Goal: Task Accomplishment & Management: Use online tool/utility

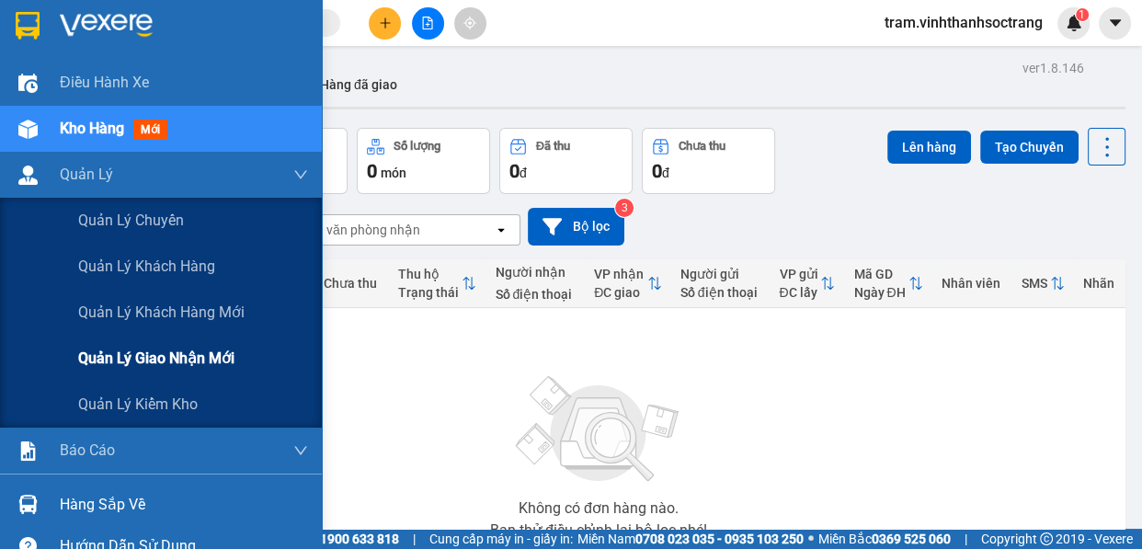
click at [165, 365] on span "Quản lý giao nhận mới" at bounding box center [156, 358] width 156 height 23
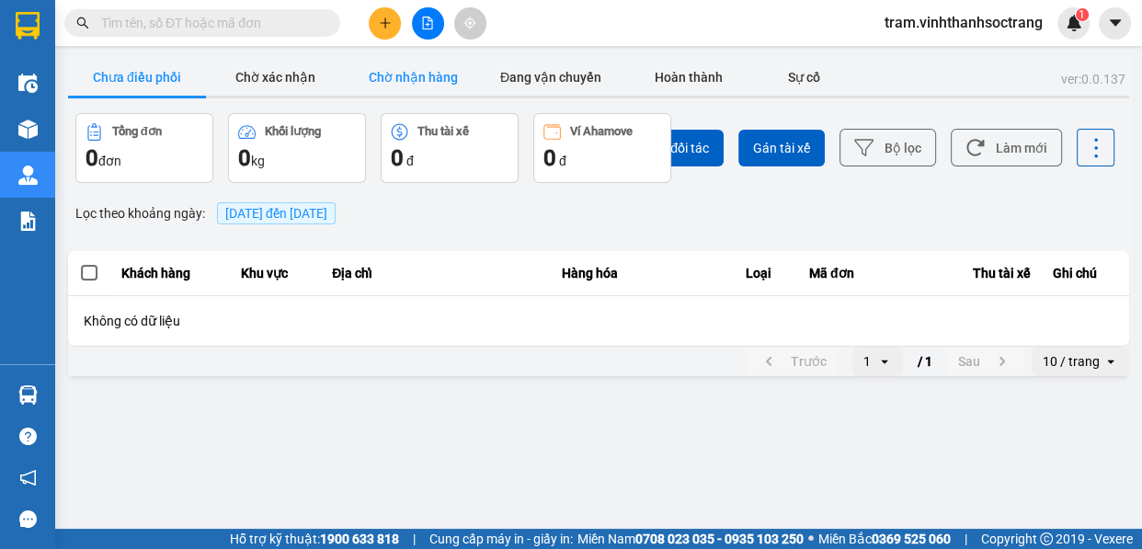
click at [422, 89] on button "Chờ nhận hàng" at bounding box center [413, 77] width 138 height 37
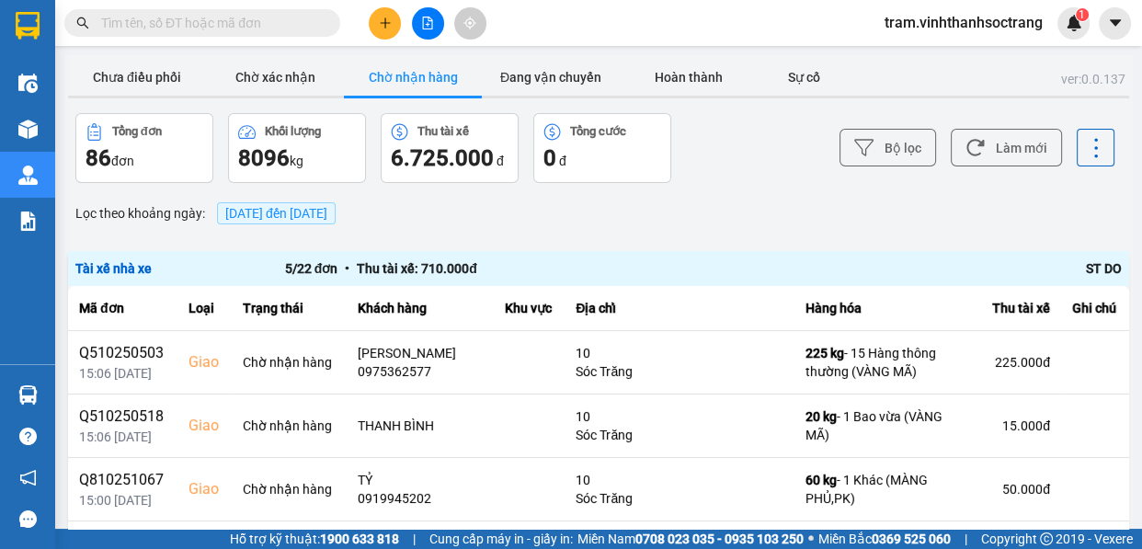
click at [242, 29] on input "text" at bounding box center [209, 23] width 217 height 20
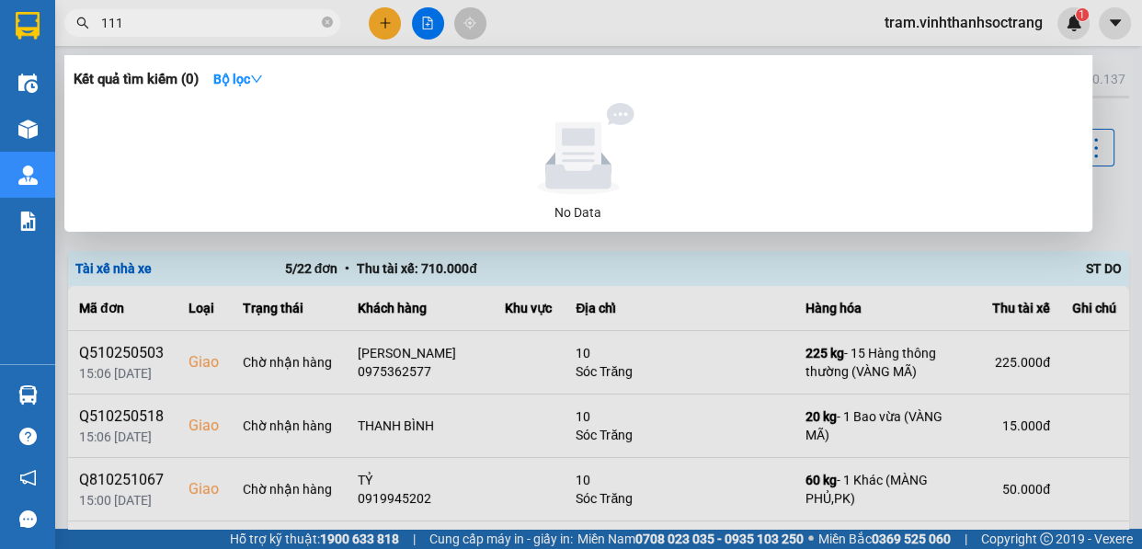
type input "1116"
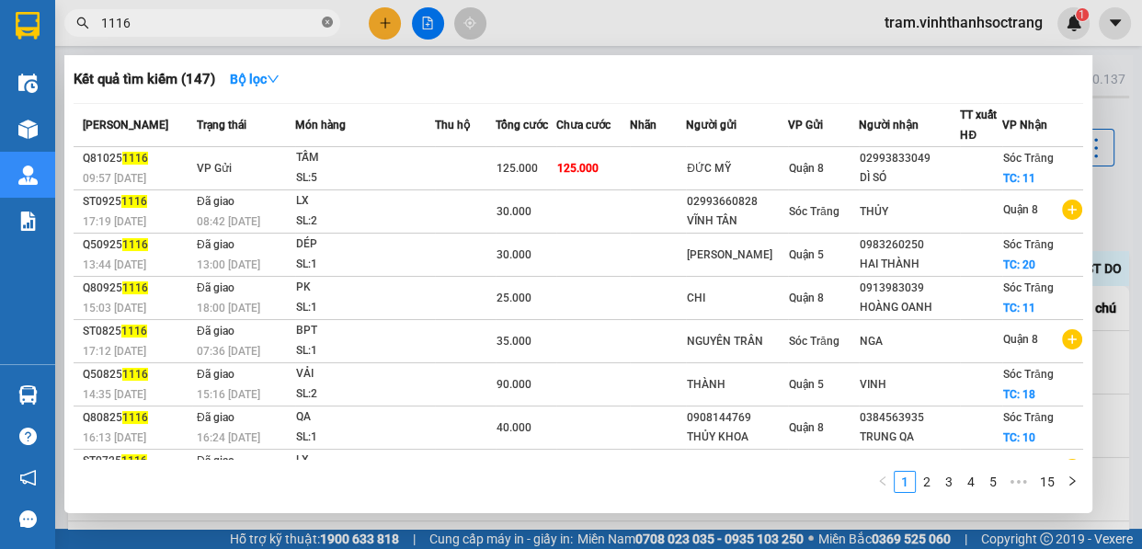
click at [331, 18] on icon "close-circle" at bounding box center [327, 22] width 11 height 11
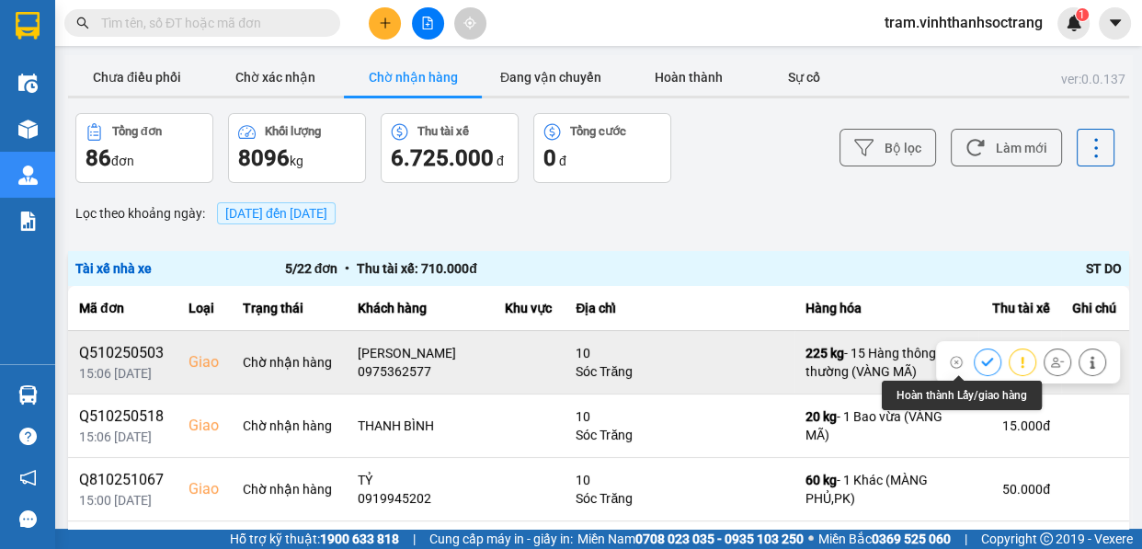
click at [981, 358] on icon at bounding box center [987, 362] width 13 height 13
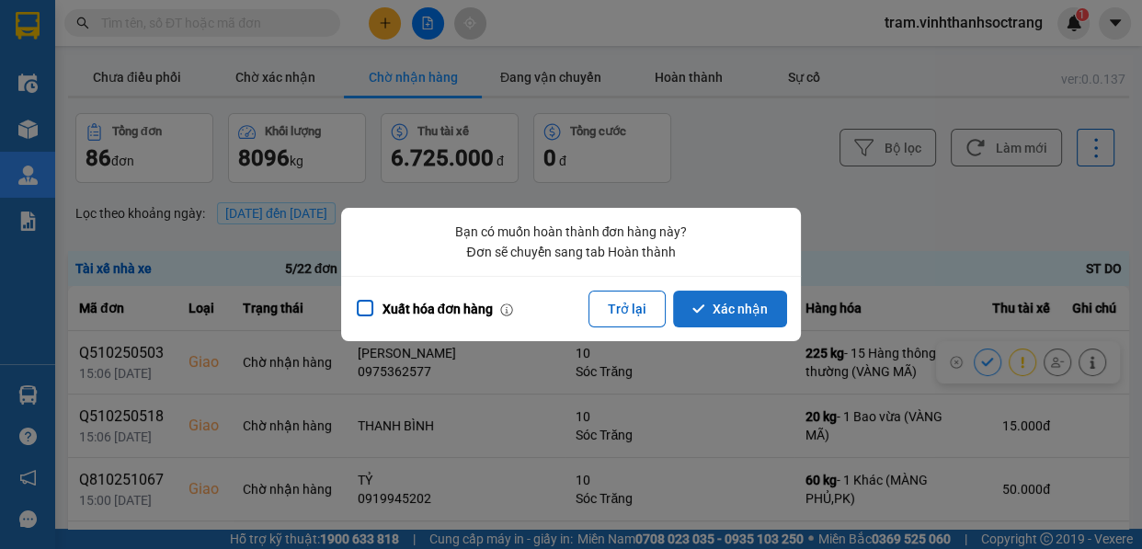
click at [743, 320] on button "Xác nhận" at bounding box center [730, 309] width 114 height 37
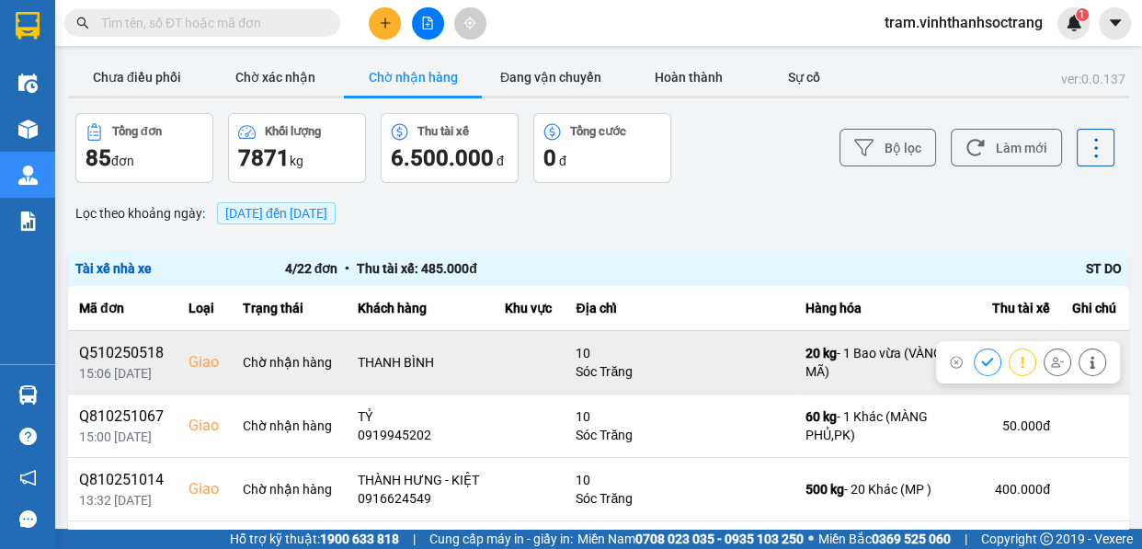
click at [981, 356] on icon at bounding box center [987, 362] width 13 height 13
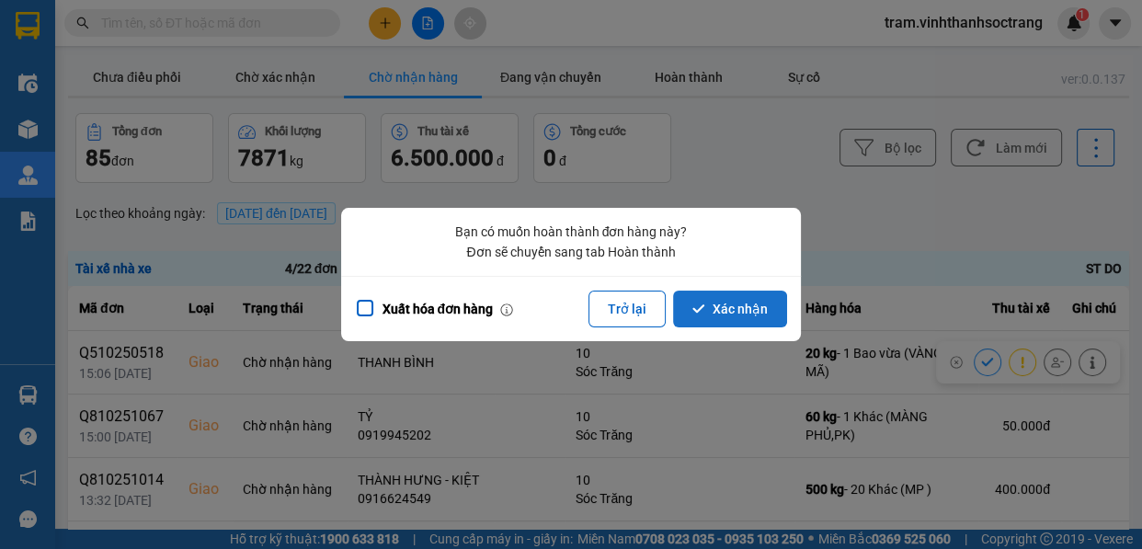
click at [747, 304] on button "Xác nhận" at bounding box center [730, 309] width 114 height 37
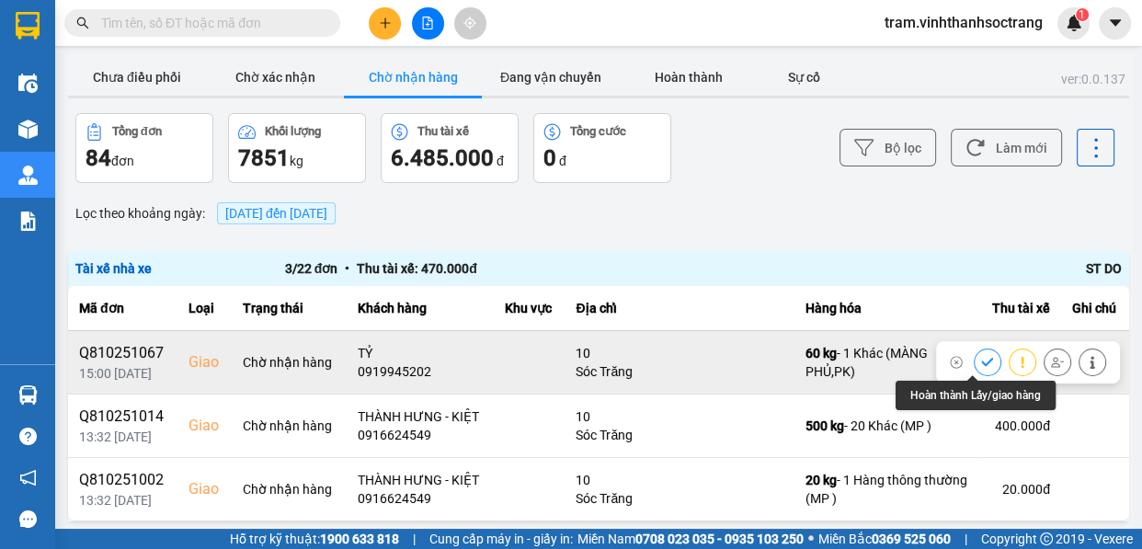
click at [981, 368] on icon at bounding box center [987, 362] width 13 height 13
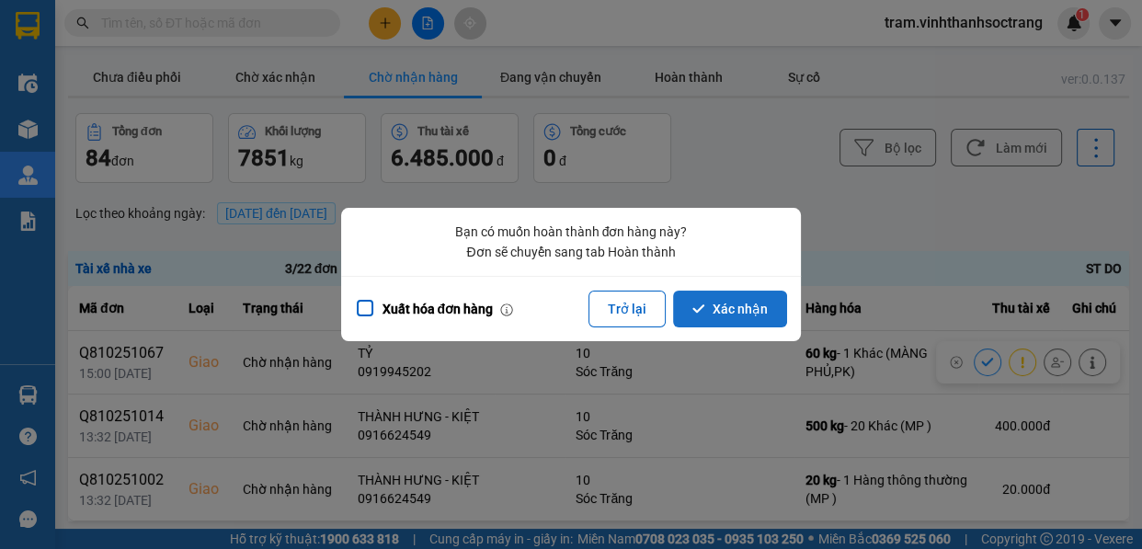
click at [730, 309] on button "Xác nhận" at bounding box center [730, 309] width 114 height 37
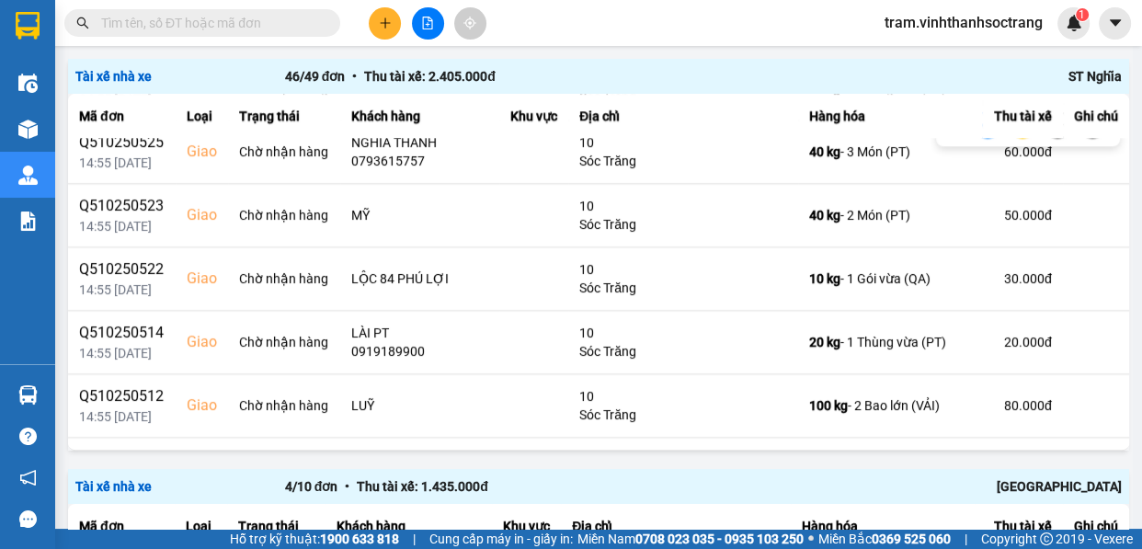
scroll to position [2005, 0]
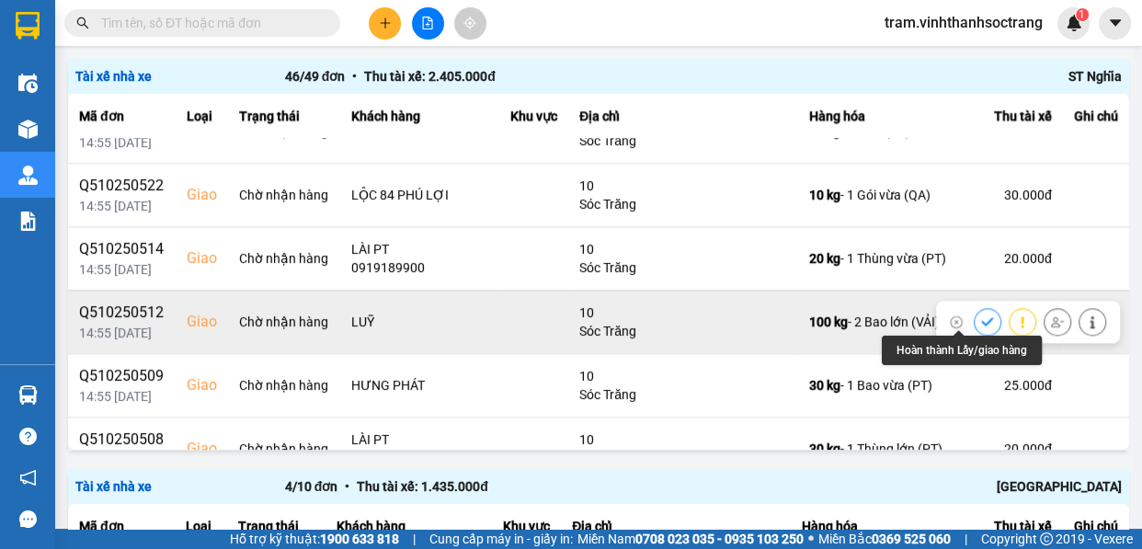
click at [981, 315] on icon at bounding box center [987, 321] width 13 height 13
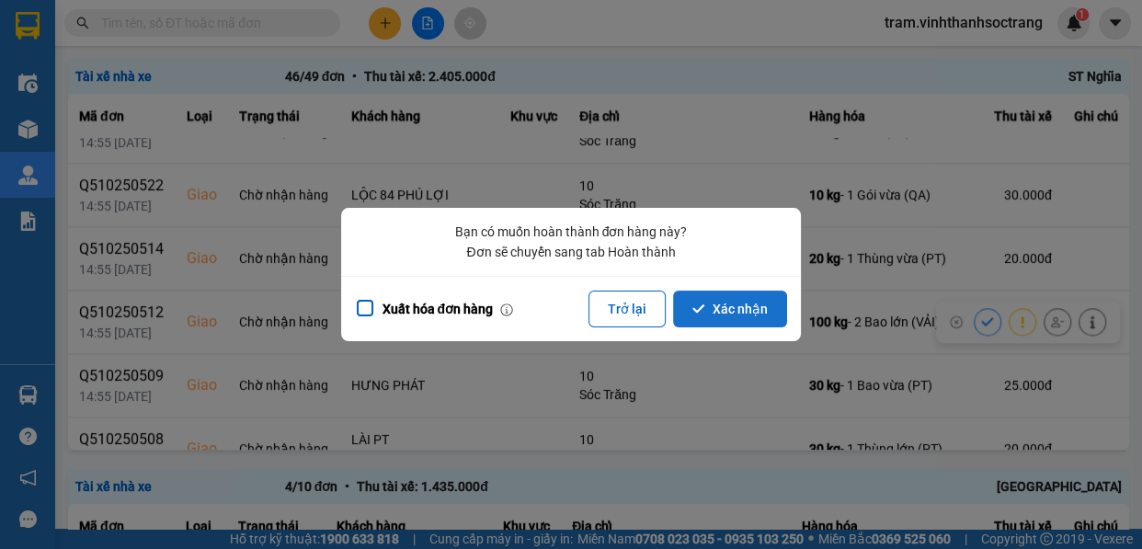
click at [744, 303] on button "Xác nhận" at bounding box center [730, 309] width 114 height 37
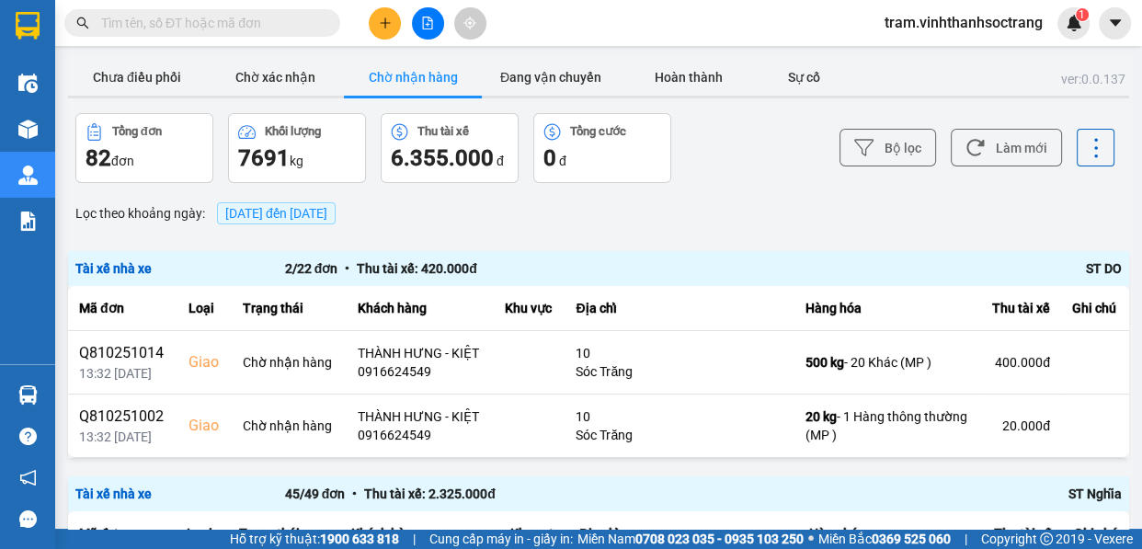
scroll to position [462, 0]
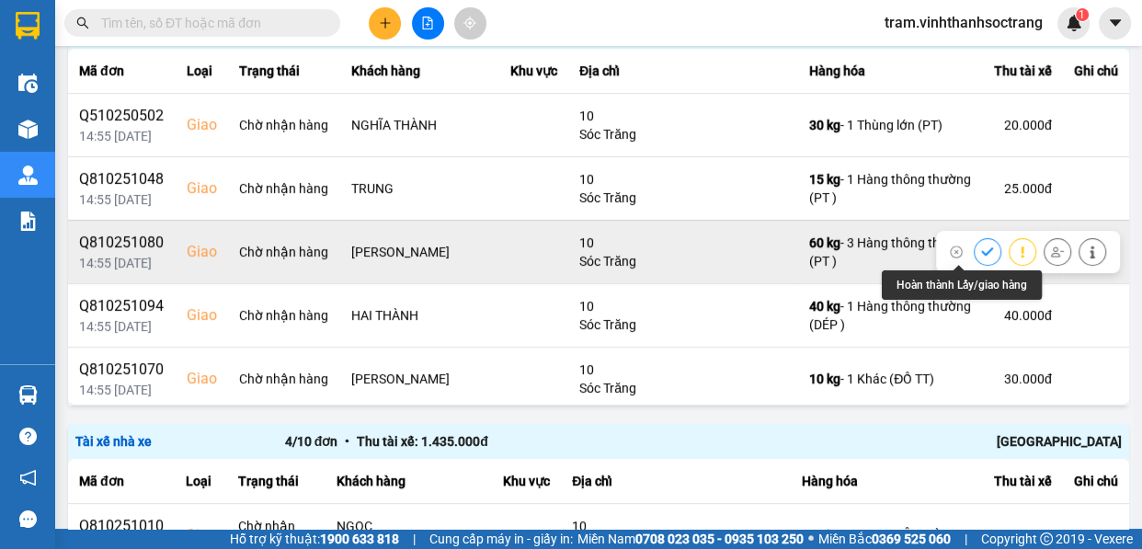
click at [981, 250] on icon at bounding box center [987, 251] width 12 height 8
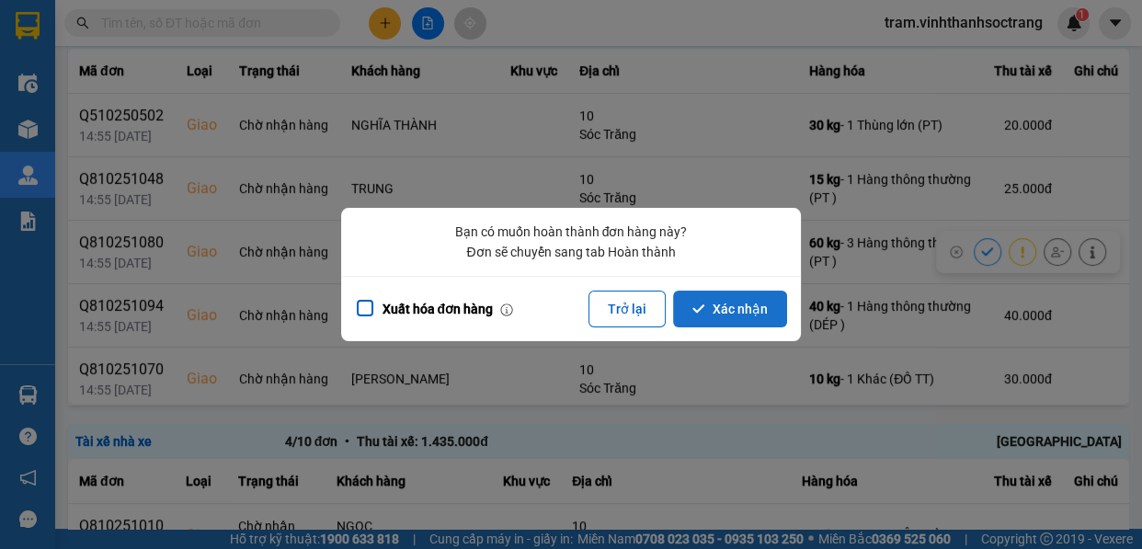
click at [731, 296] on button "Xác nhận" at bounding box center [730, 309] width 114 height 37
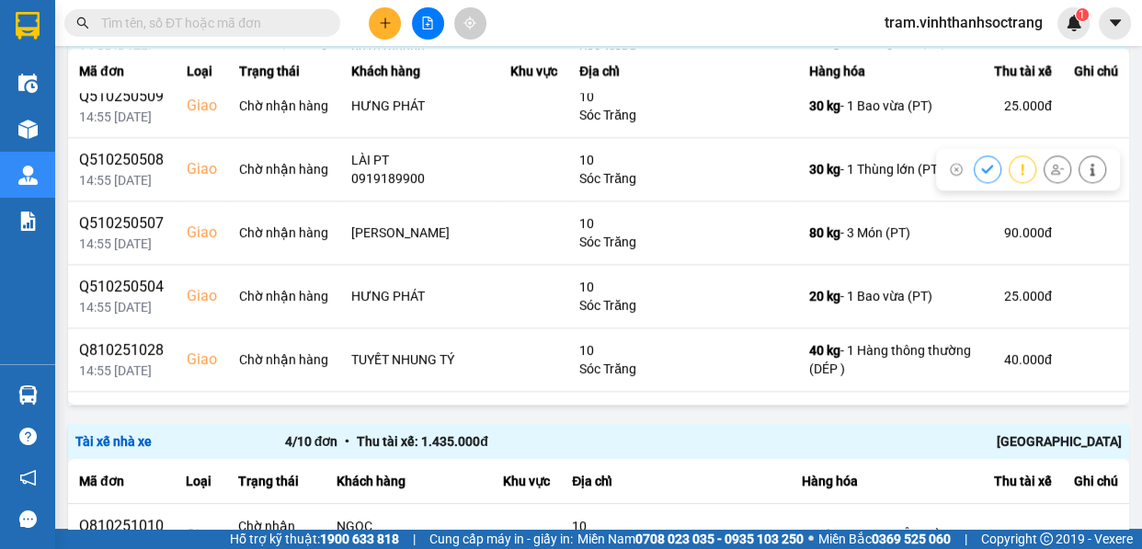
scroll to position [2256, 0]
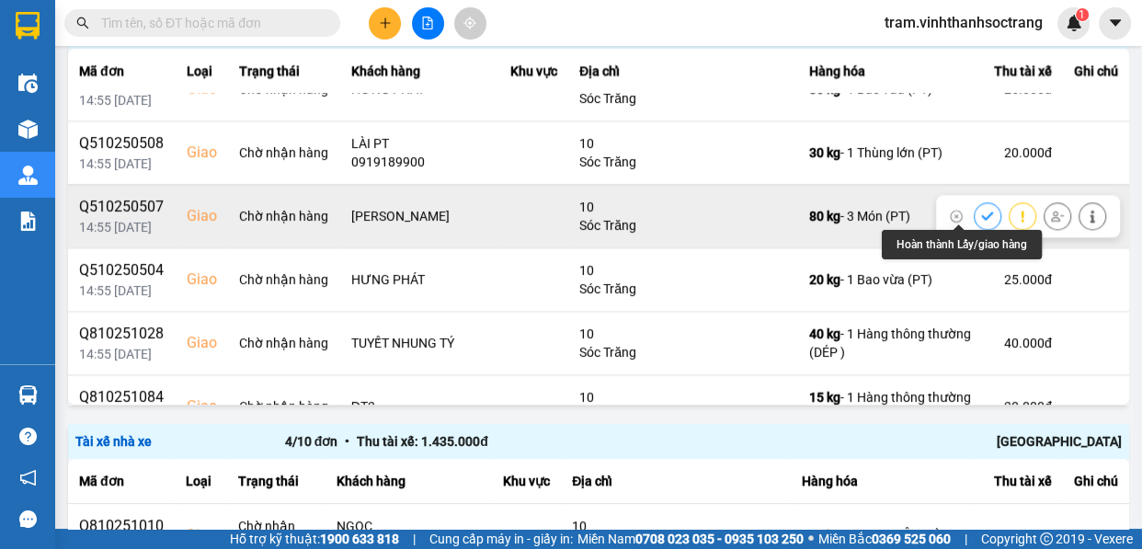
click at [975, 211] on button at bounding box center [988, 216] width 26 height 32
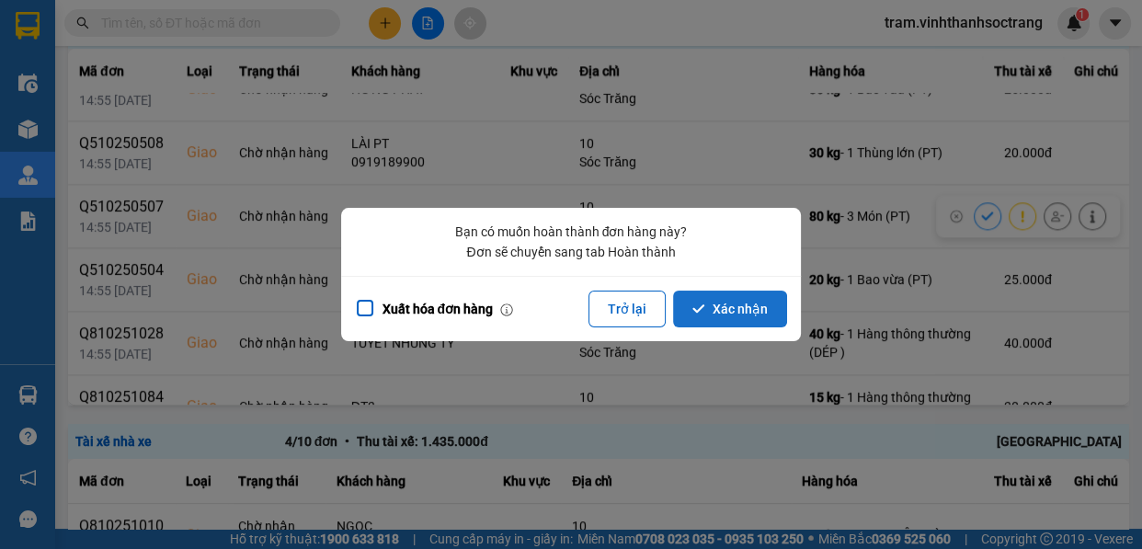
click at [727, 307] on button "Xác nhận" at bounding box center [730, 309] width 114 height 37
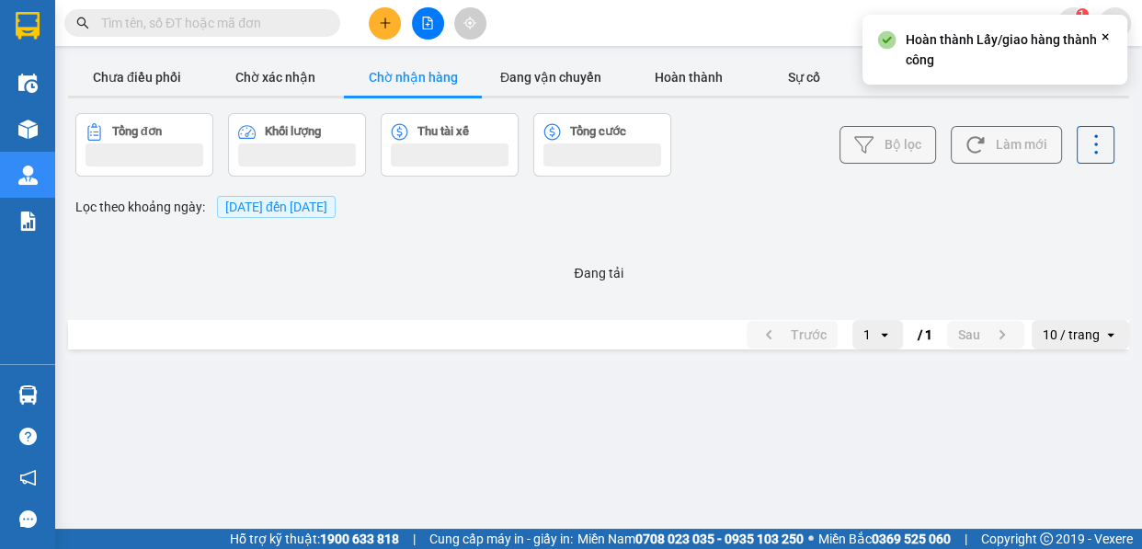
scroll to position [0, 0]
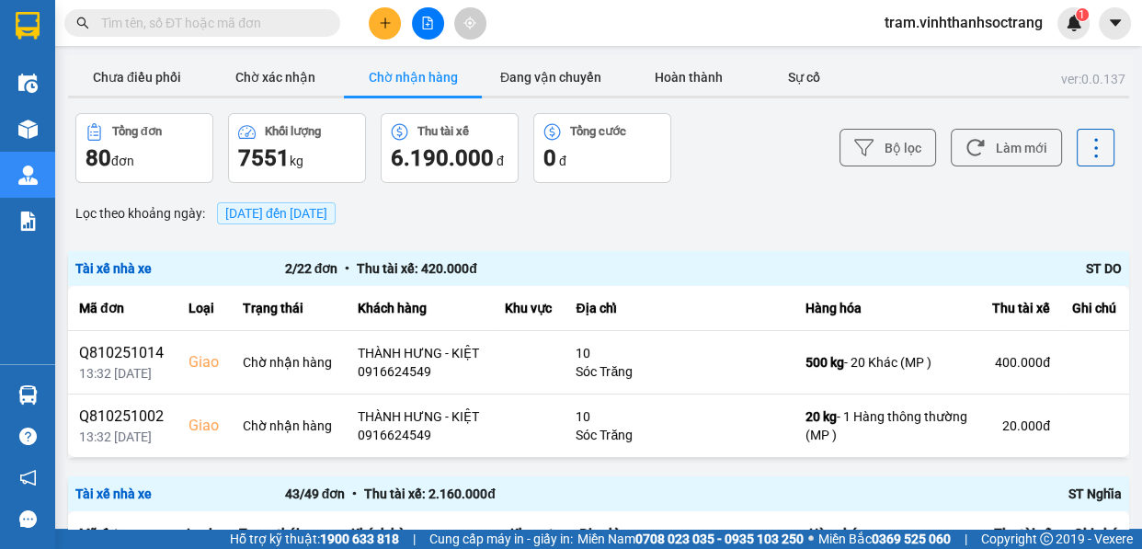
click at [1140, 545] on footer "Hỗ trợ kỹ thuật: 1900 633 818 | Cung cấp máy in - giấy in: [GEOGRAPHIC_DATA] 07…" at bounding box center [571, 539] width 1142 height 20
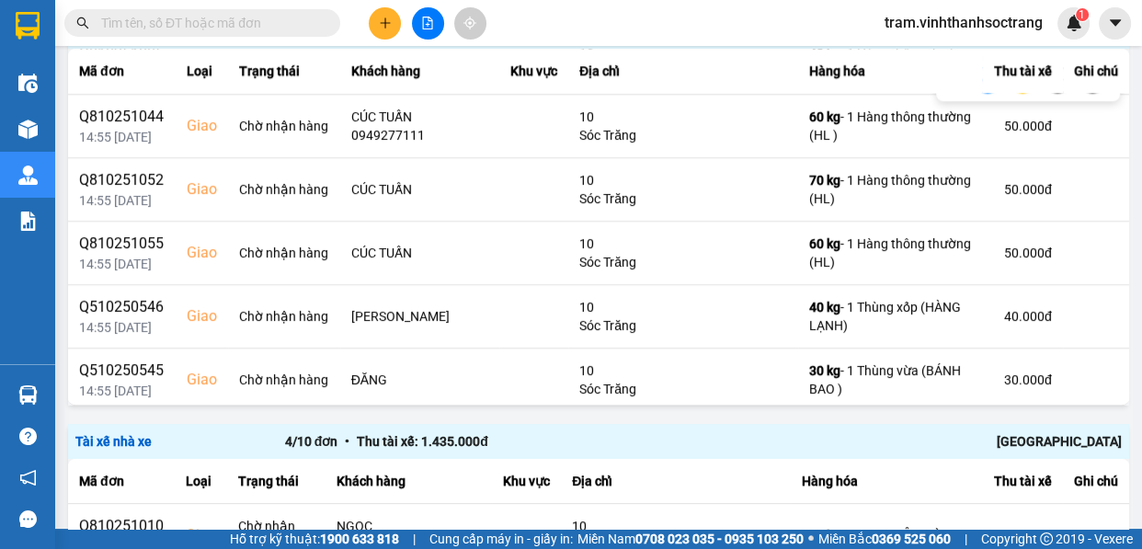
scroll to position [1337, 0]
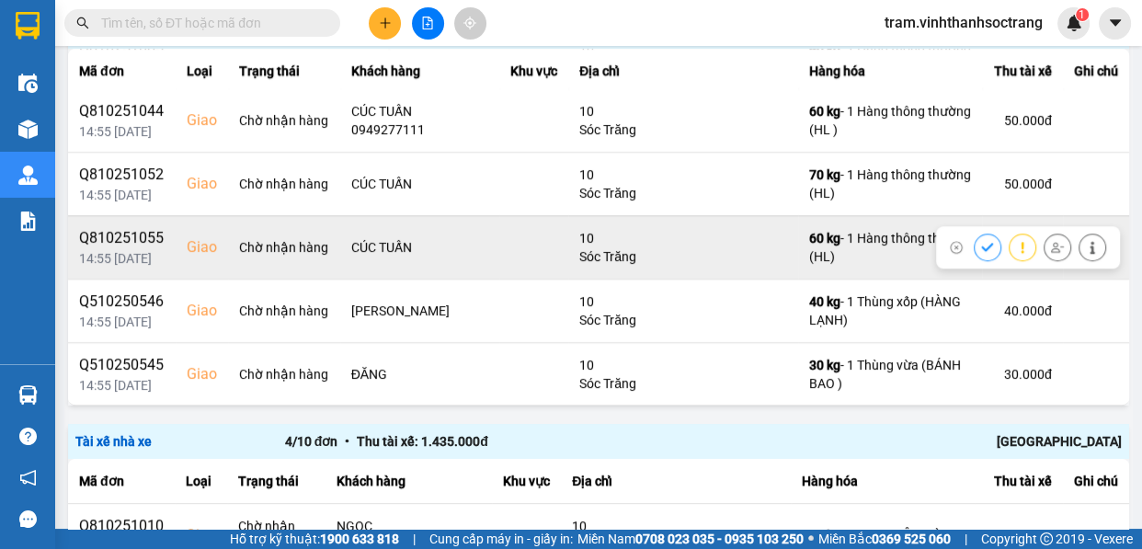
click at [981, 245] on icon at bounding box center [987, 247] width 13 height 13
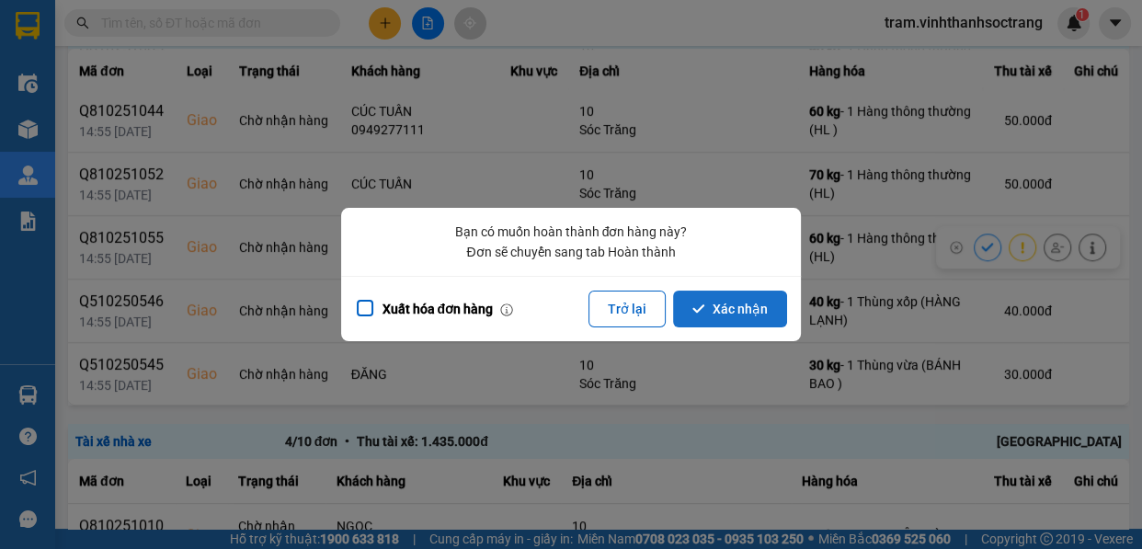
click at [761, 310] on button "Xác nhận" at bounding box center [730, 309] width 114 height 37
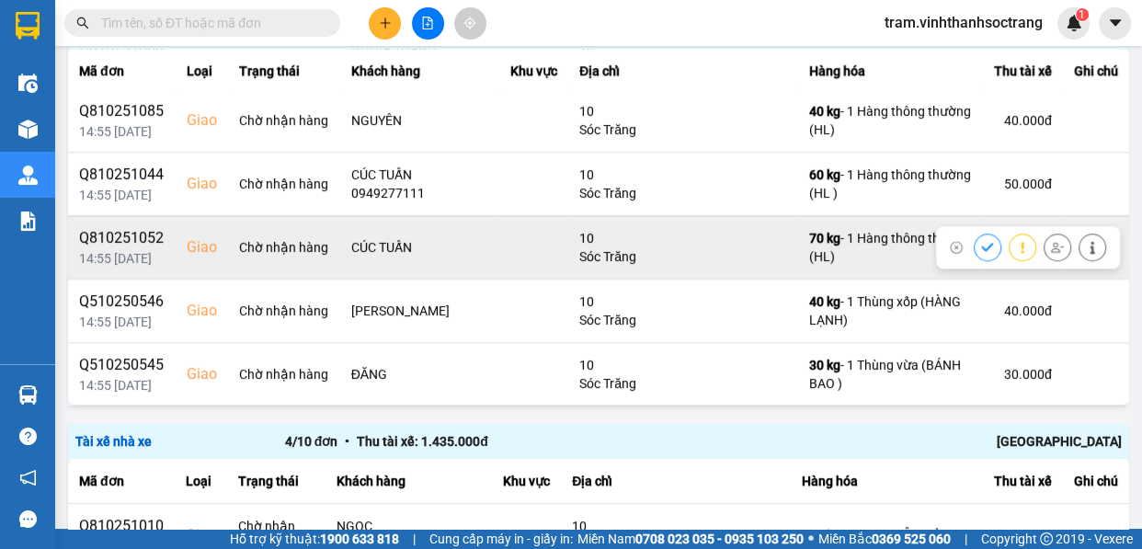
click at [941, 241] on div at bounding box center [1028, 247] width 184 height 42
click at [975, 241] on button at bounding box center [988, 247] width 26 height 32
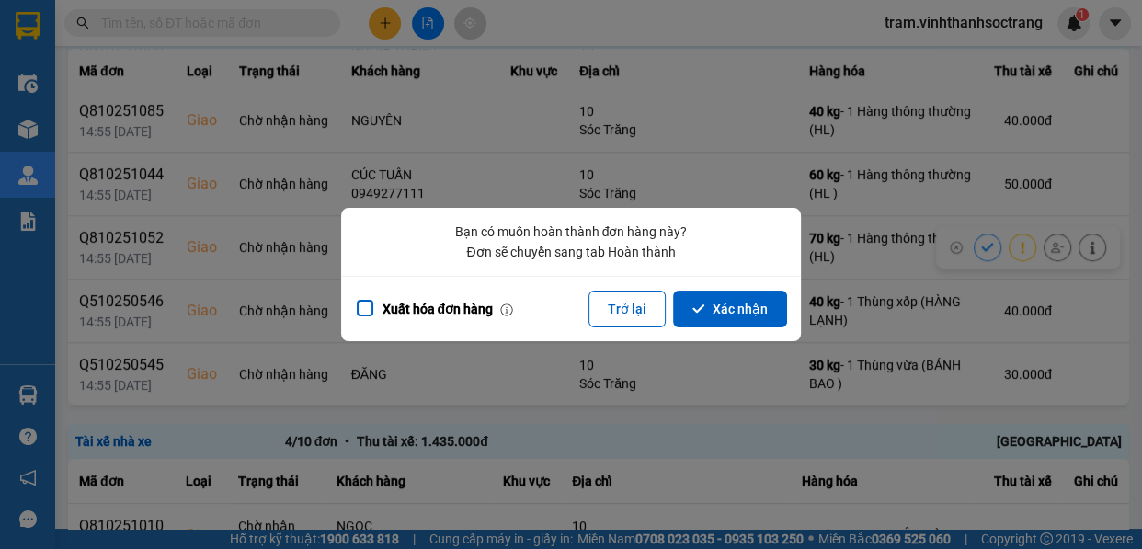
click at [773, 285] on div "Xuất hóa đơn hàng Trở lại Xác nhận" at bounding box center [571, 308] width 460 height 65
click at [773, 306] on button "Xác nhận" at bounding box center [730, 309] width 114 height 37
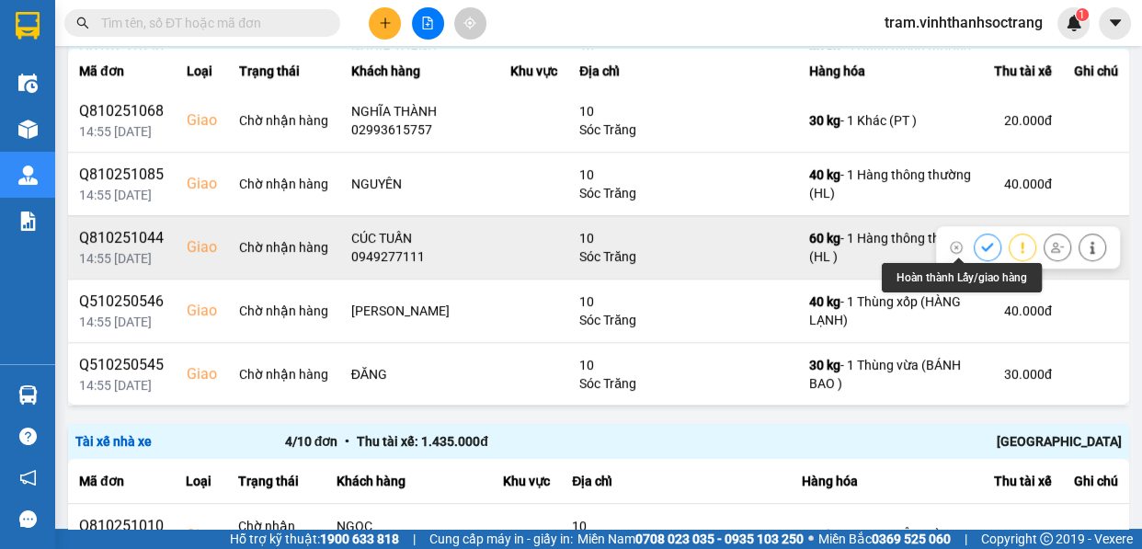
click at [975, 242] on button at bounding box center [988, 247] width 26 height 32
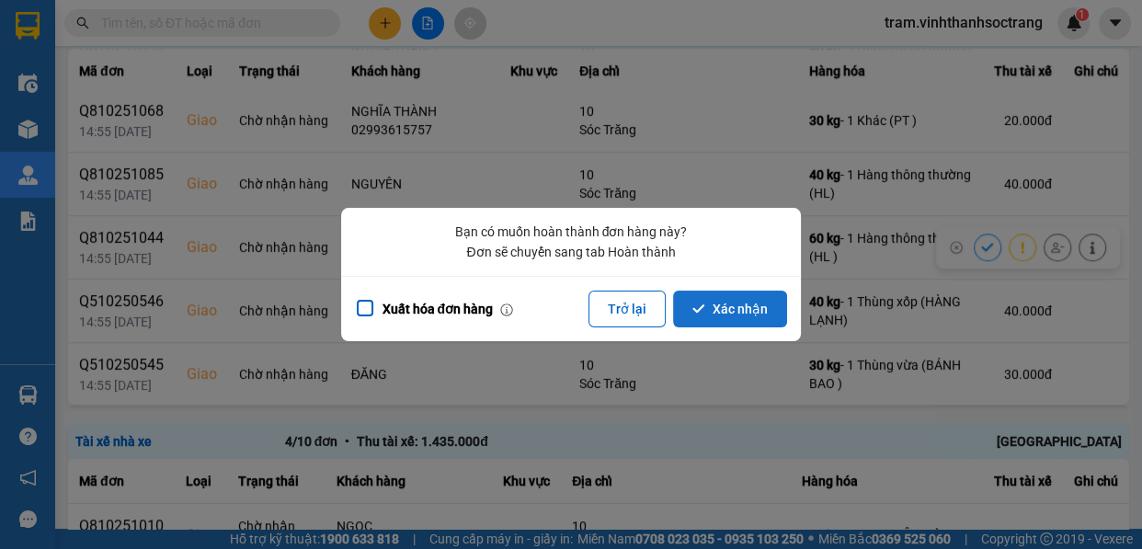
click at [735, 311] on button "Xác nhận" at bounding box center [730, 309] width 114 height 37
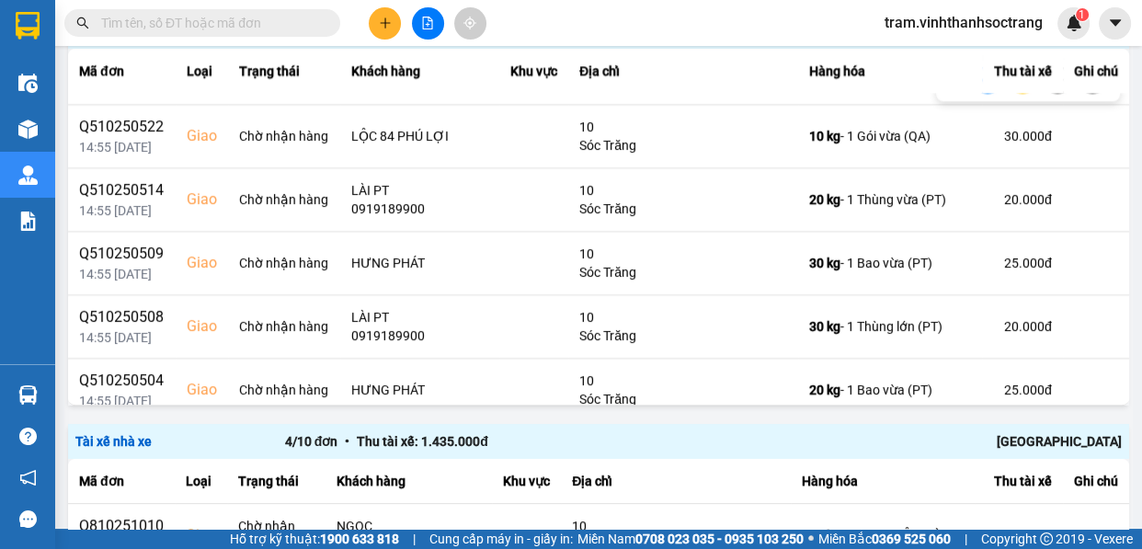
scroll to position [2220, 0]
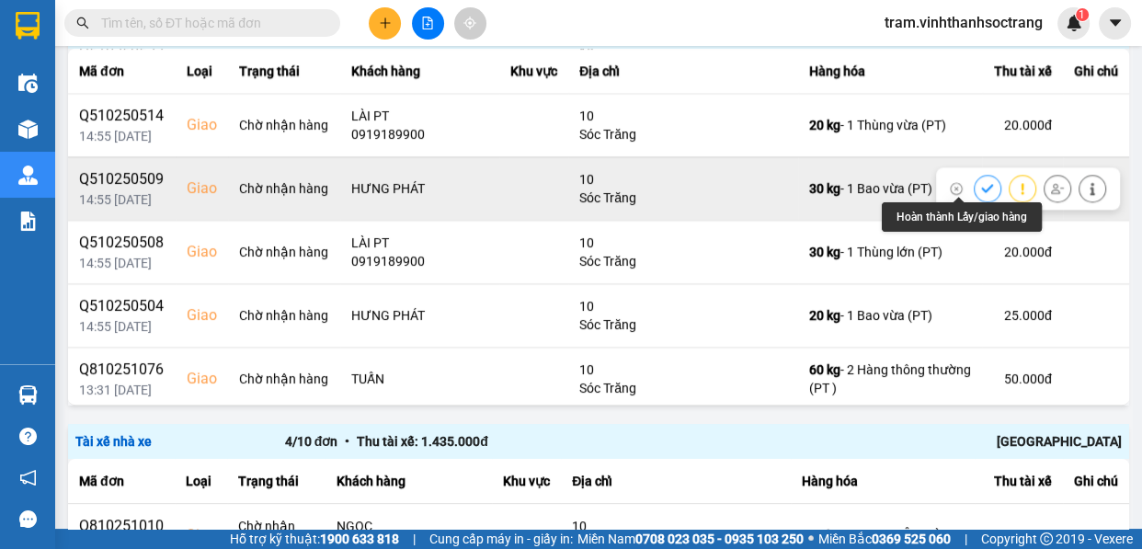
click at [981, 188] on icon at bounding box center [987, 188] width 13 height 13
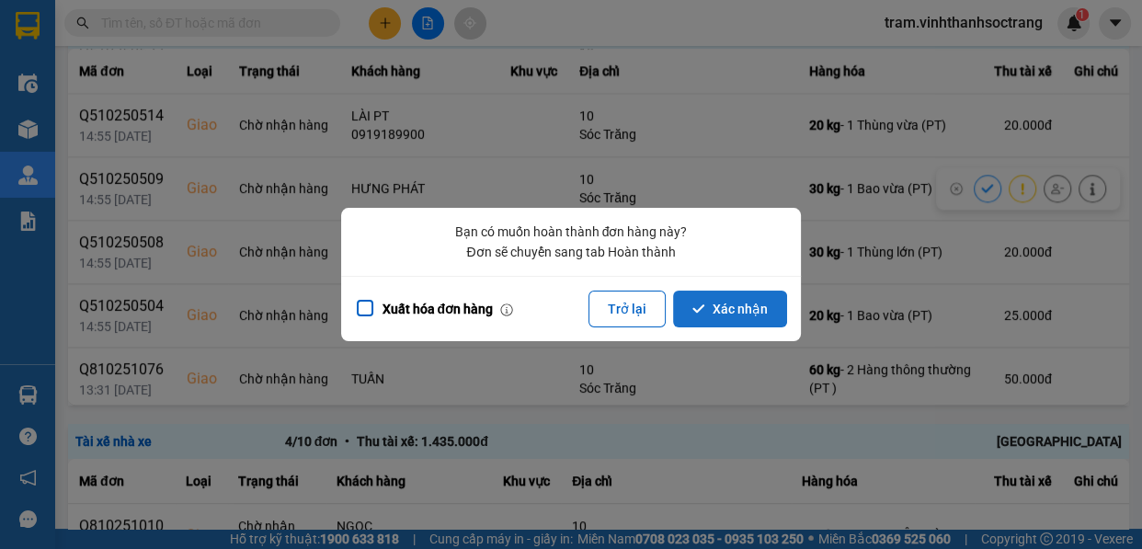
click at [747, 305] on button "Xác nhận" at bounding box center [730, 309] width 114 height 37
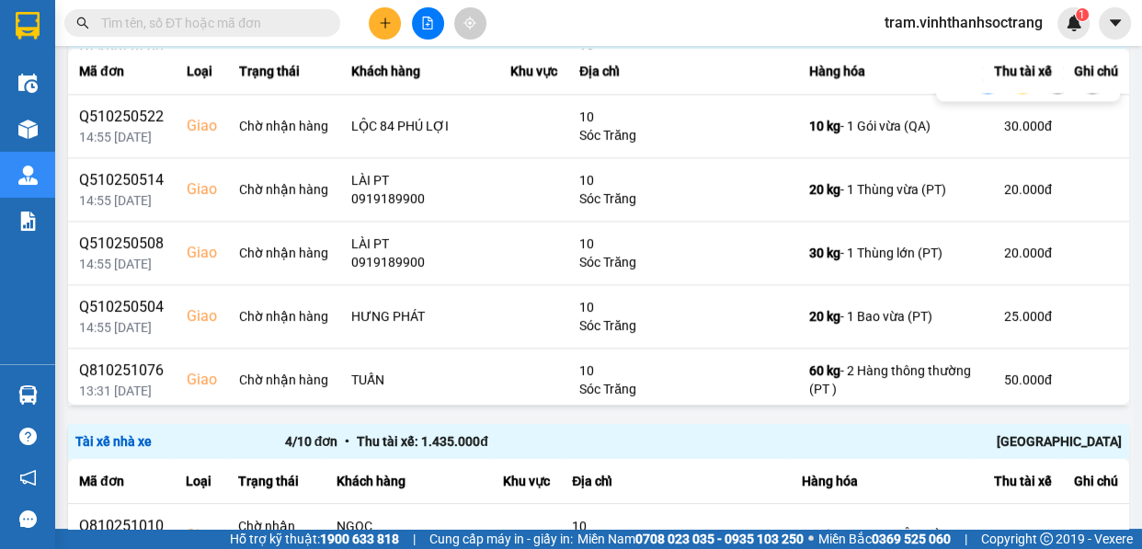
scroll to position [2157, 0]
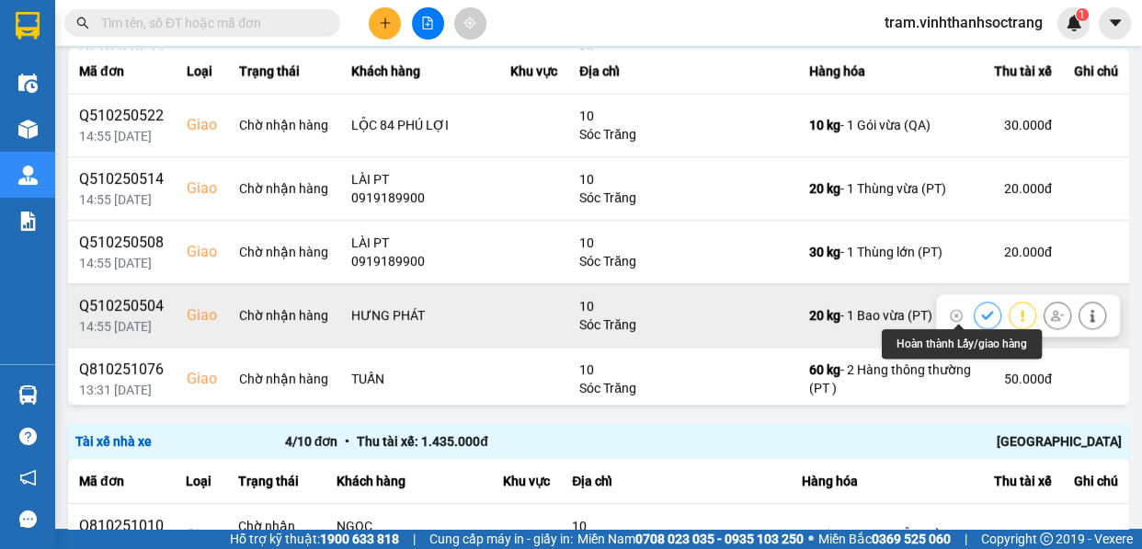
click at [975, 312] on button at bounding box center [988, 315] width 26 height 32
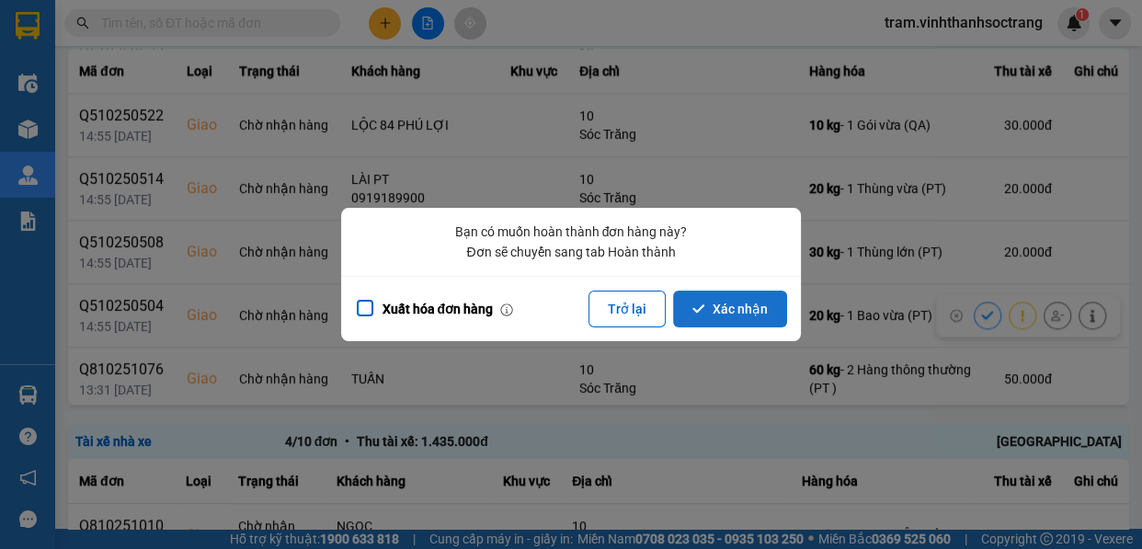
click at [727, 301] on button "Xác nhận" at bounding box center [730, 309] width 114 height 37
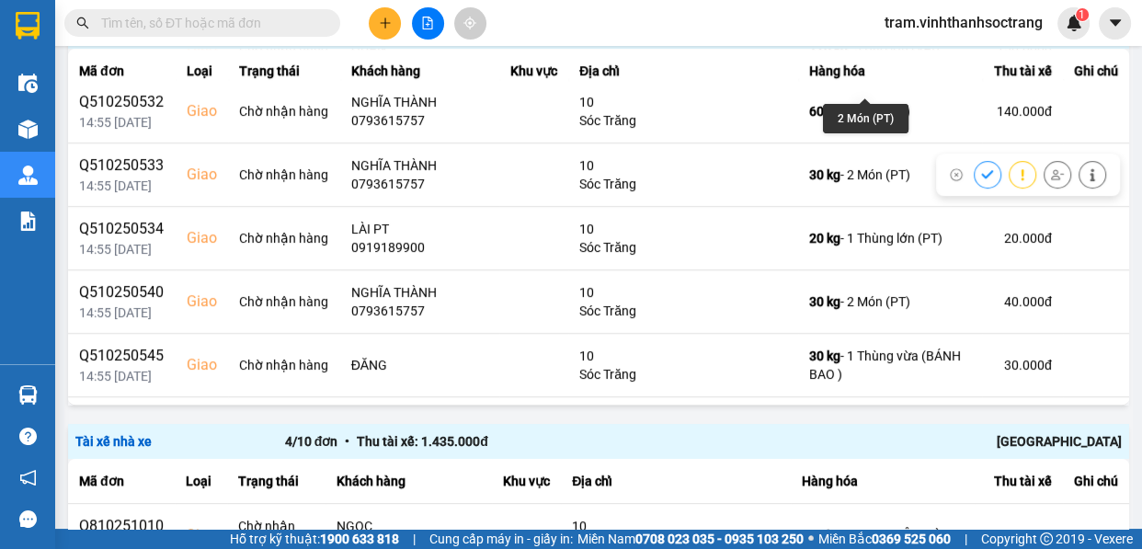
scroll to position [668, 0]
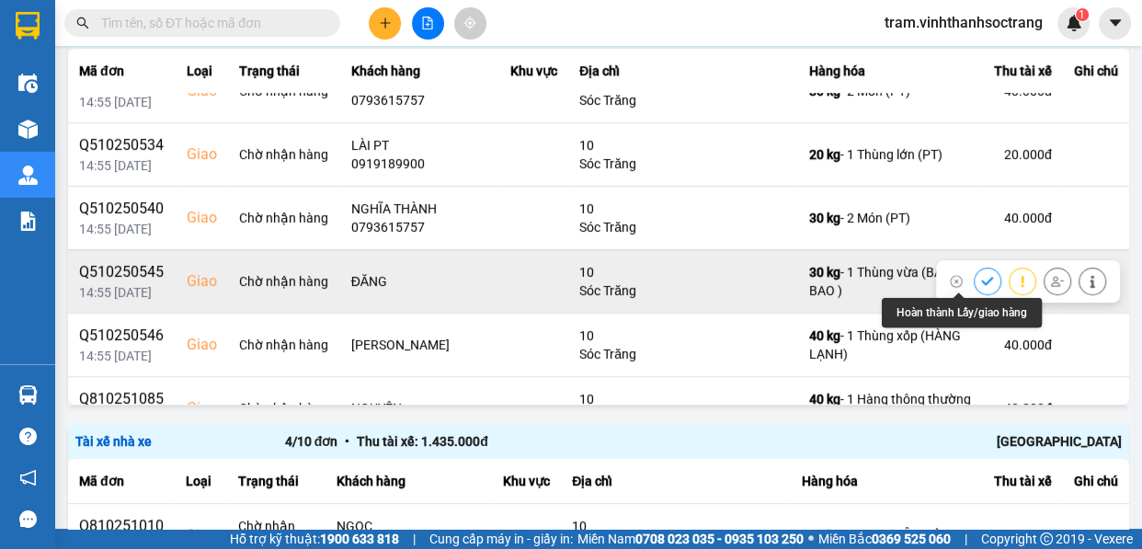
click at [975, 278] on button at bounding box center [988, 281] width 26 height 32
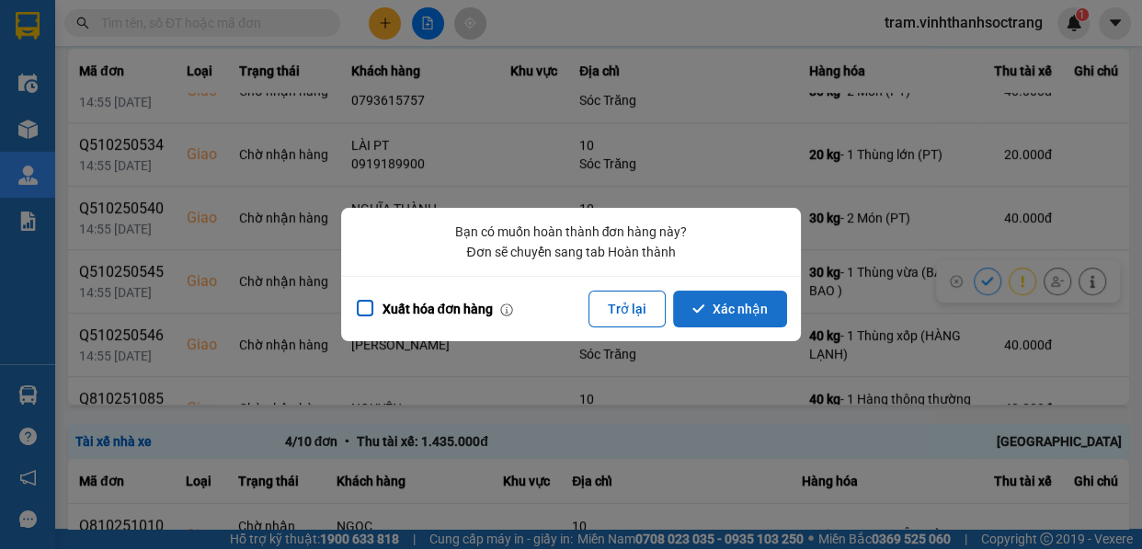
click at [759, 314] on button "Xác nhận" at bounding box center [730, 309] width 114 height 37
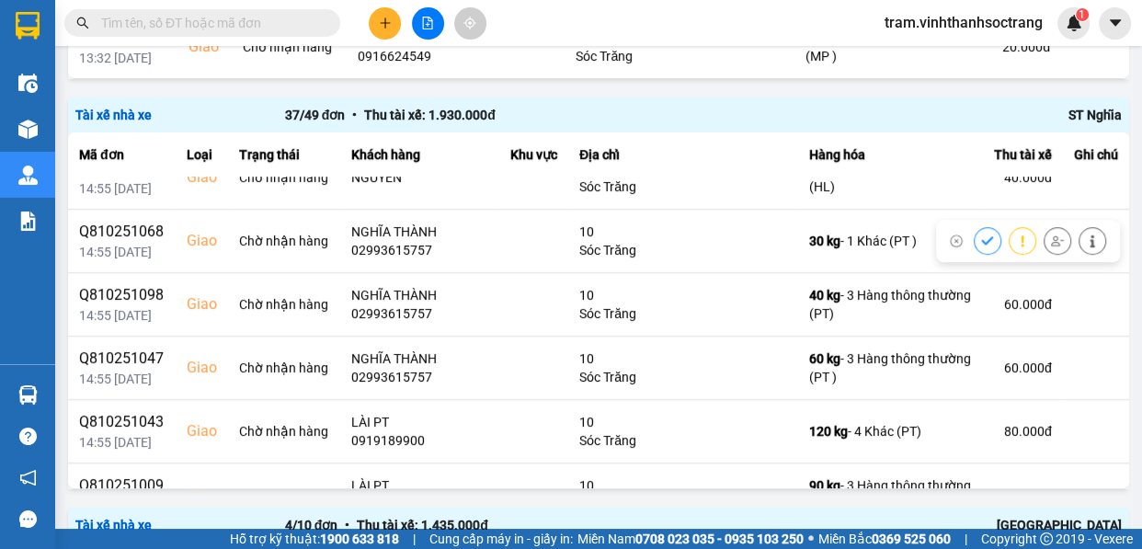
scroll to position [836, 0]
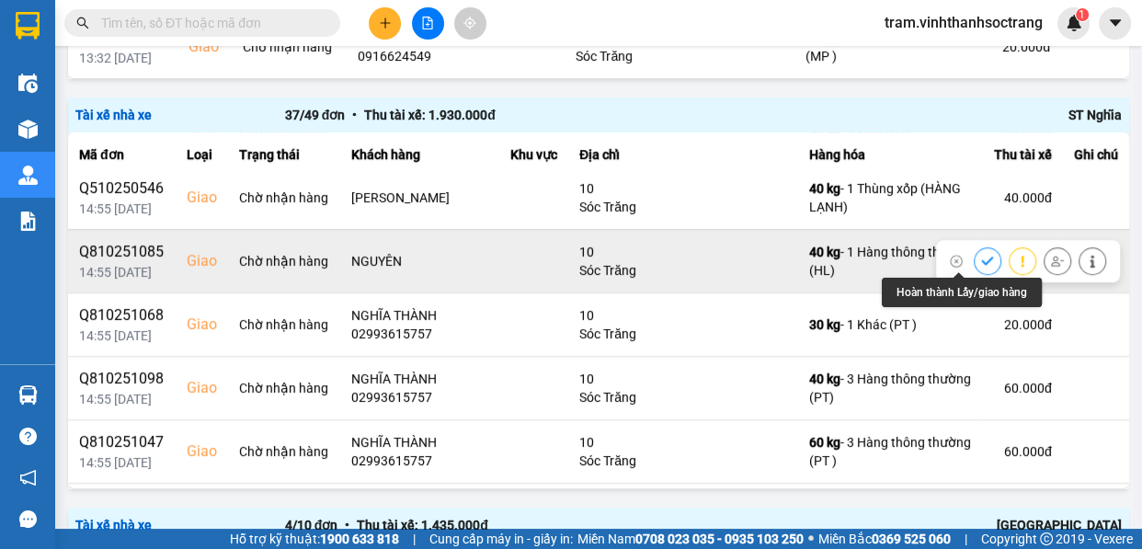
click at [981, 259] on icon at bounding box center [987, 261] width 13 height 13
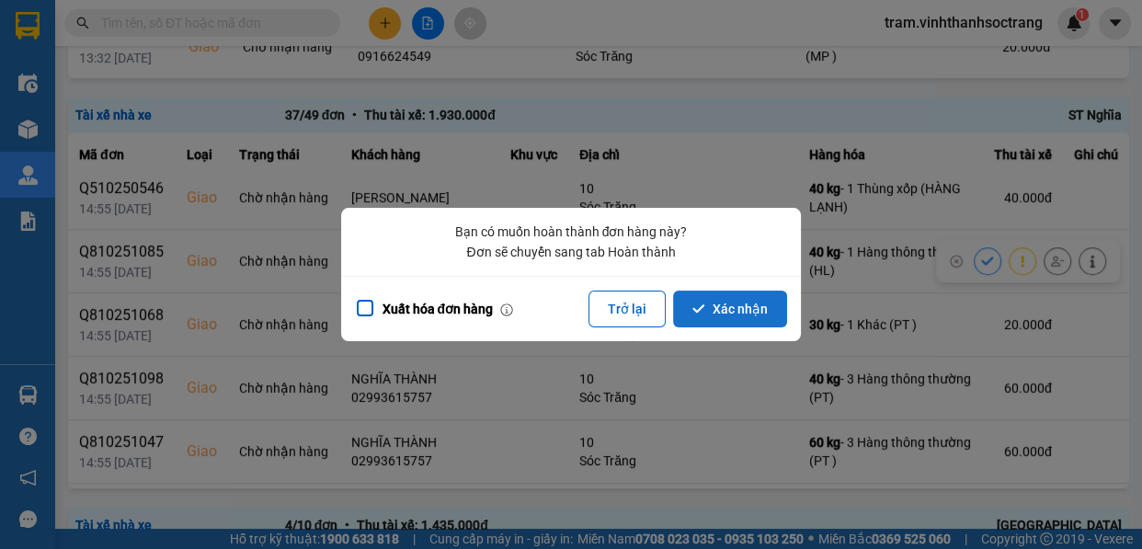
click at [762, 325] on button "Xác nhận" at bounding box center [730, 309] width 114 height 37
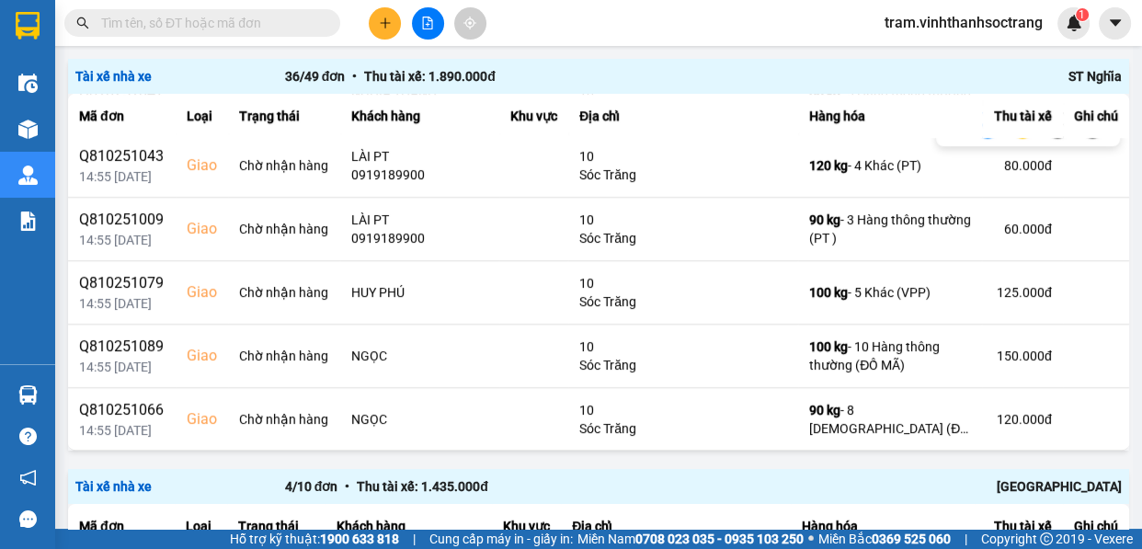
scroll to position [1086, 0]
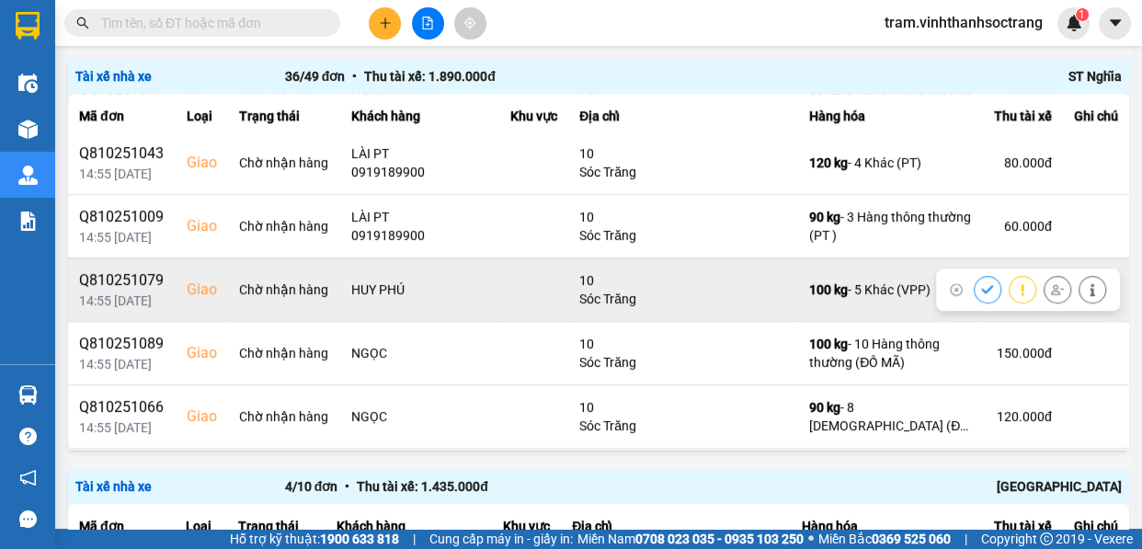
click at [981, 283] on icon at bounding box center [987, 289] width 13 height 13
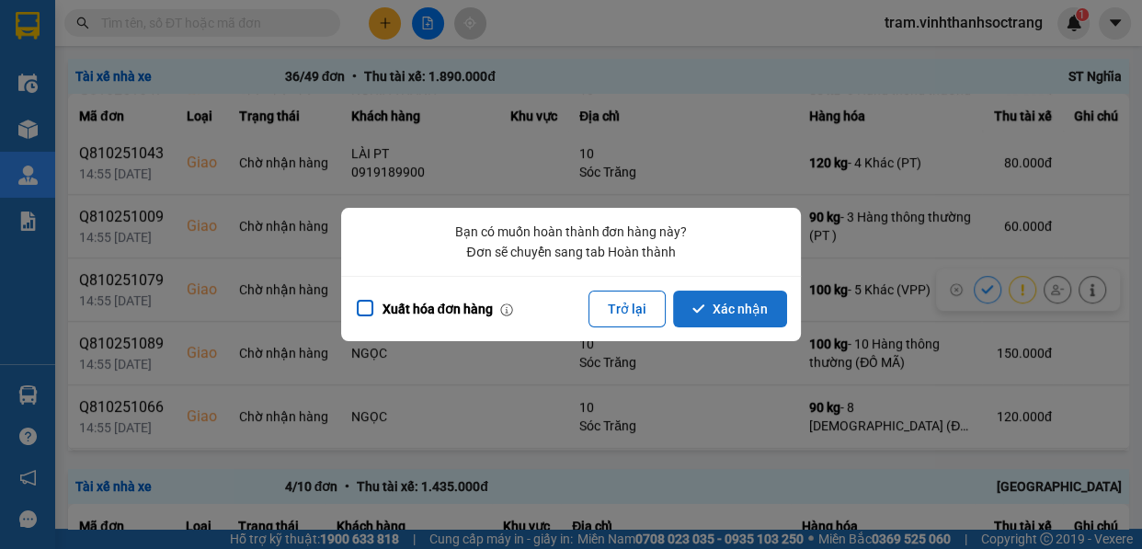
click at [761, 315] on button "Xác nhận" at bounding box center [730, 309] width 114 height 37
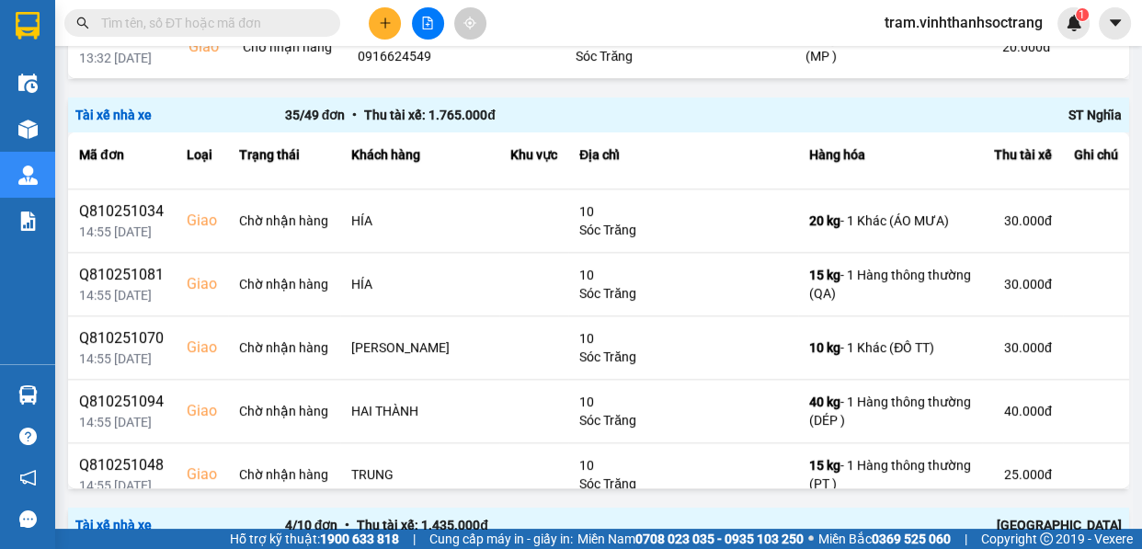
scroll to position [1653, 0]
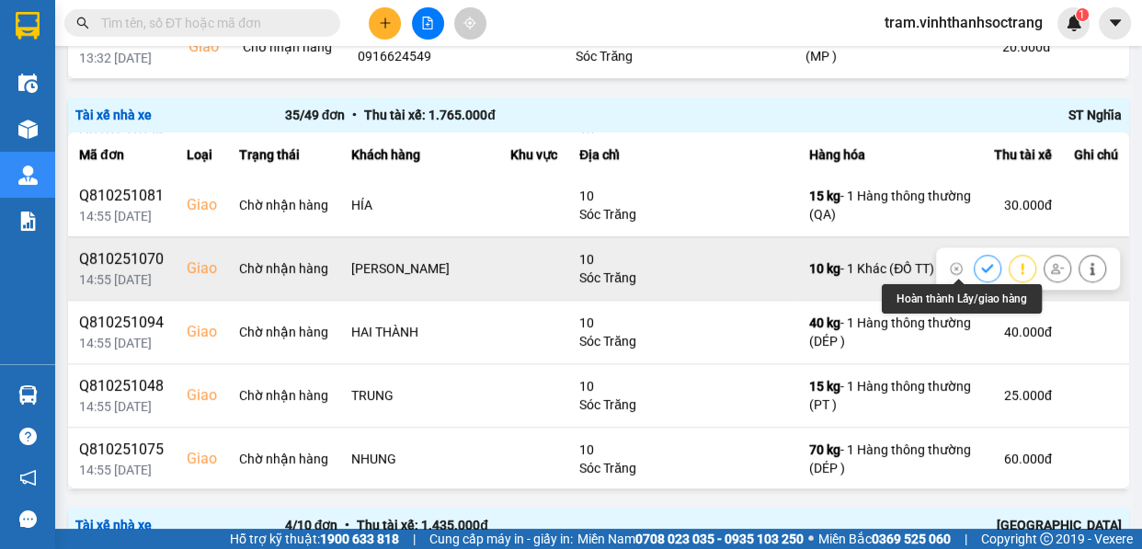
click at [981, 268] on icon at bounding box center [987, 268] width 13 height 13
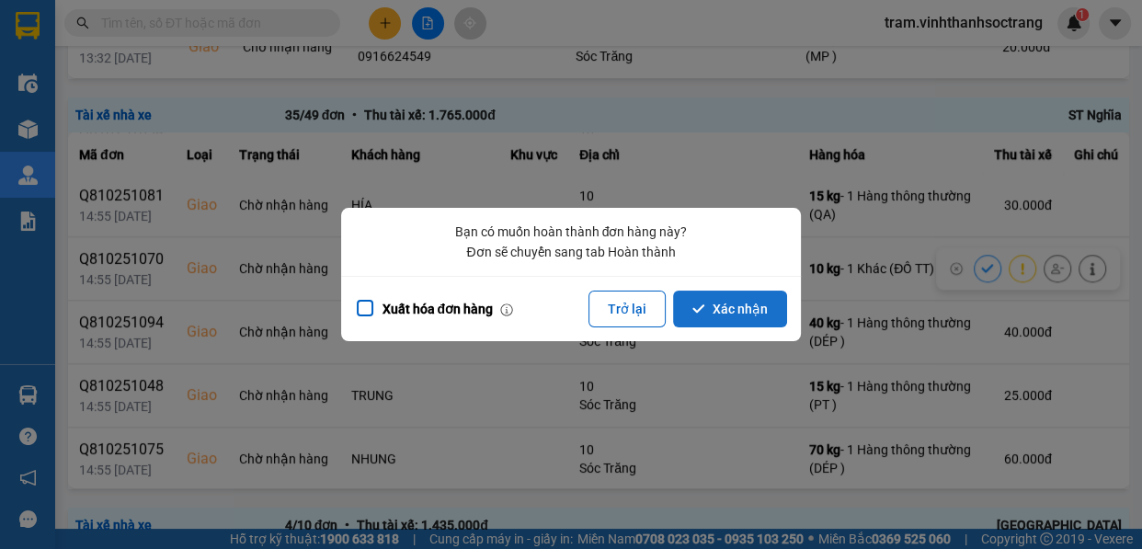
click at [743, 313] on button "Xác nhận" at bounding box center [730, 309] width 114 height 37
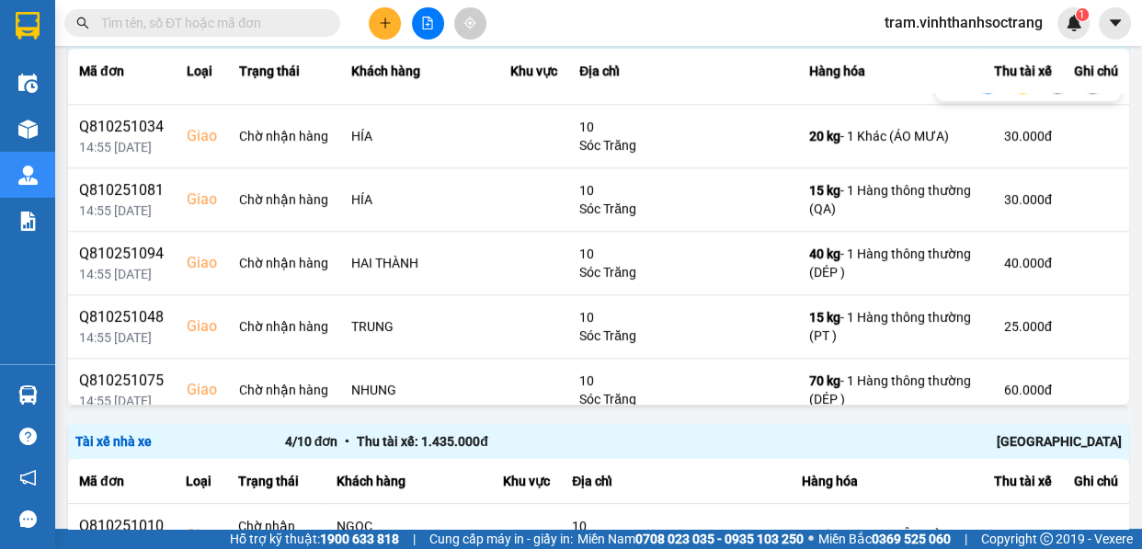
scroll to position [1588, 0]
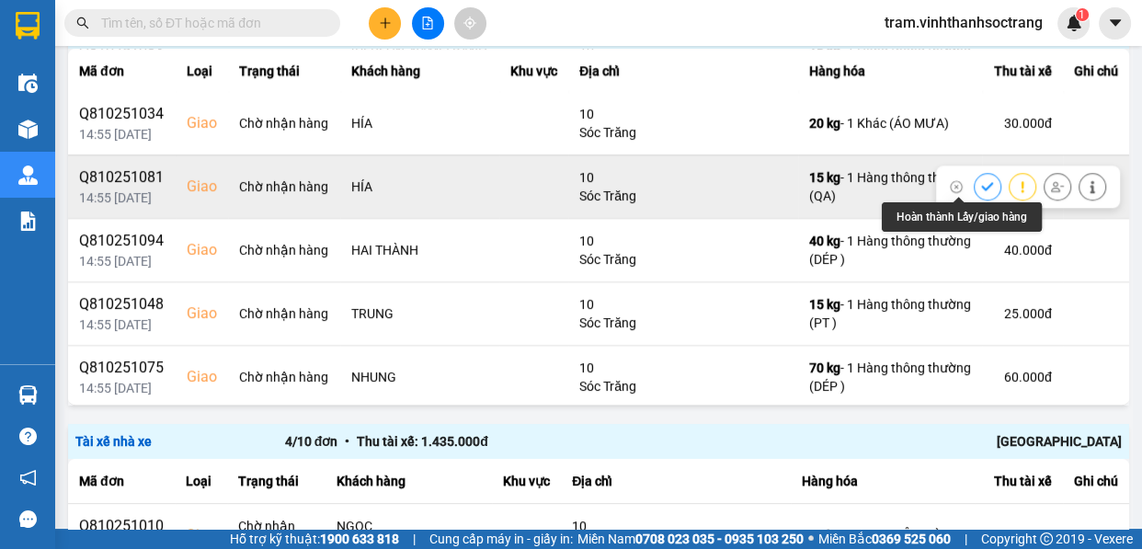
click at [975, 175] on button at bounding box center [988, 186] width 26 height 32
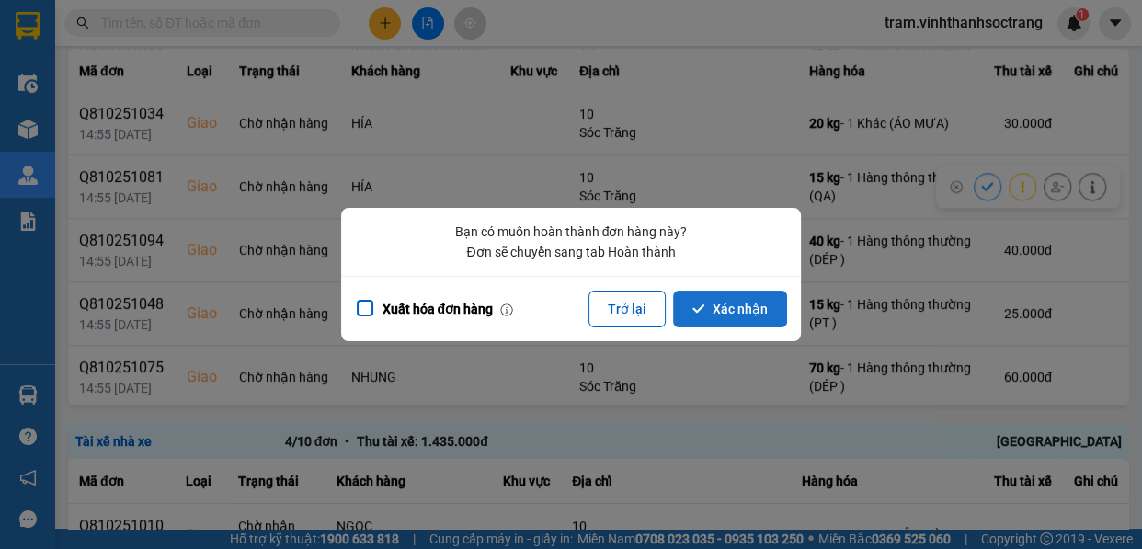
click at [744, 307] on button "Xác nhận" at bounding box center [730, 309] width 114 height 37
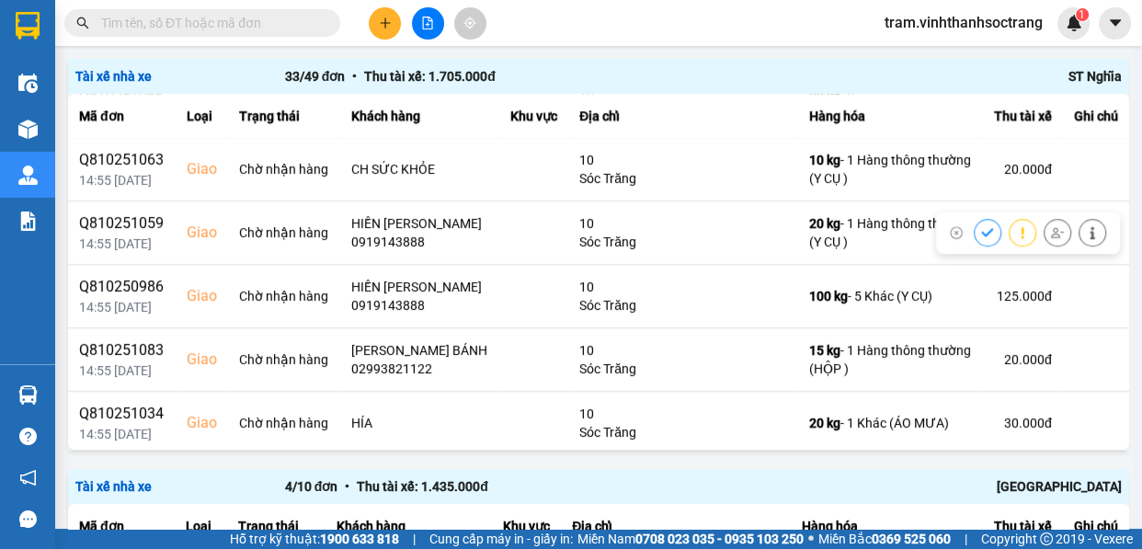
scroll to position [1337, 0]
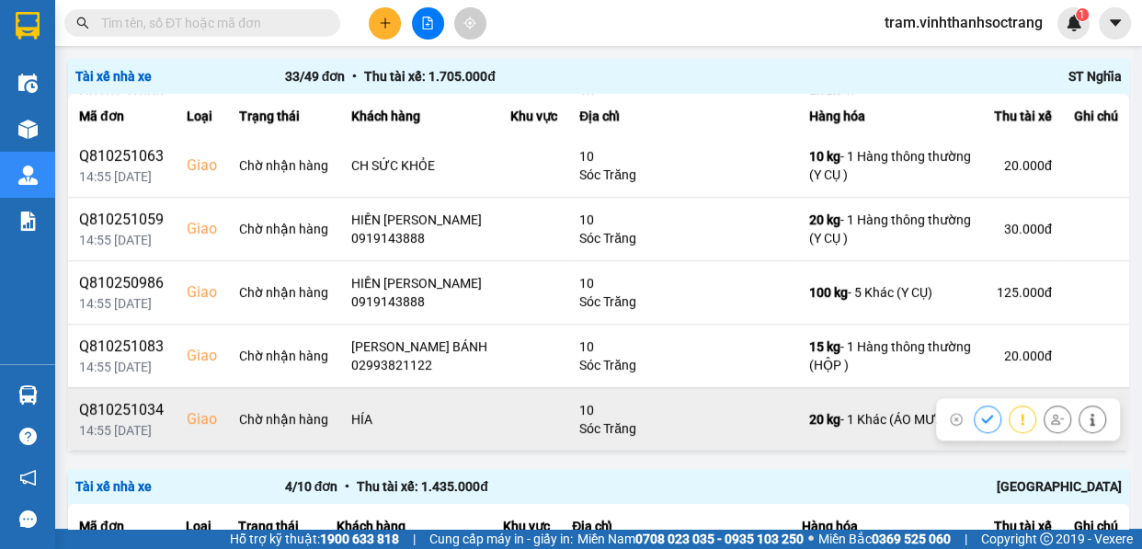
click at [981, 417] on icon at bounding box center [987, 419] width 13 height 13
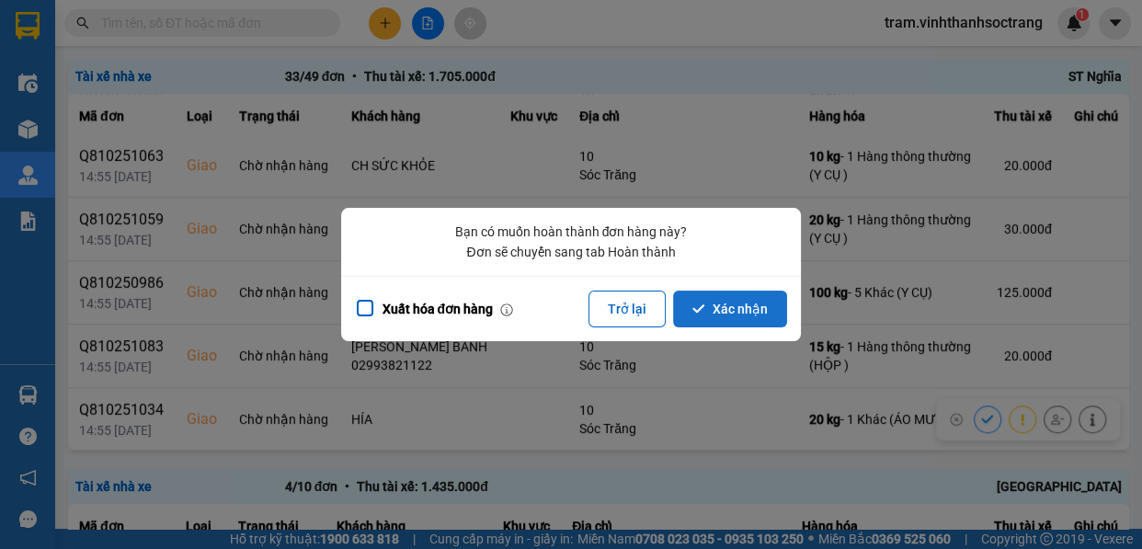
click at [712, 309] on button "Xác nhận" at bounding box center [730, 309] width 114 height 37
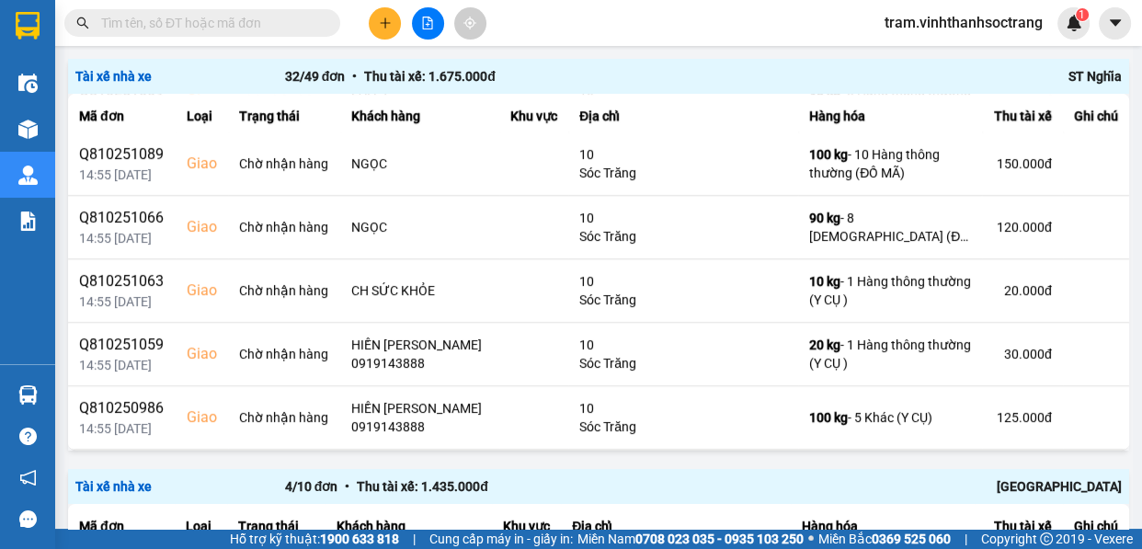
scroll to position [1253, 0]
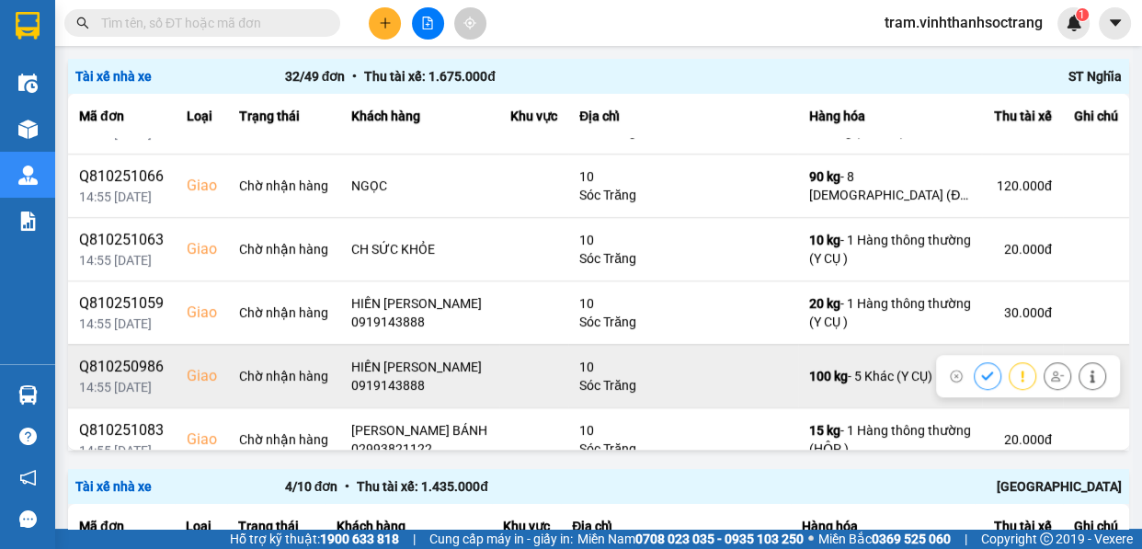
click at [975, 371] on button at bounding box center [988, 375] width 26 height 32
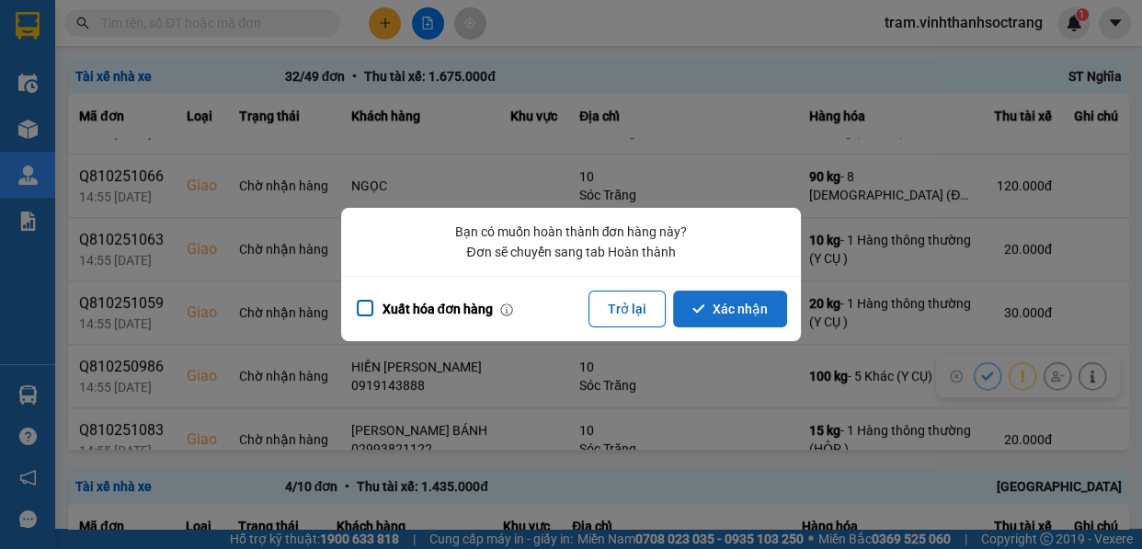
click at [747, 306] on button "Xác nhận" at bounding box center [730, 309] width 114 height 37
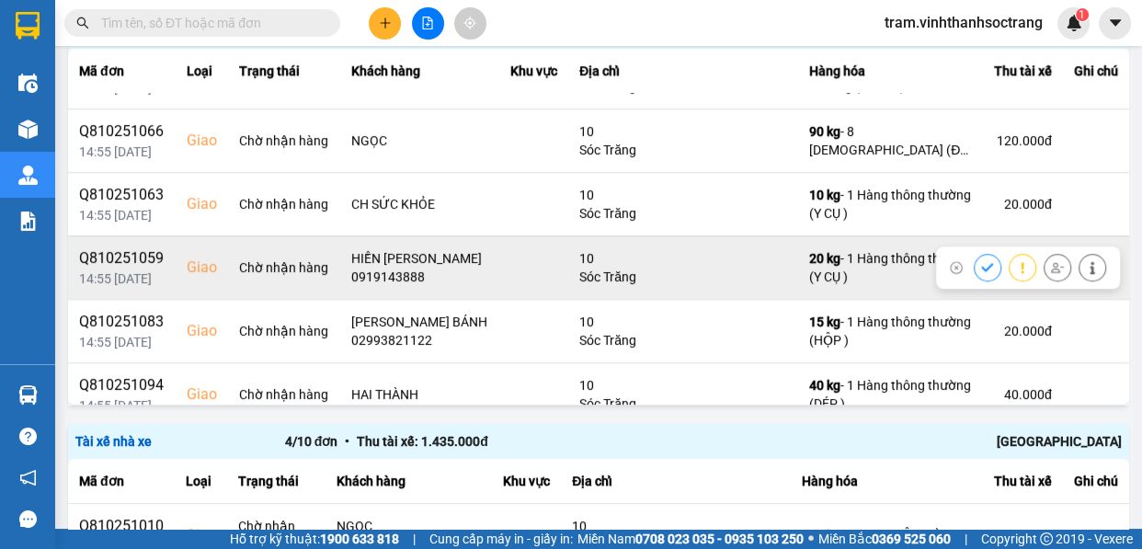
click at [981, 268] on icon at bounding box center [987, 267] width 13 height 13
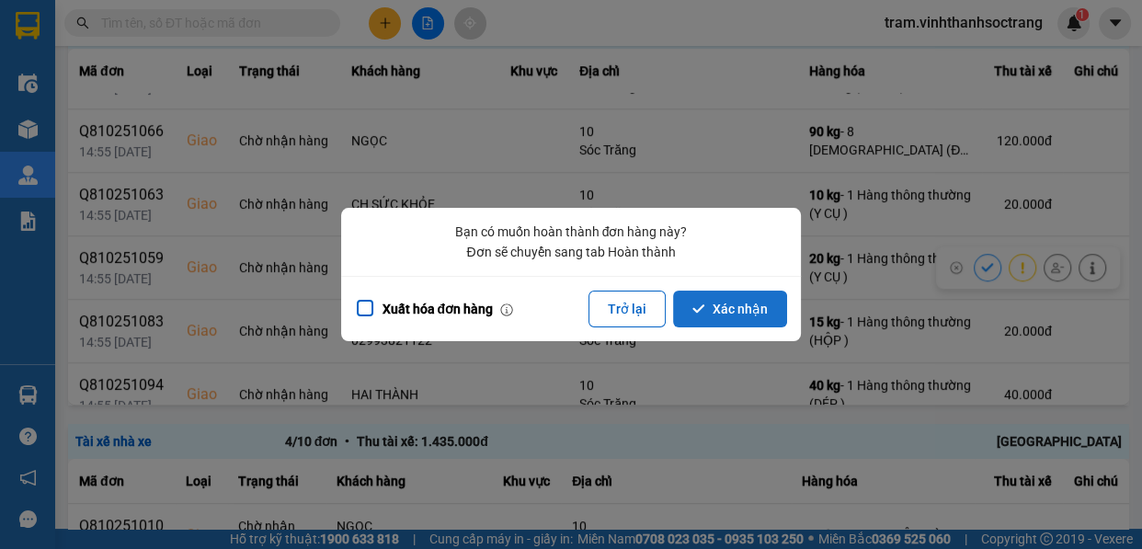
click at [753, 304] on button "Xác nhận" at bounding box center [730, 309] width 114 height 37
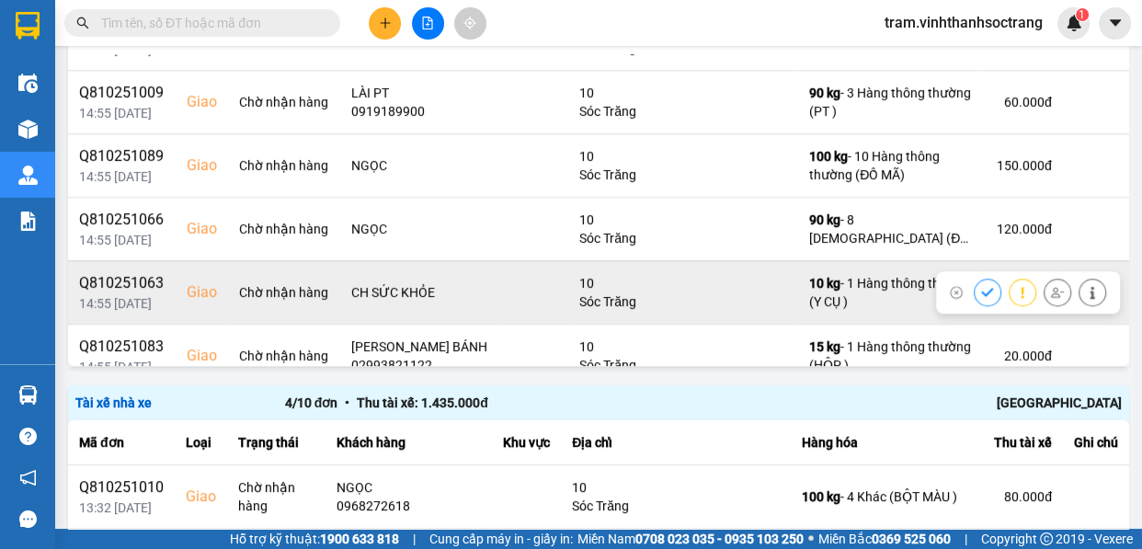
click at [975, 295] on button at bounding box center [988, 292] width 26 height 32
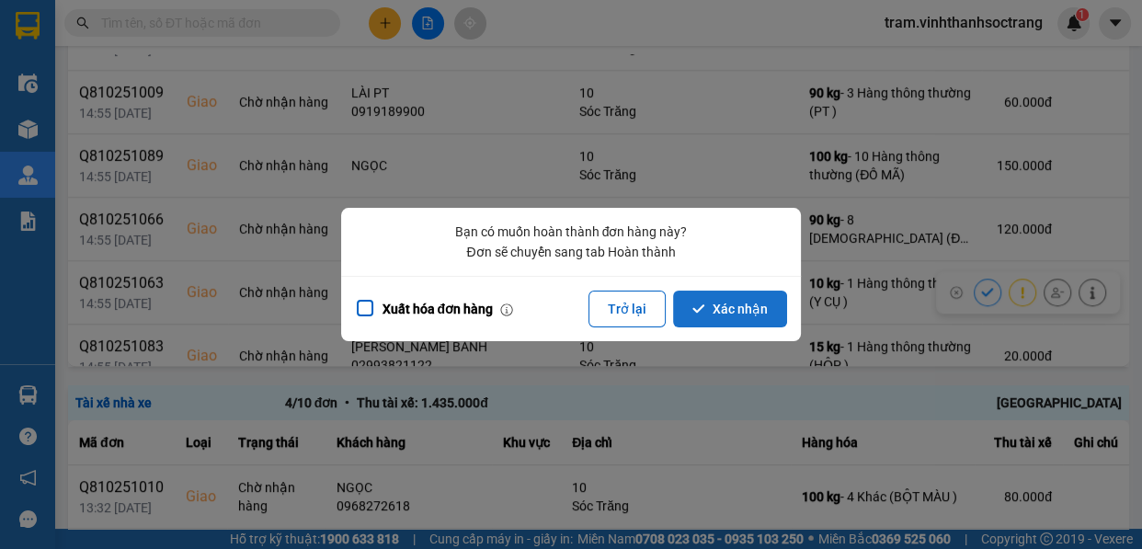
click at [763, 299] on button "Xác nhận" at bounding box center [730, 309] width 114 height 37
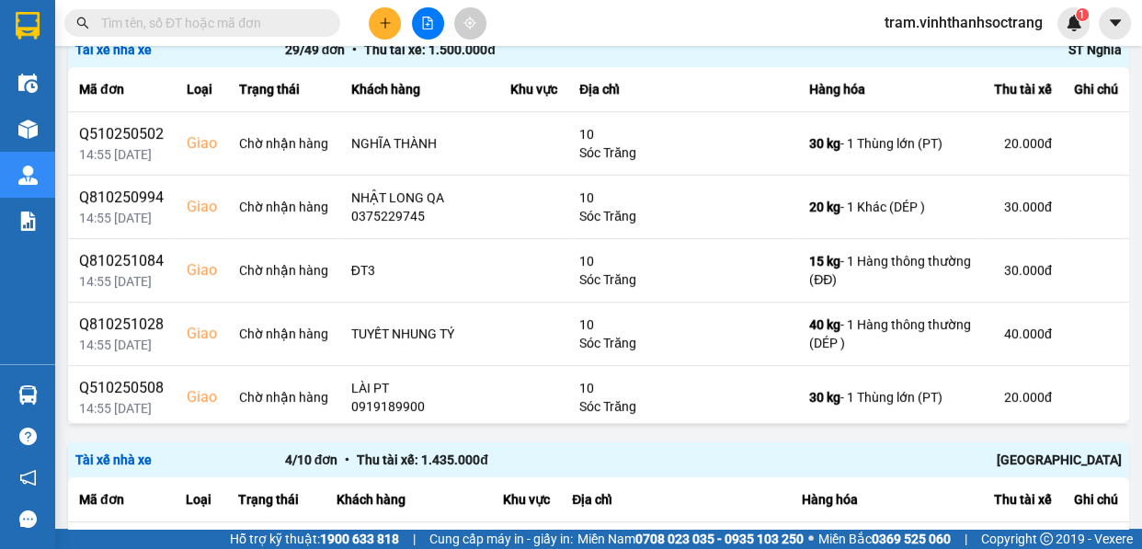
scroll to position [417, 0]
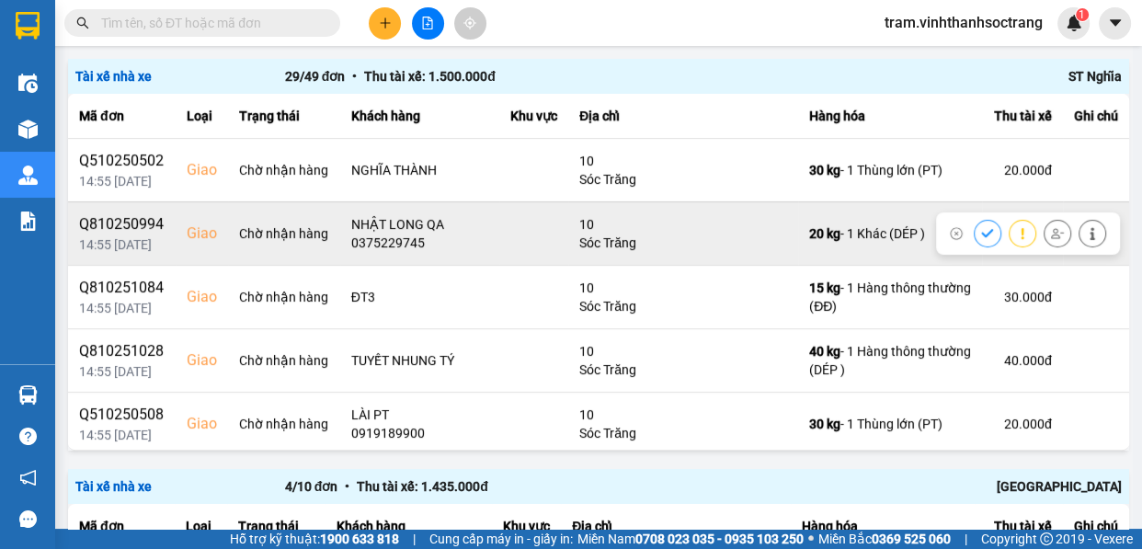
click at [981, 228] on icon at bounding box center [987, 233] width 13 height 13
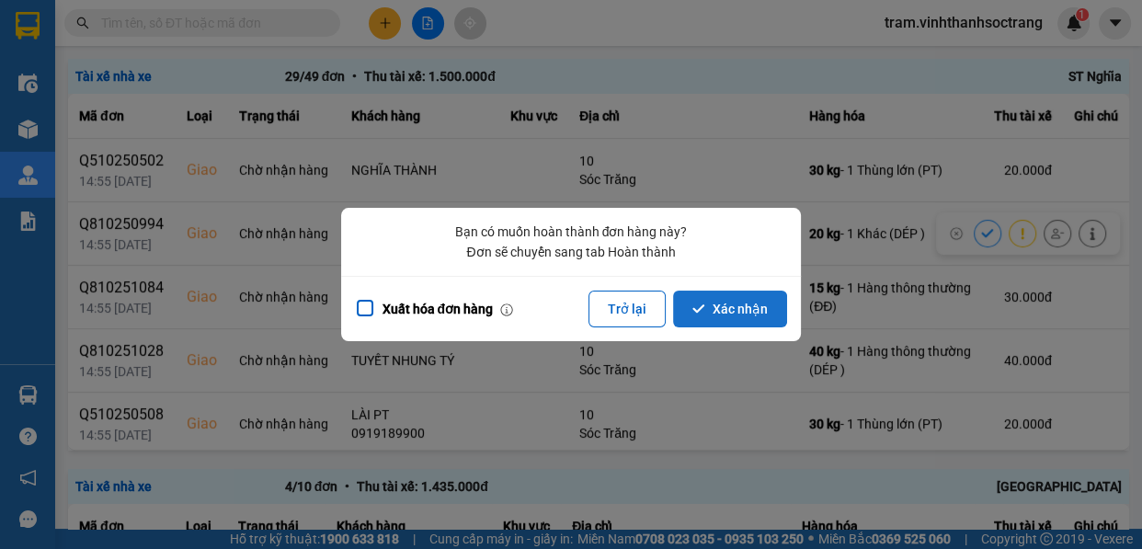
click at [766, 322] on button "Xác nhận" at bounding box center [730, 309] width 114 height 37
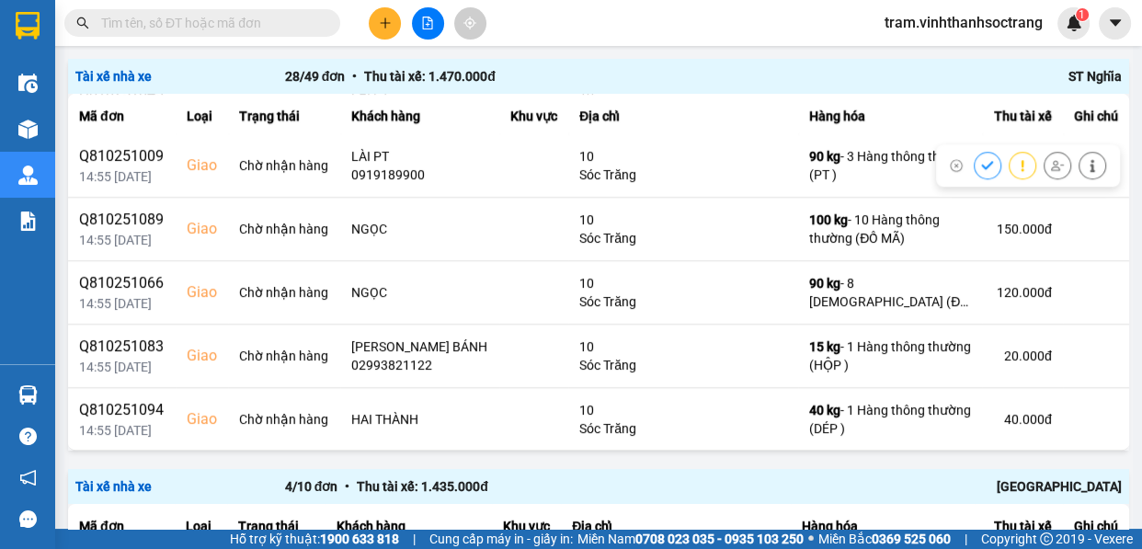
scroll to position [1421, 0]
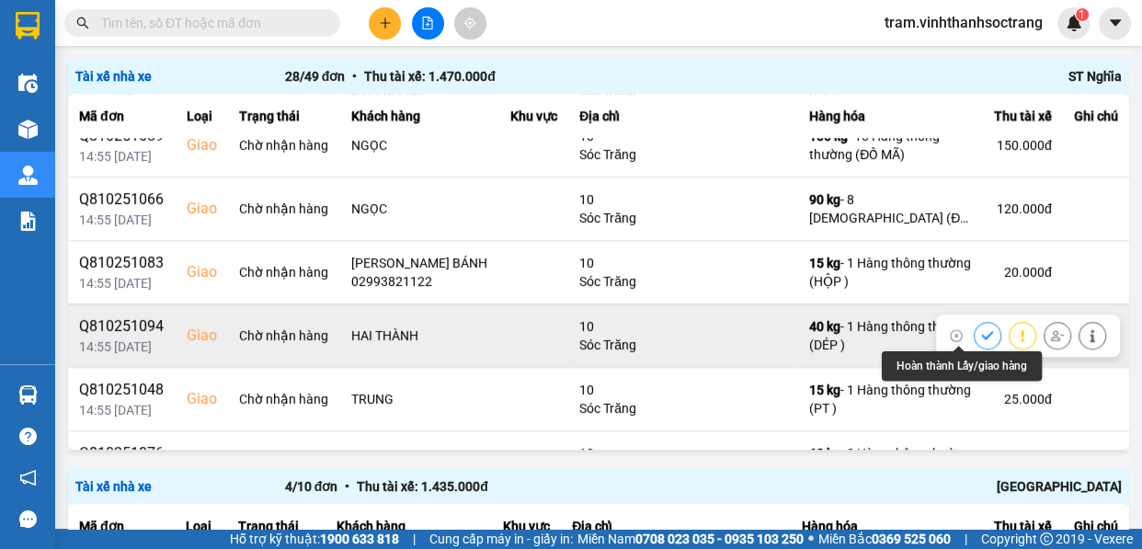
click at [981, 337] on icon at bounding box center [987, 335] width 13 height 13
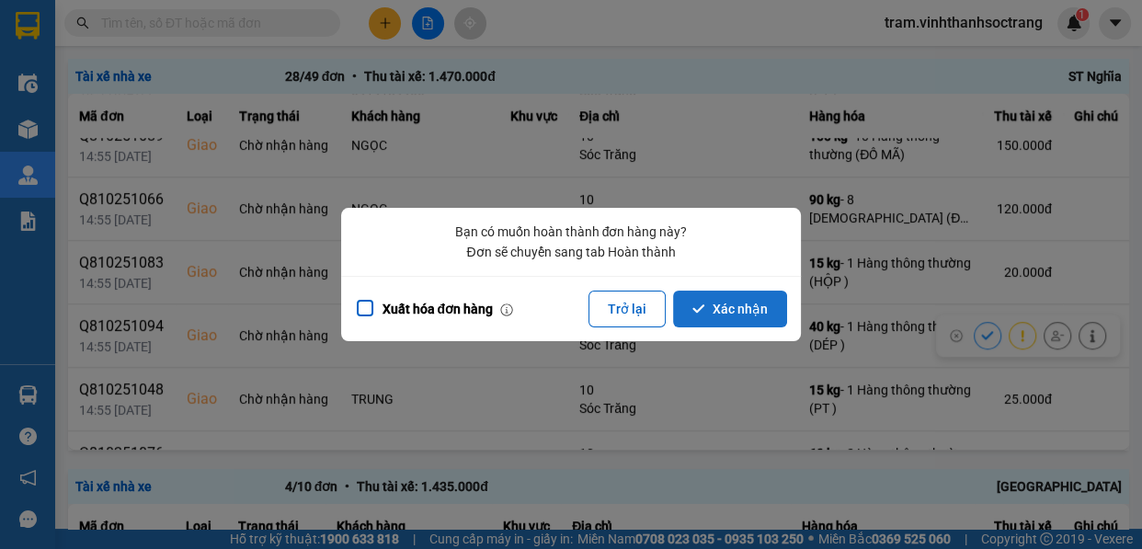
click at [751, 299] on button "Xác nhận" at bounding box center [730, 309] width 114 height 37
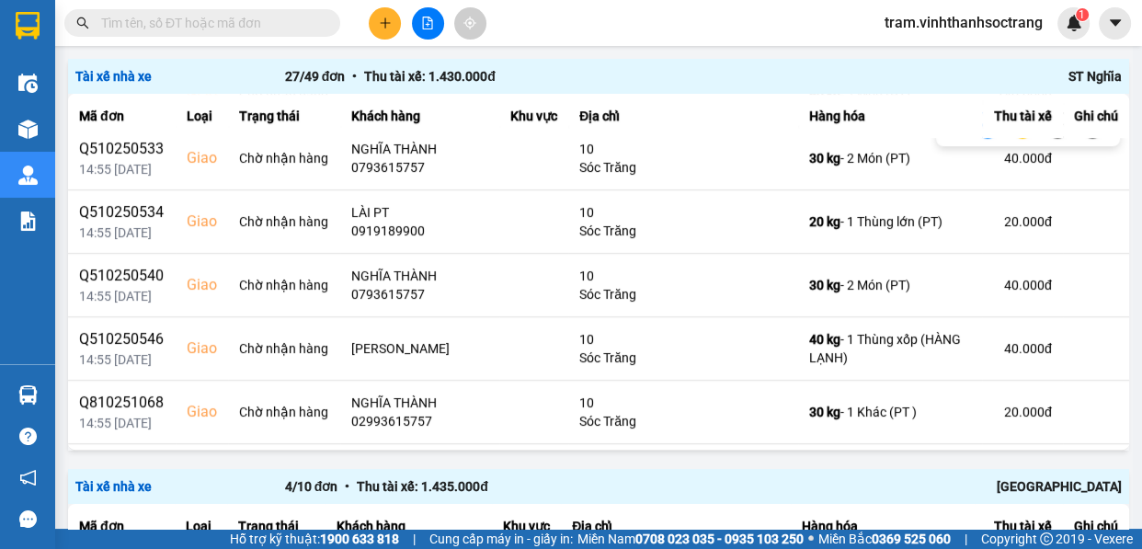
scroll to position [668, 0]
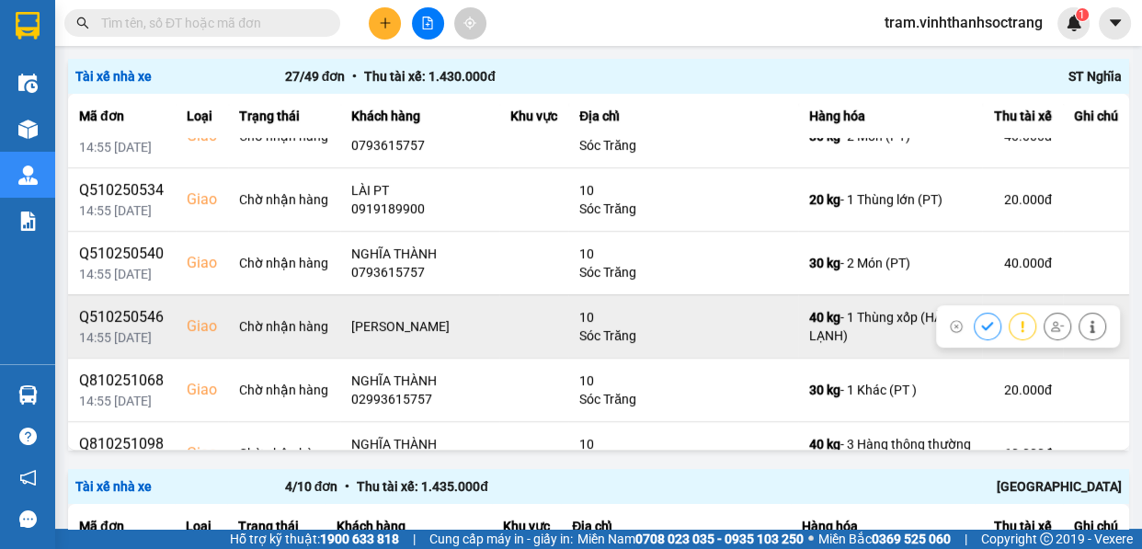
click at [975, 322] on button at bounding box center [988, 326] width 26 height 32
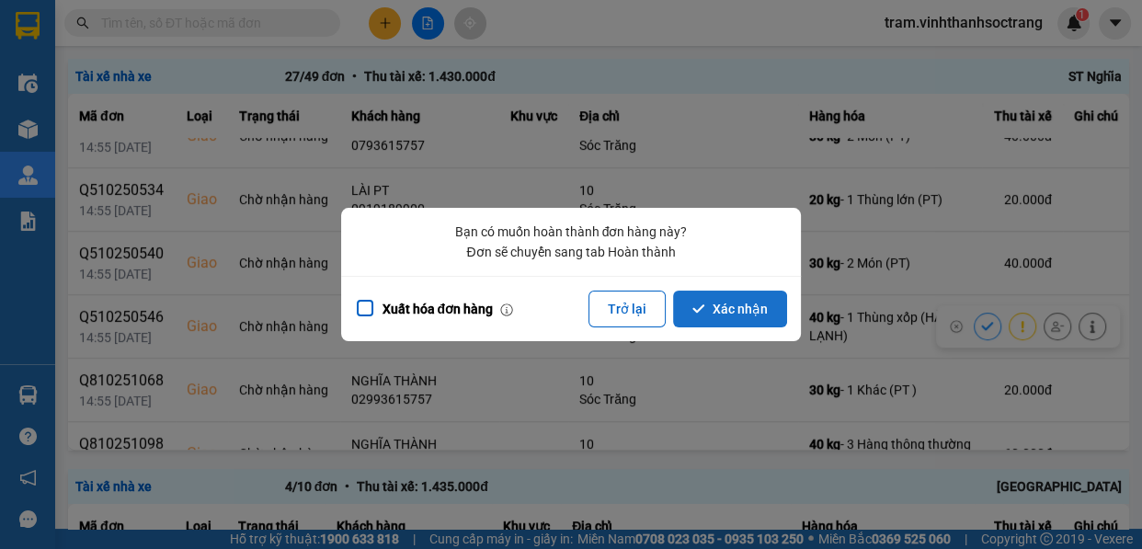
click at [766, 312] on button "Xác nhận" at bounding box center [730, 309] width 114 height 37
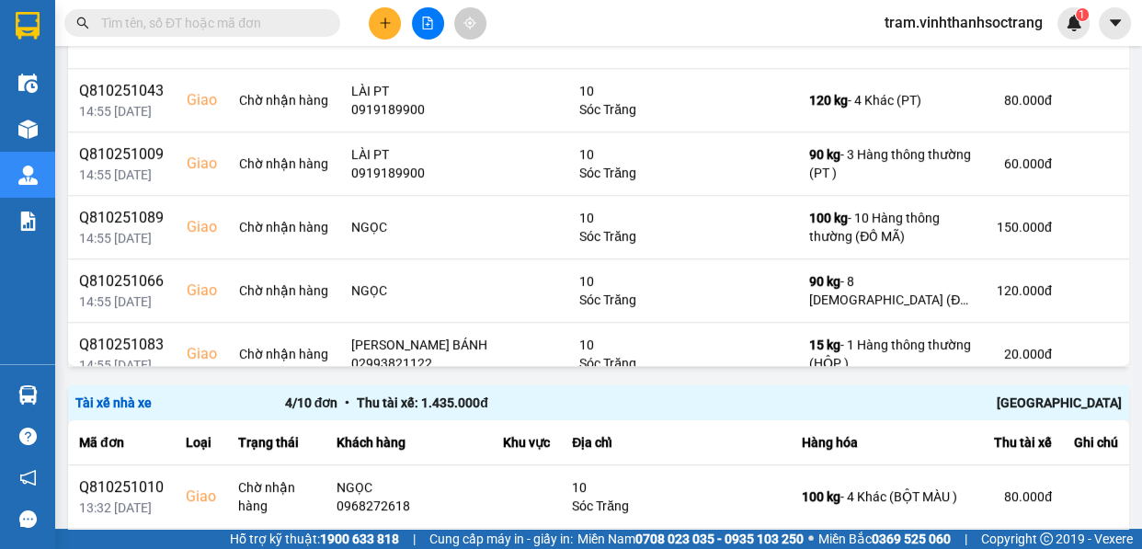
scroll to position [1086, 0]
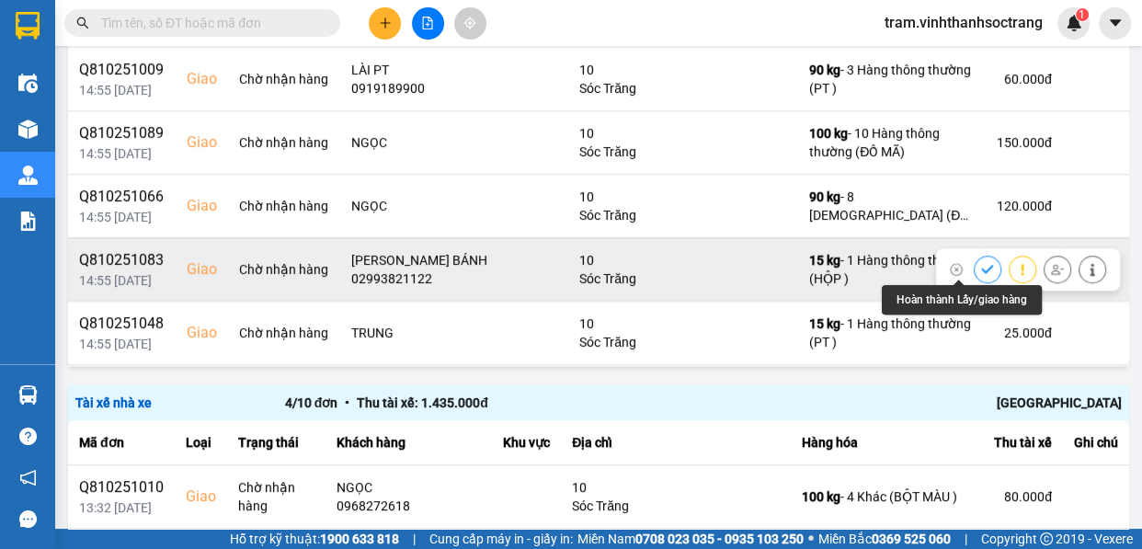
click at [981, 263] on icon at bounding box center [987, 269] width 13 height 13
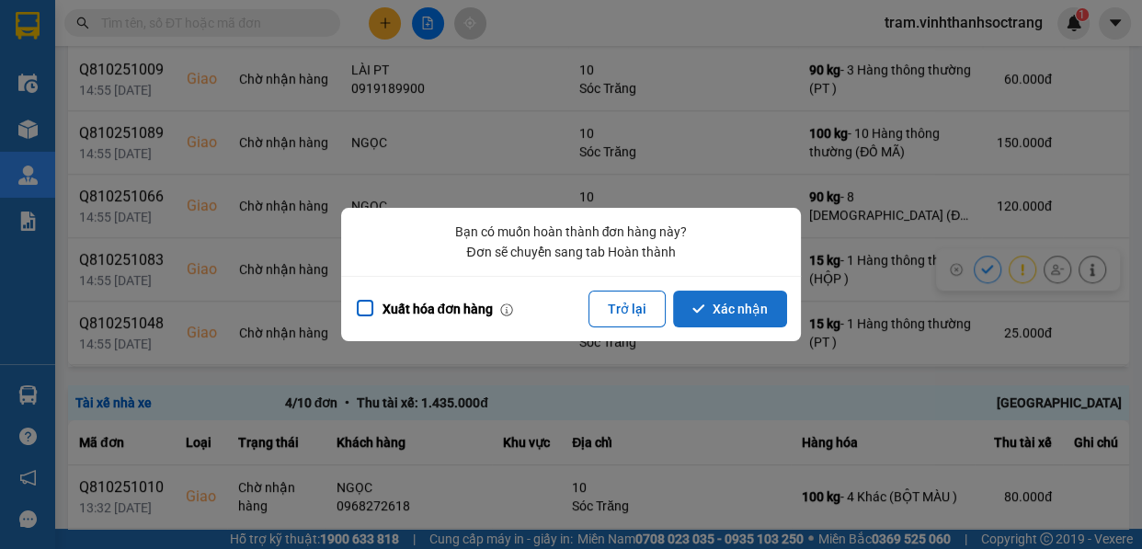
click at [763, 293] on button "Xác nhận" at bounding box center [730, 309] width 114 height 37
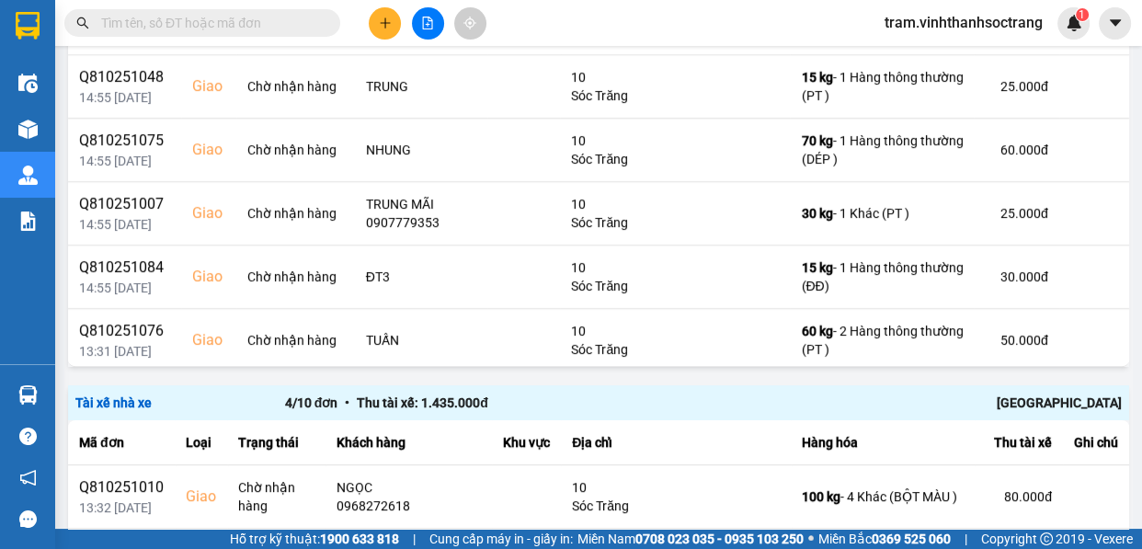
scroll to position [1271, 0]
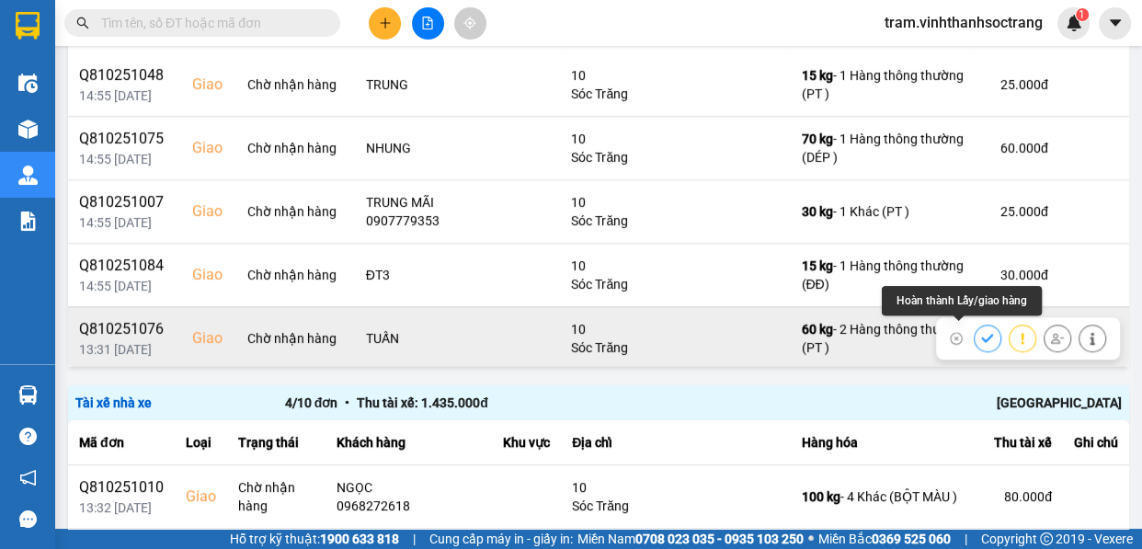
click at [981, 333] on icon at bounding box center [987, 338] width 13 height 13
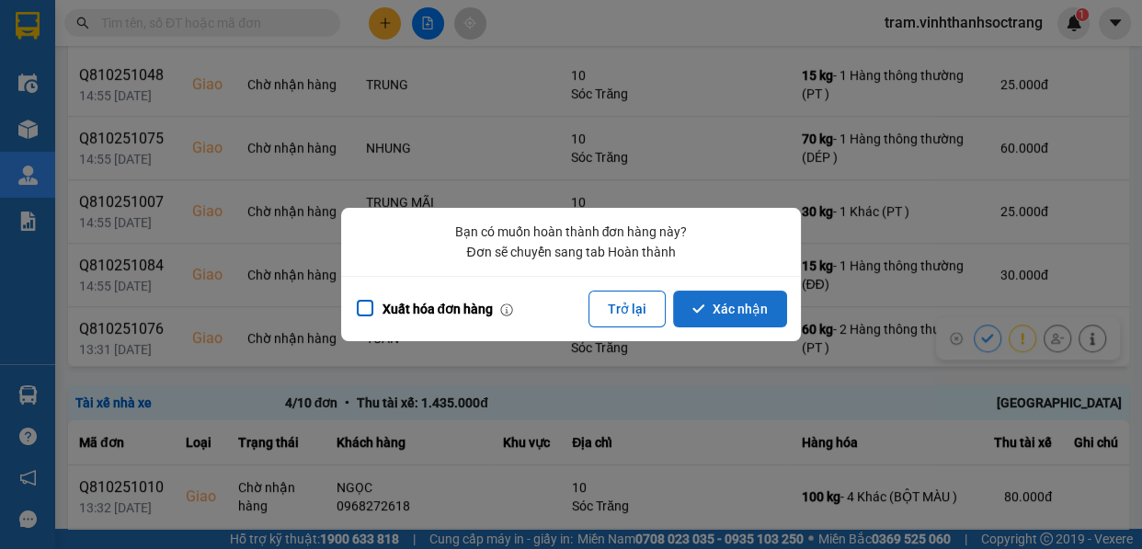
click at [732, 308] on button "Xác nhận" at bounding box center [730, 309] width 114 height 37
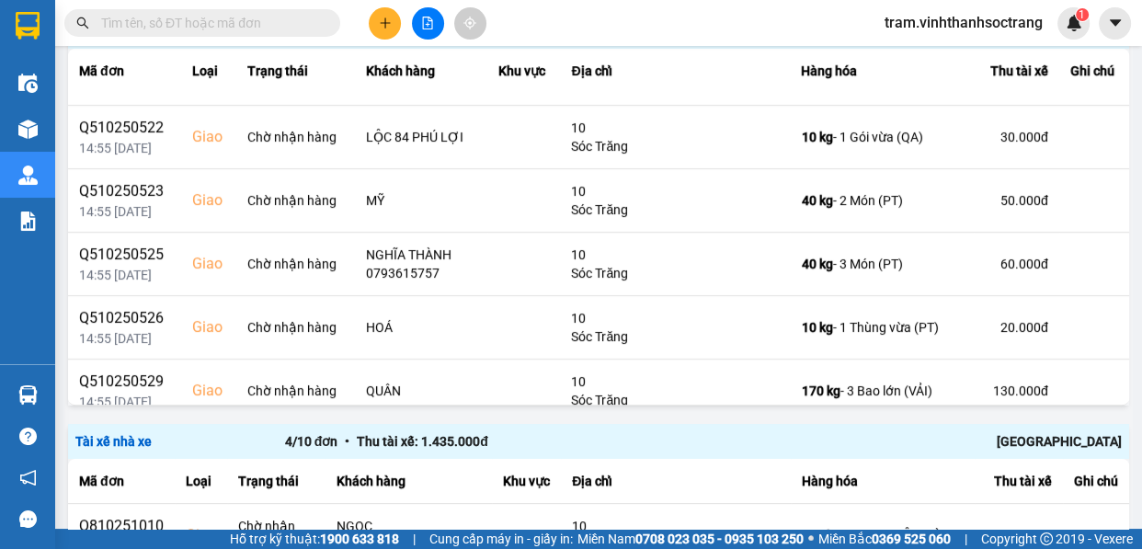
scroll to position [205, 0]
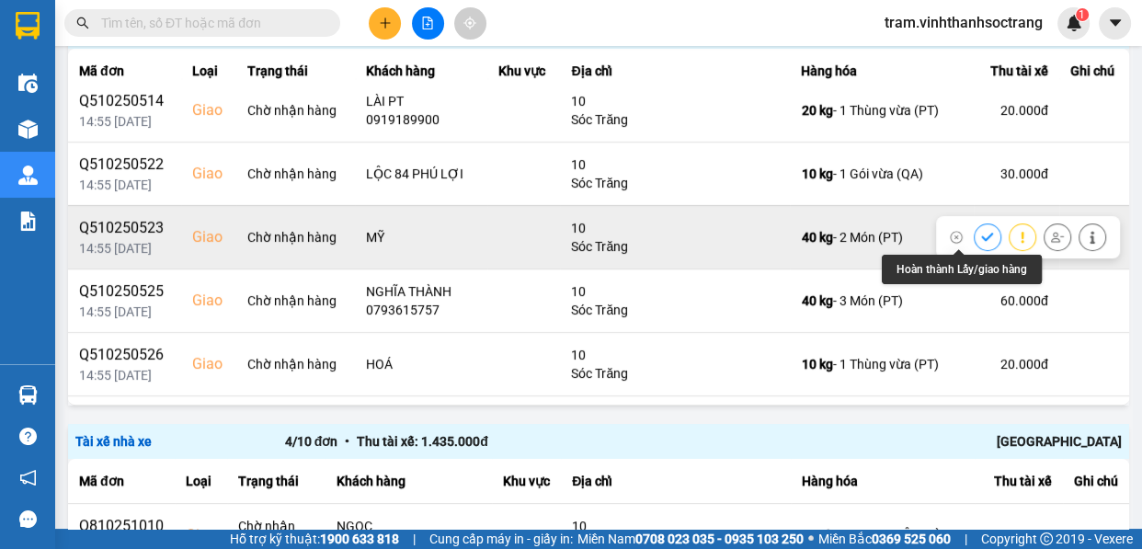
click at [981, 234] on icon at bounding box center [987, 237] width 13 height 13
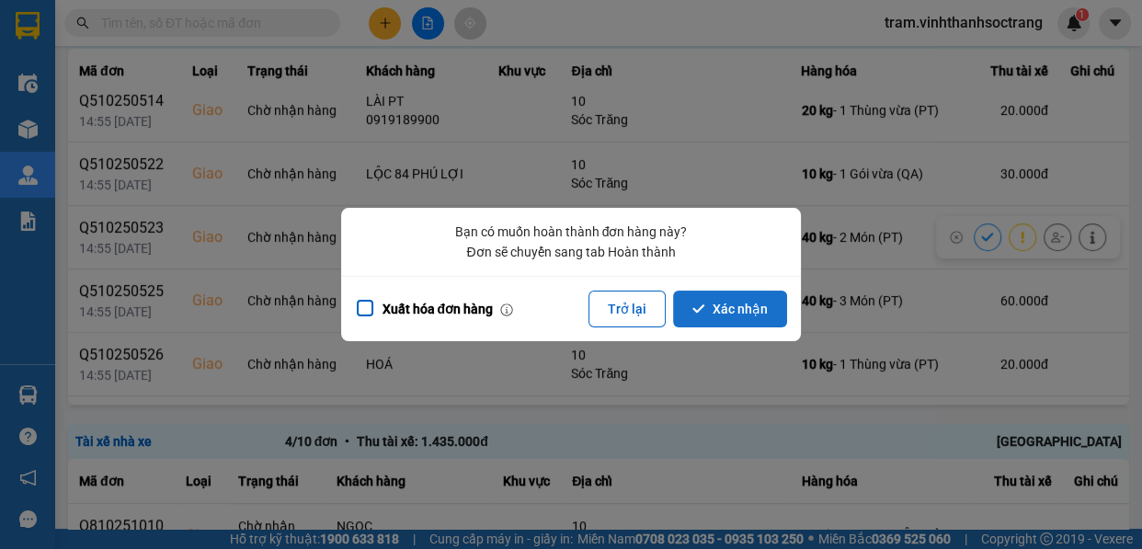
click at [755, 303] on button "Xác nhận" at bounding box center [730, 309] width 114 height 37
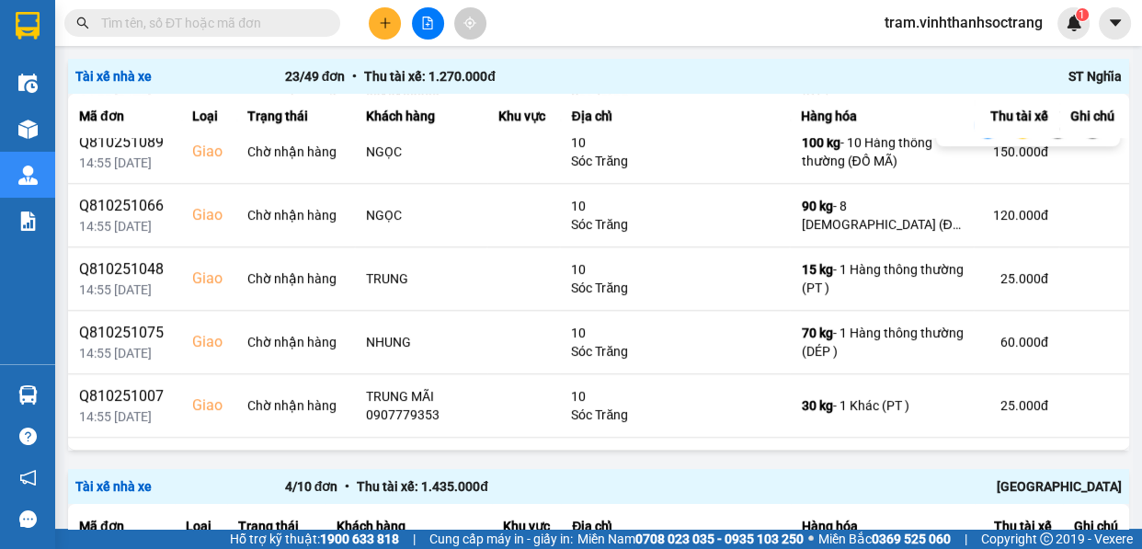
scroll to position [1144, 0]
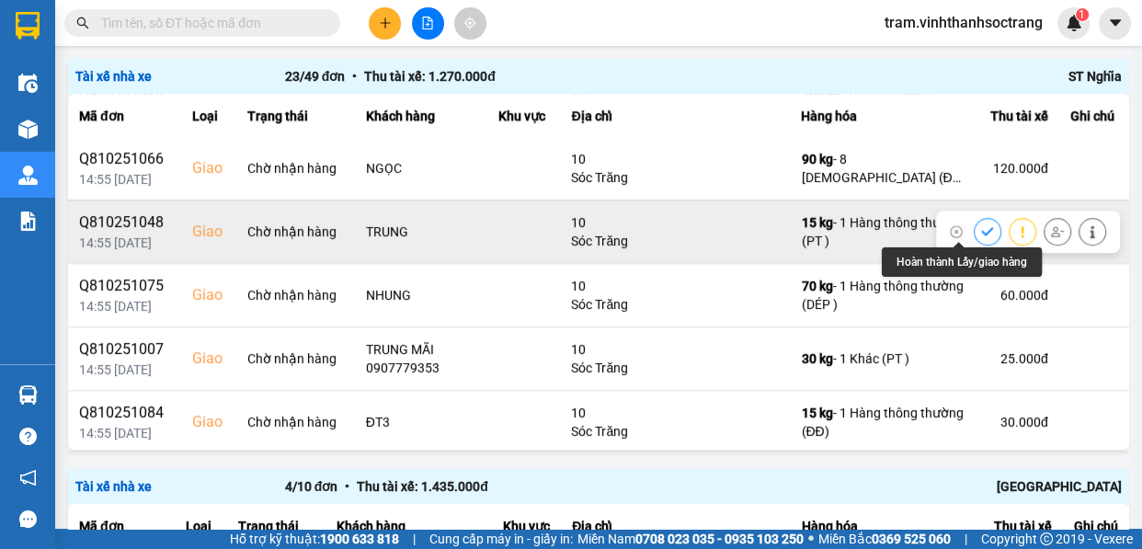
click at [981, 225] on icon at bounding box center [987, 231] width 13 height 13
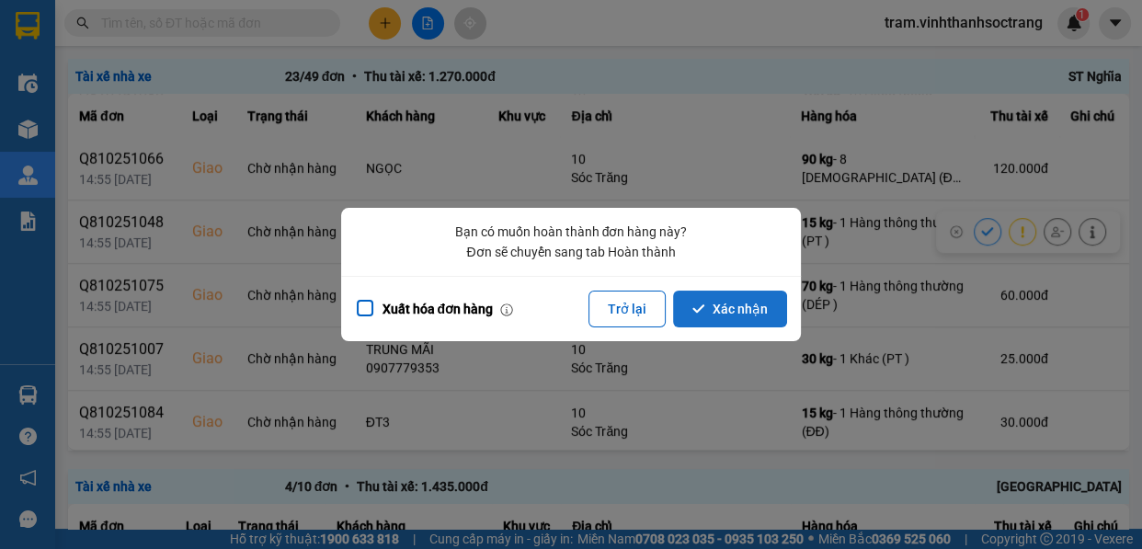
click at [759, 305] on button "Xác nhận" at bounding box center [730, 309] width 114 height 37
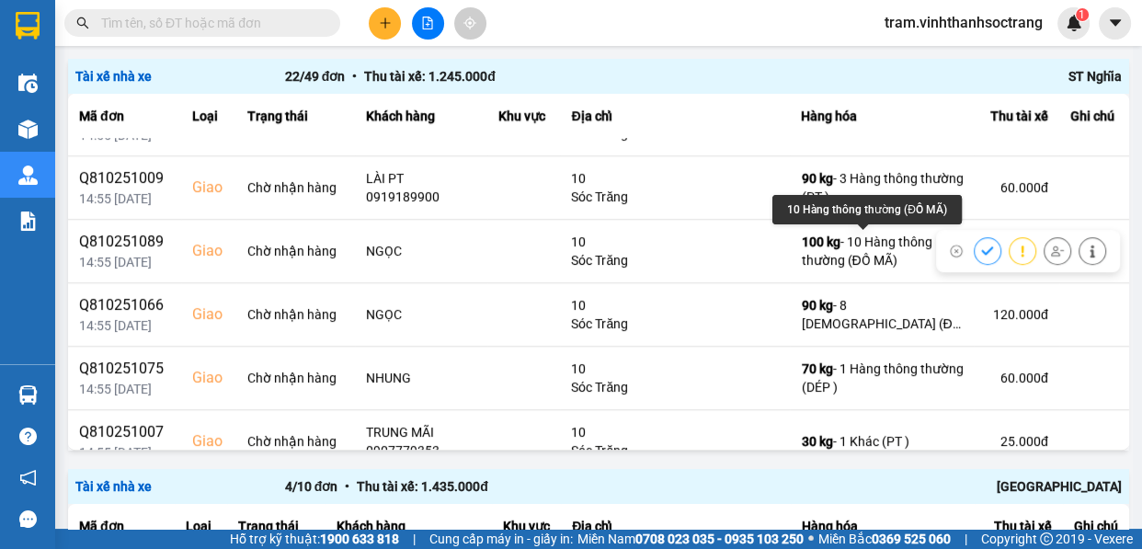
scroll to position [501, 0]
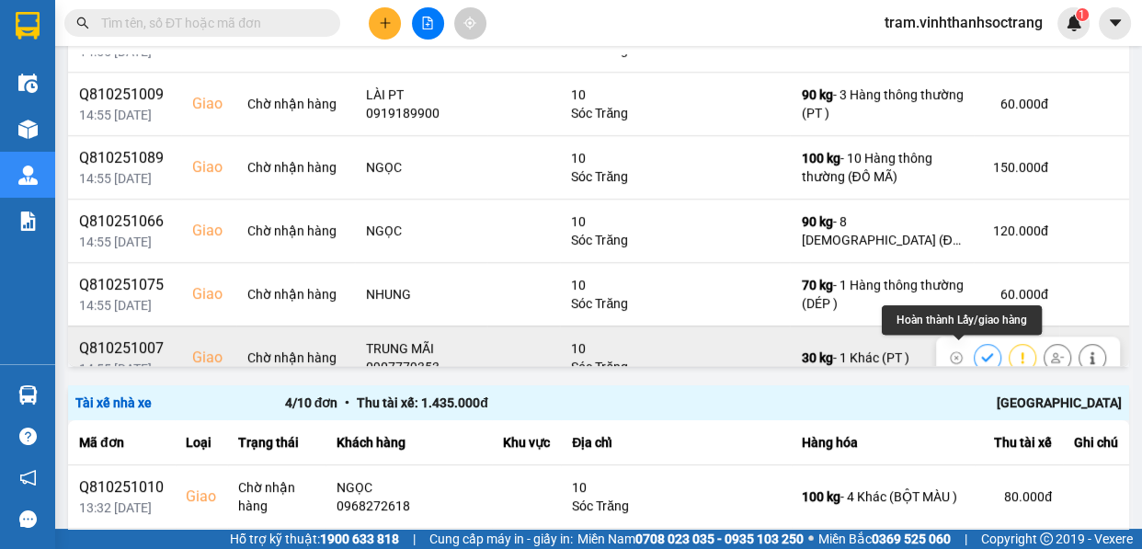
click at [981, 351] on icon at bounding box center [987, 357] width 13 height 13
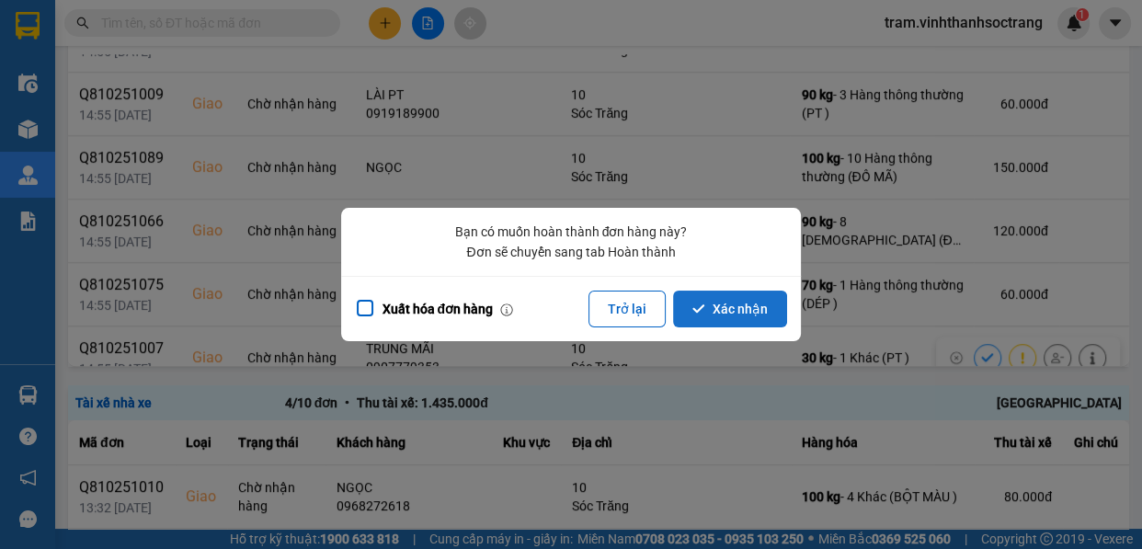
click at [759, 291] on button "Xác nhận" at bounding box center [730, 309] width 114 height 37
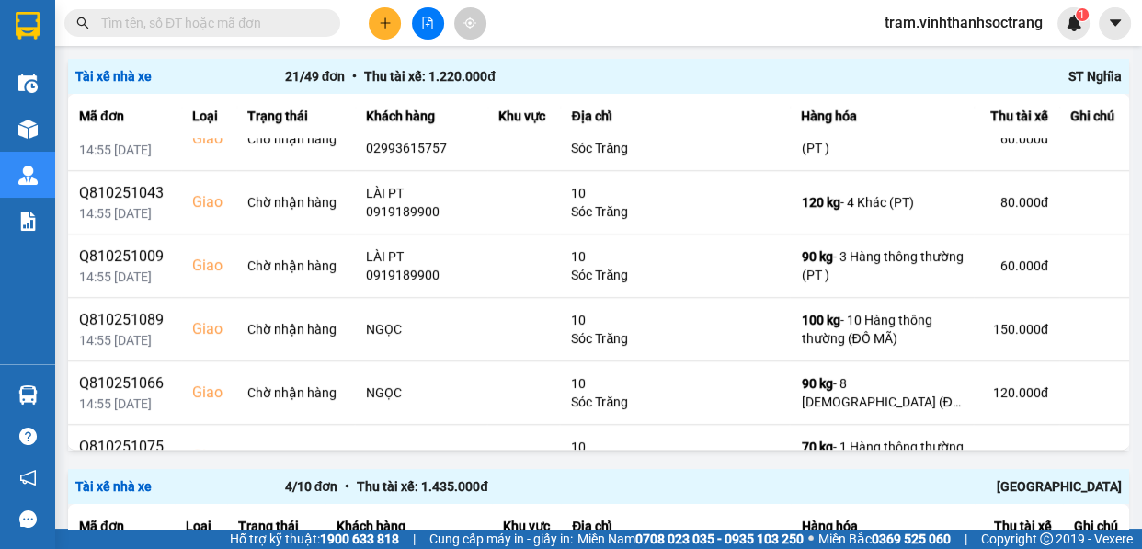
scroll to position [1002, 0]
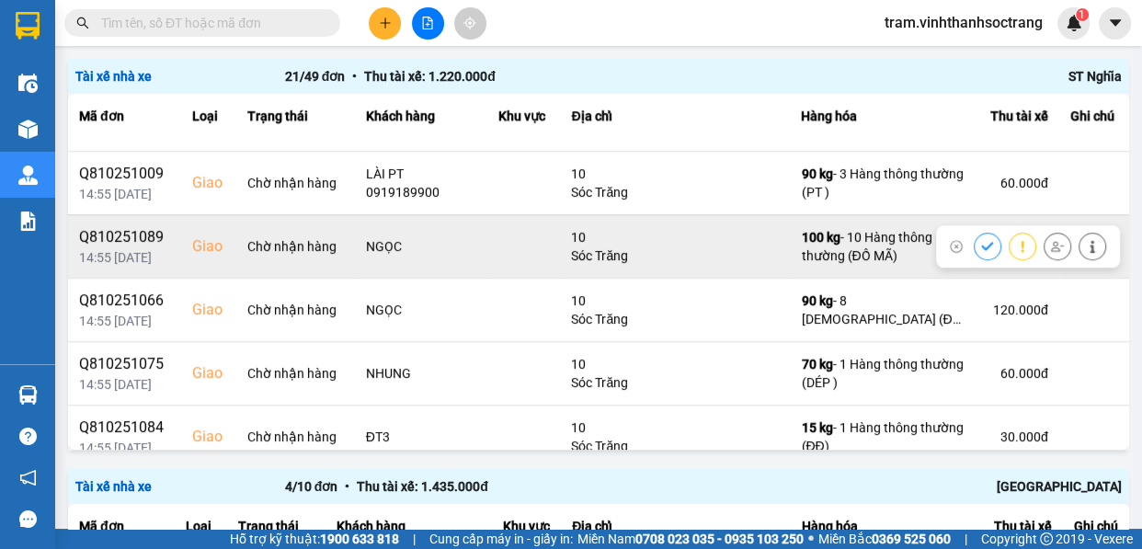
click at [981, 245] on icon at bounding box center [987, 246] width 13 height 13
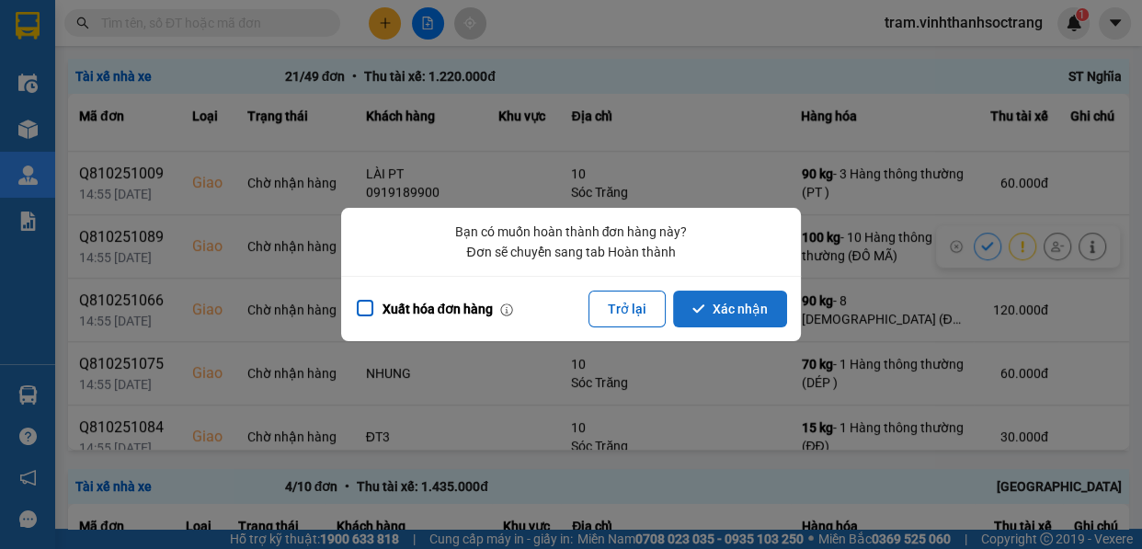
click at [755, 326] on button "Xác nhận" at bounding box center [730, 309] width 114 height 37
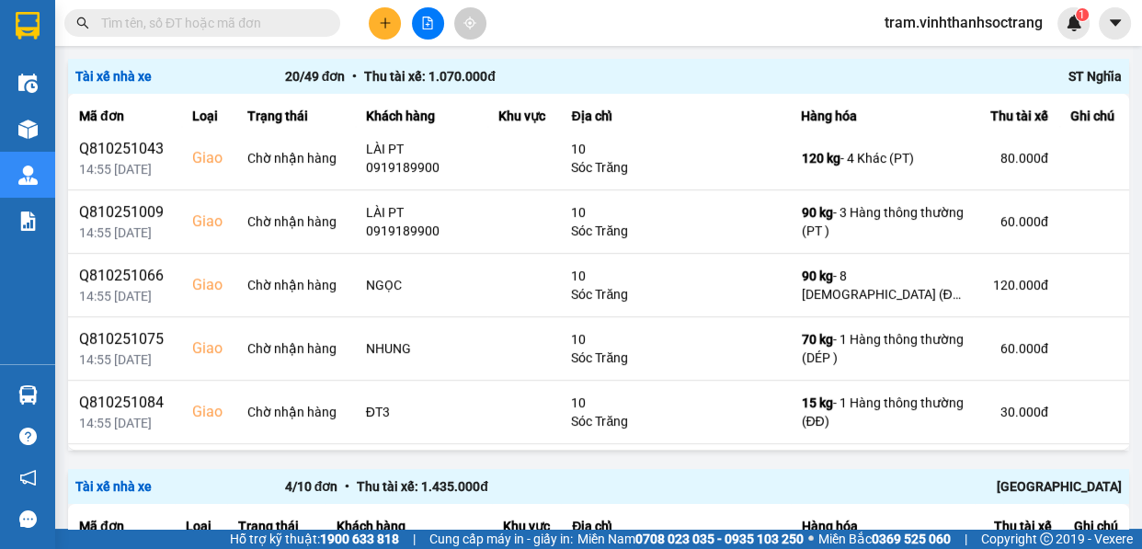
scroll to position [120, 0]
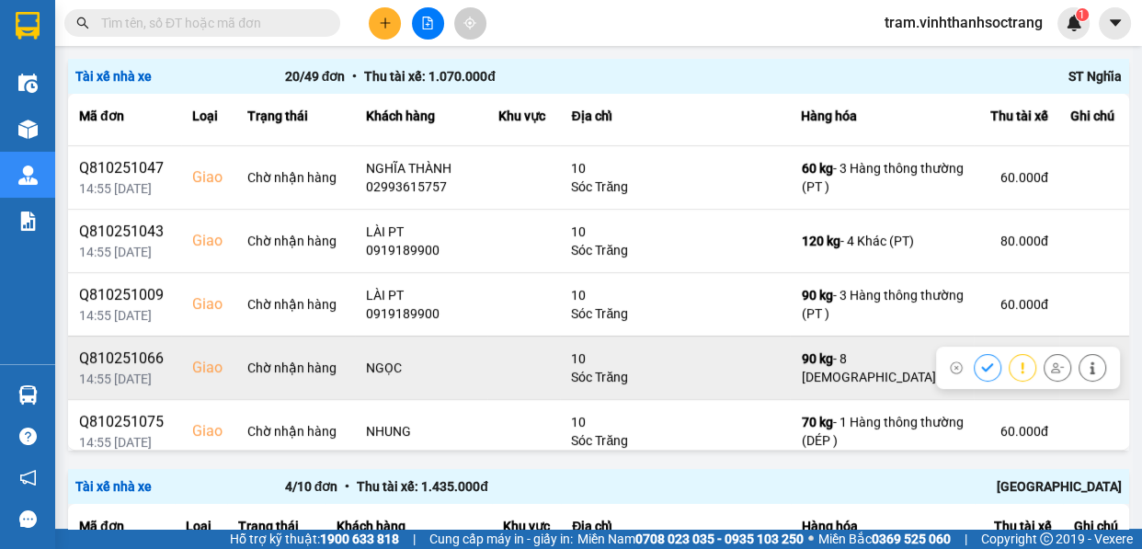
click at [981, 368] on icon at bounding box center [987, 367] width 12 height 8
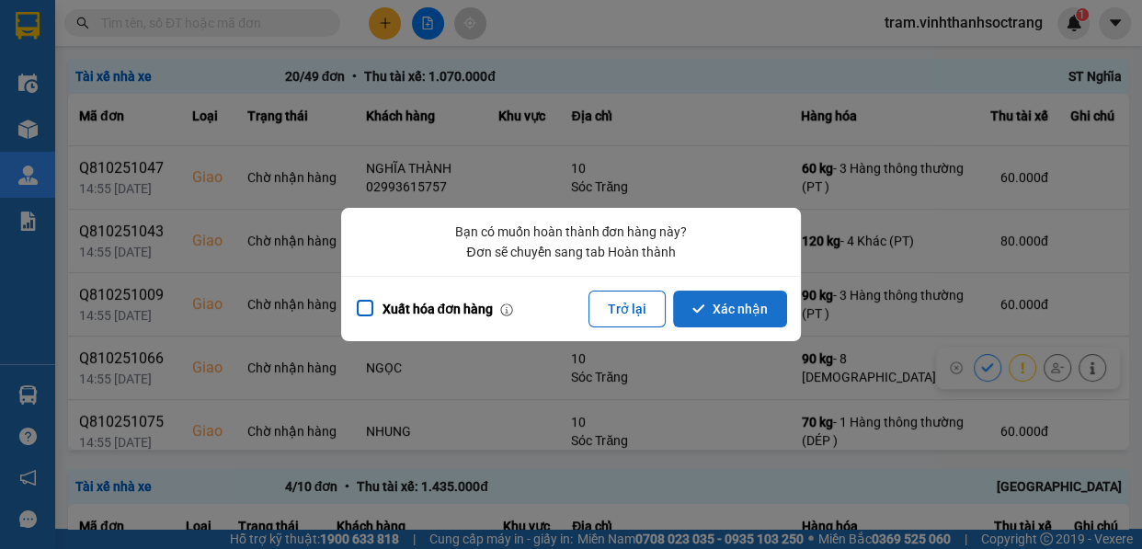
click at [761, 324] on button "Xác nhận" at bounding box center [730, 309] width 114 height 37
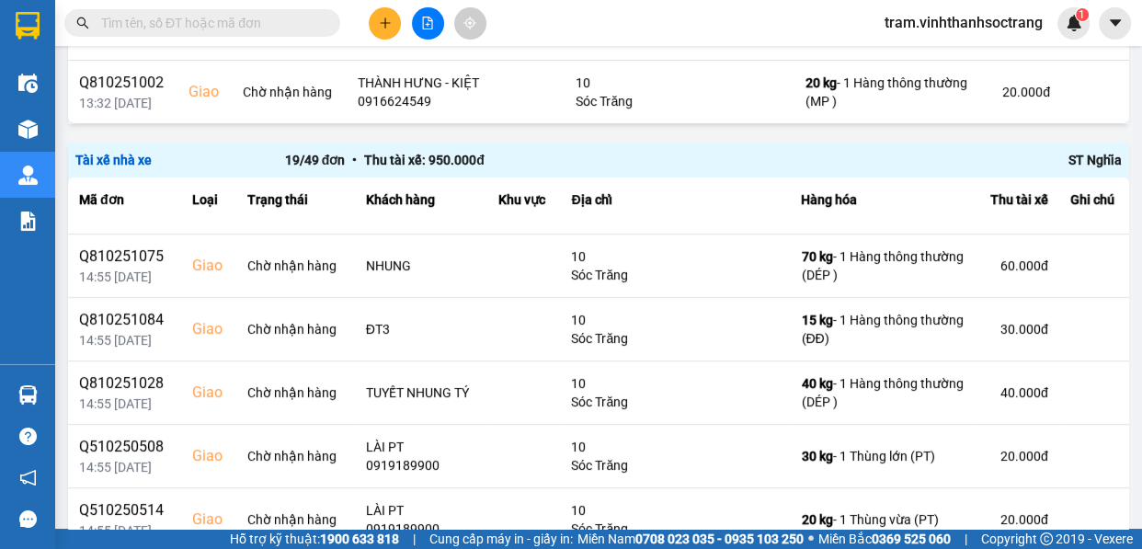
scroll to position [417, 0]
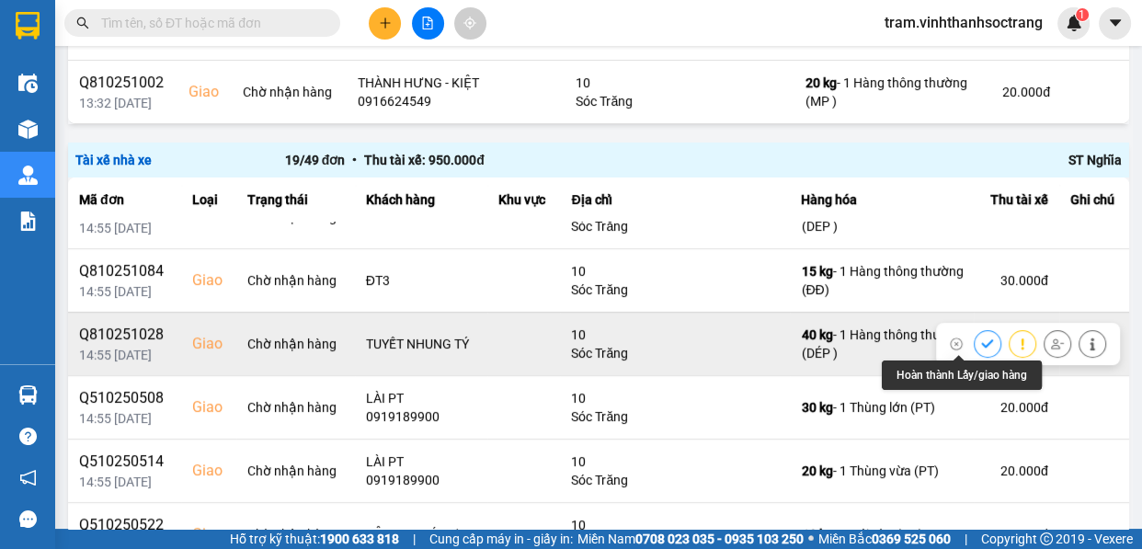
click at [981, 337] on icon at bounding box center [987, 343] width 13 height 13
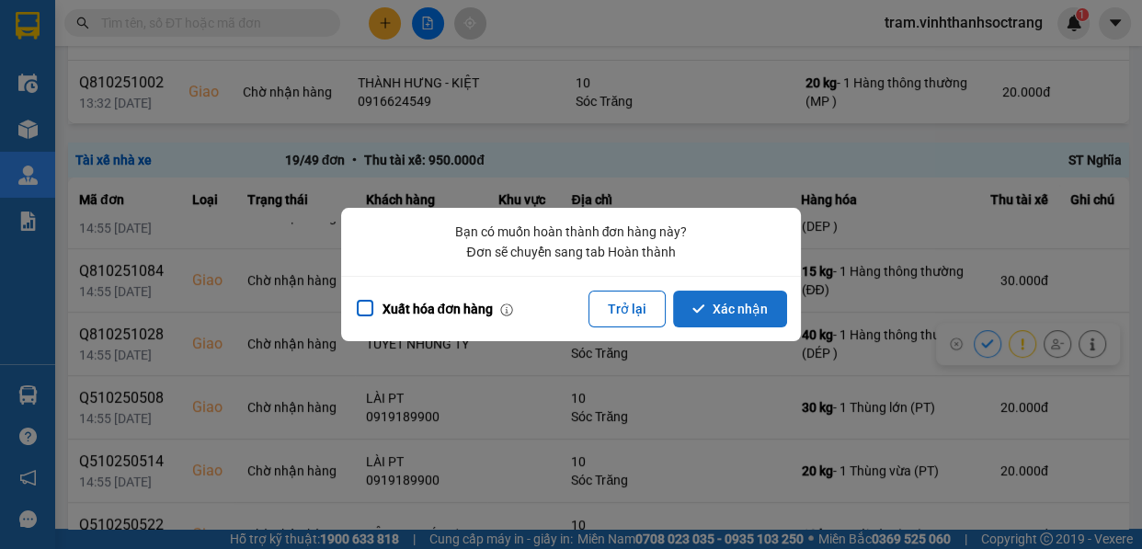
click at [741, 321] on button "Xác nhận" at bounding box center [730, 309] width 114 height 37
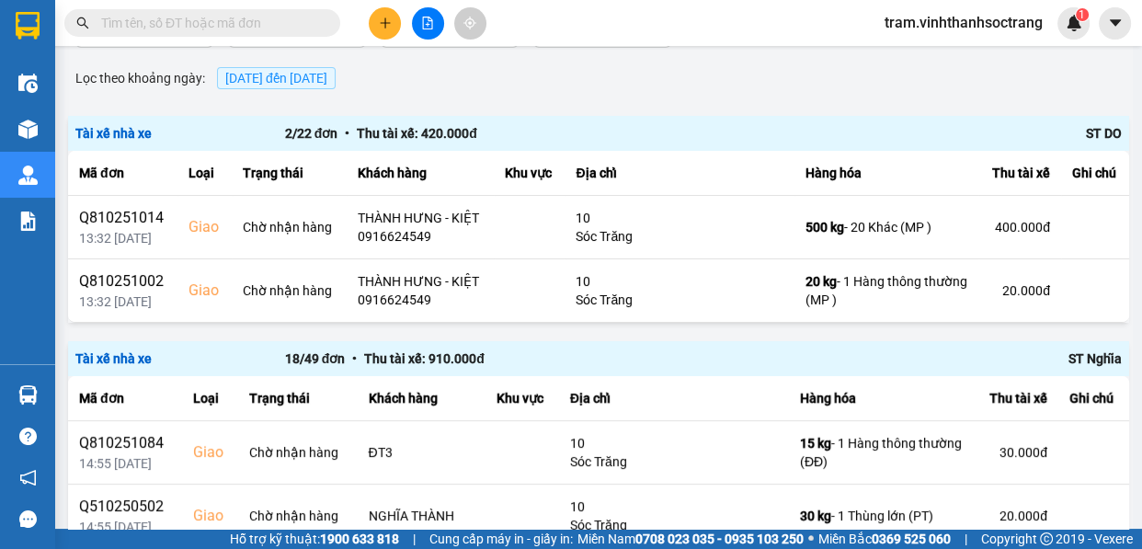
scroll to position [250, 0]
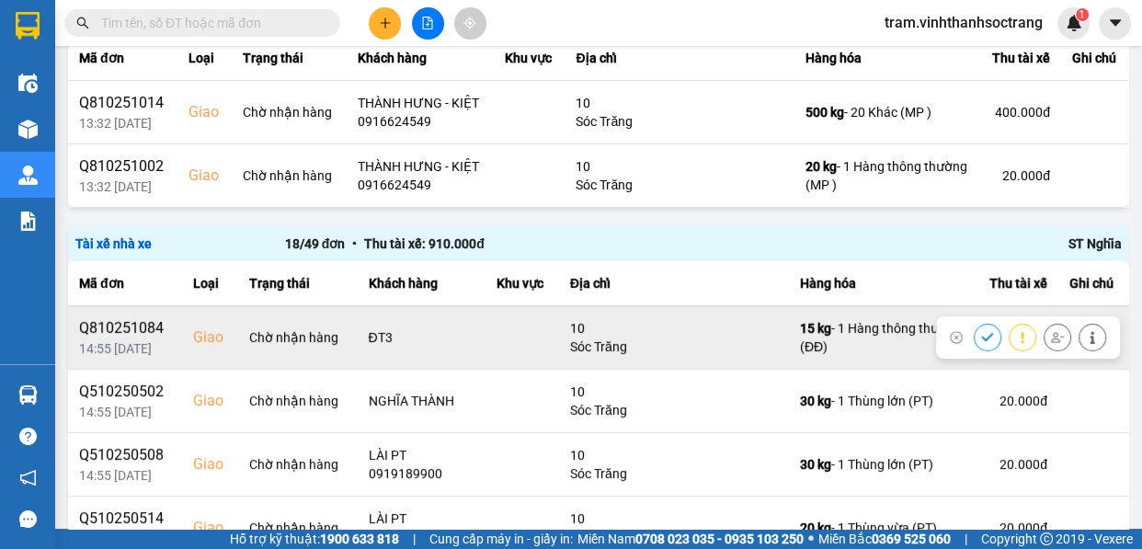
click at [981, 337] on icon at bounding box center [987, 337] width 12 height 8
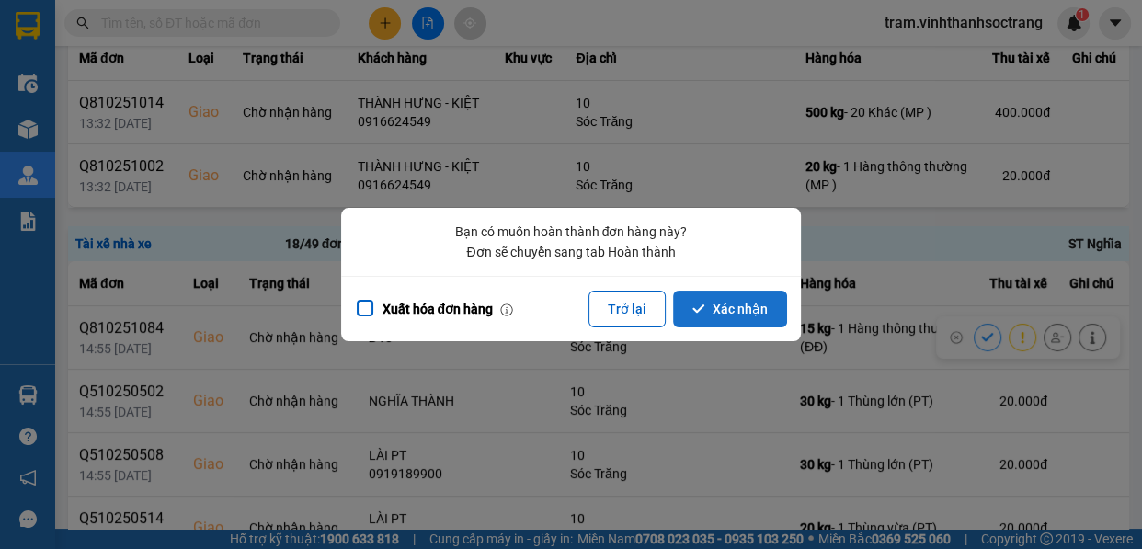
click at [751, 298] on button "Xác nhận" at bounding box center [730, 309] width 114 height 37
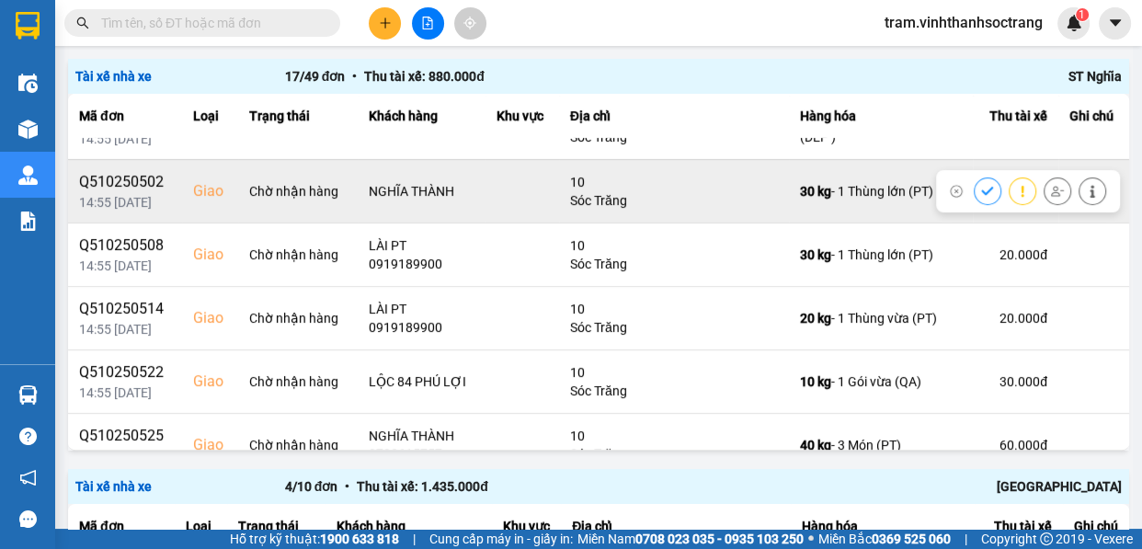
scroll to position [83, 0]
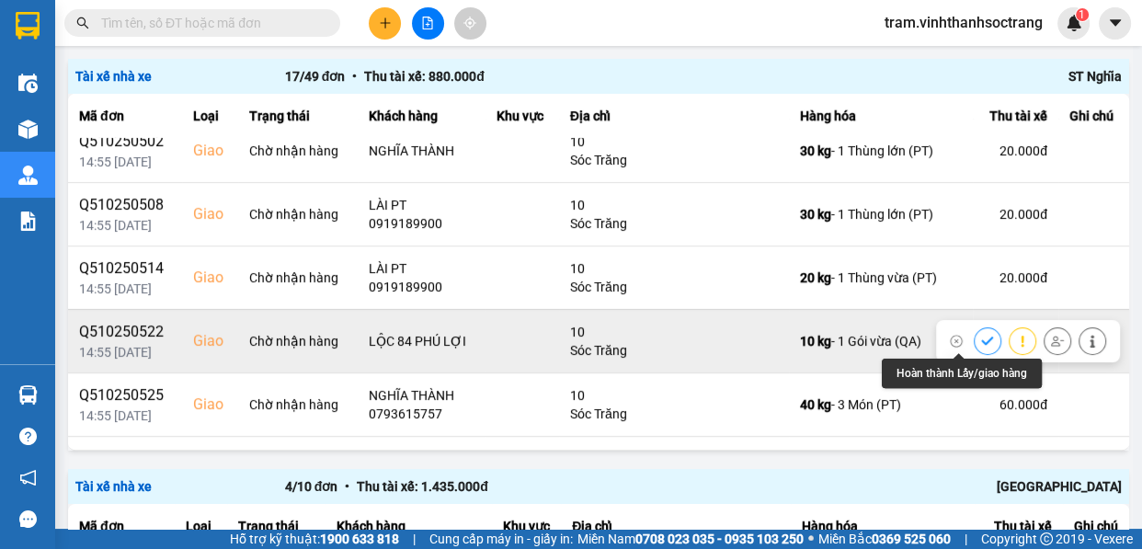
click at [981, 340] on icon at bounding box center [987, 341] width 12 height 8
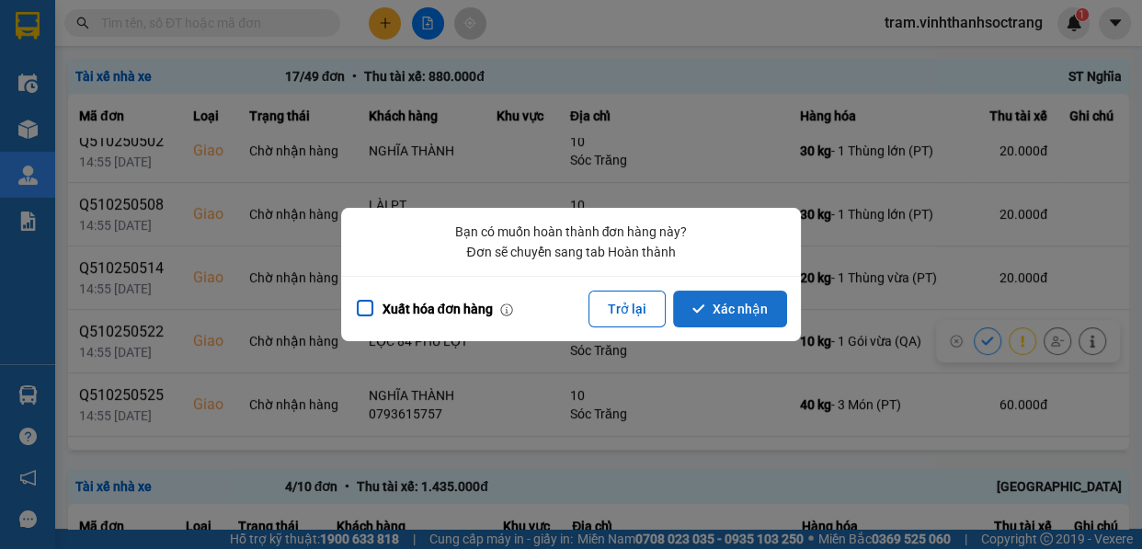
click at [687, 322] on button "Xác nhận" at bounding box center [730, 309] width 114 height 37
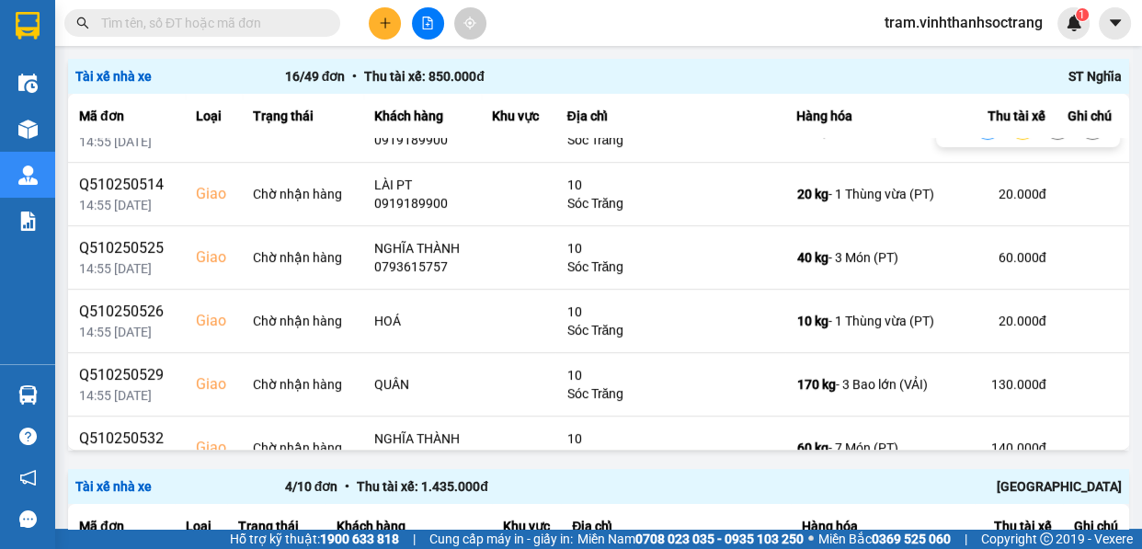
scroll to position [250, 0]
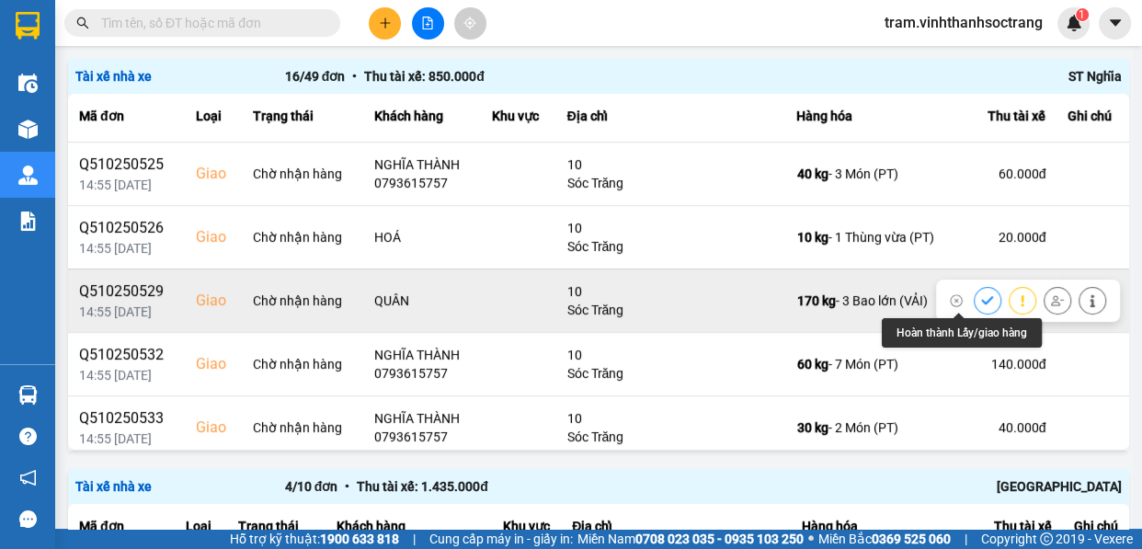
click at [975, 304] on button at bounding box center [988, 300] width 26 height 32
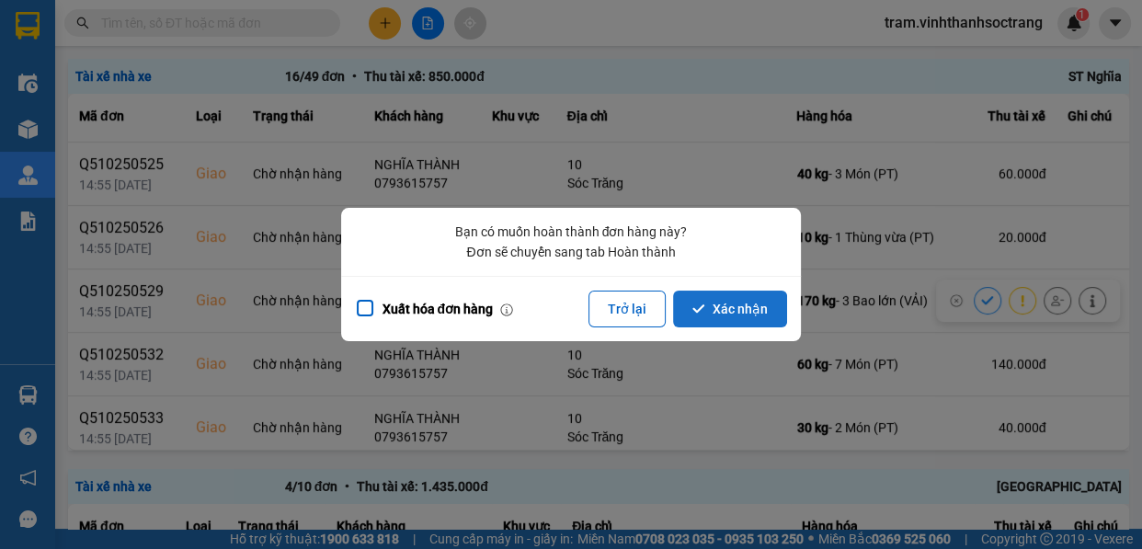
click at [733, 293] on button "Xác nhận" at bounding box center [730, 309] width 114 height 37
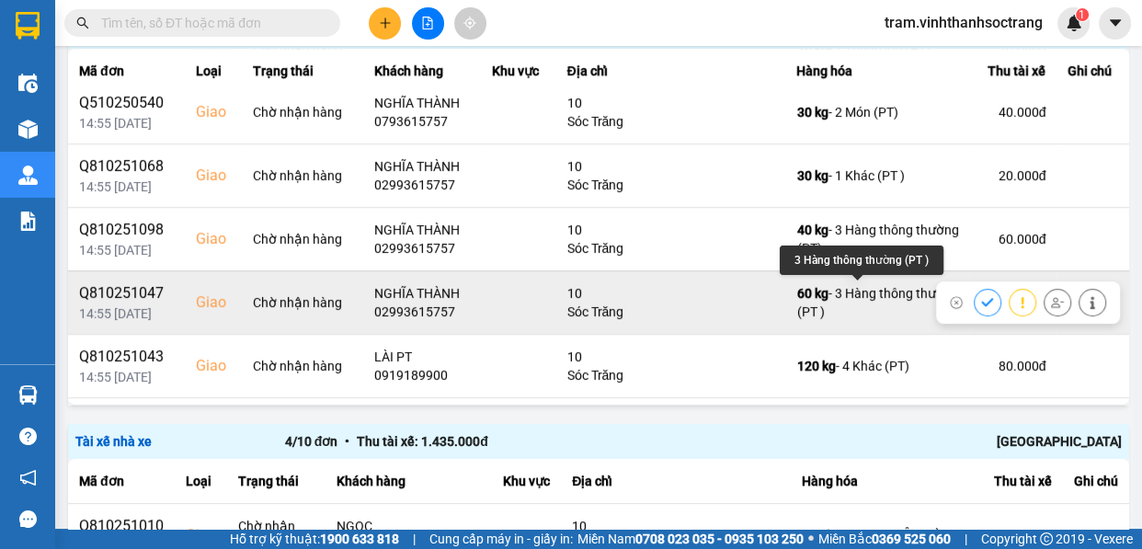
scroll to position [585, 0]
click at [981, 298] on icon at bounding box center [987, 301] width 13 height 13
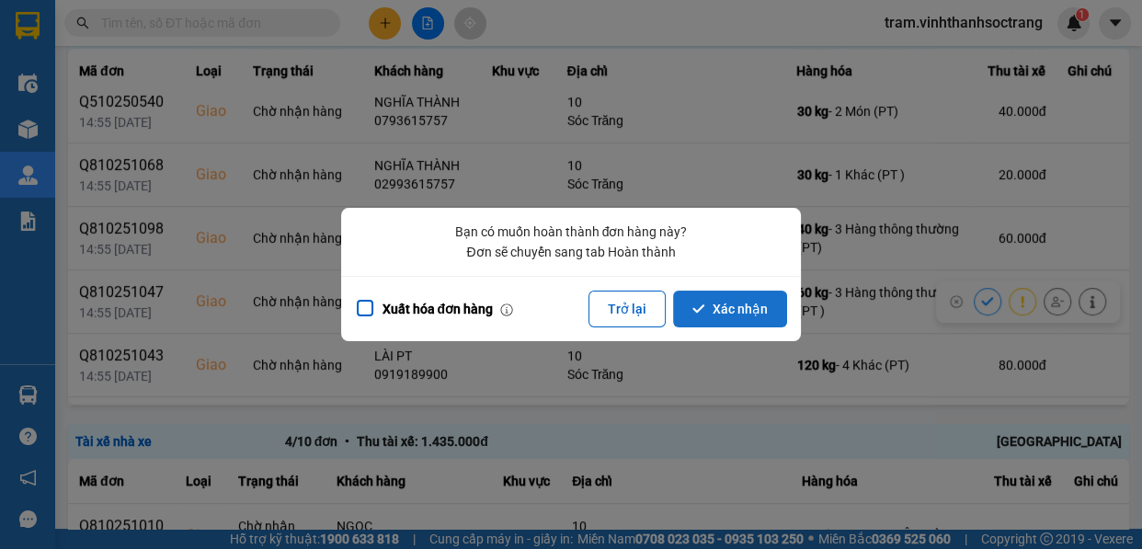
click at [702, 314] on icon "dialog" at bounding box center [698, 308] width 13 height 13
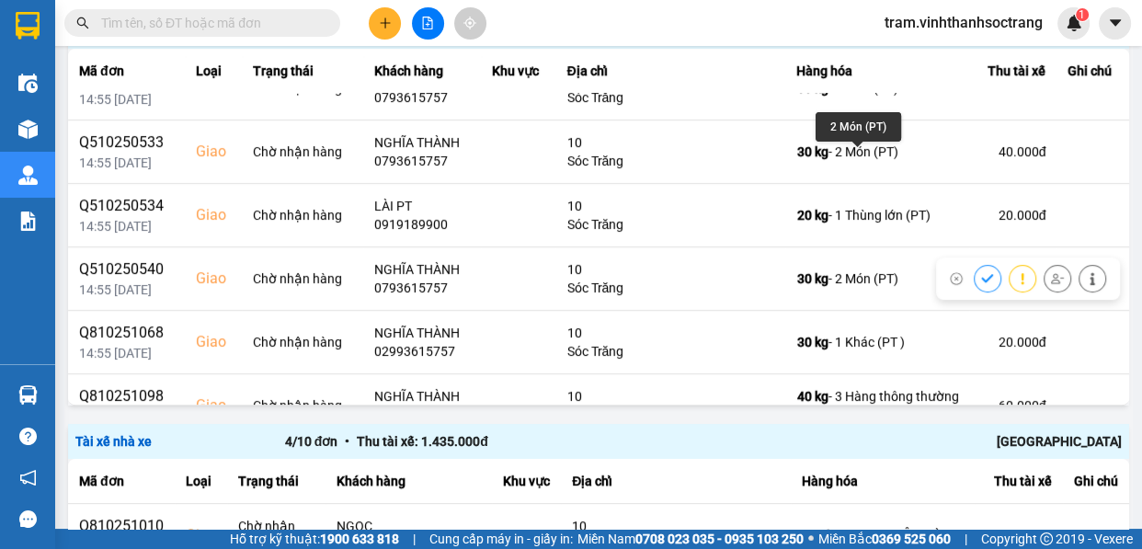
scroll to position [574, 0]
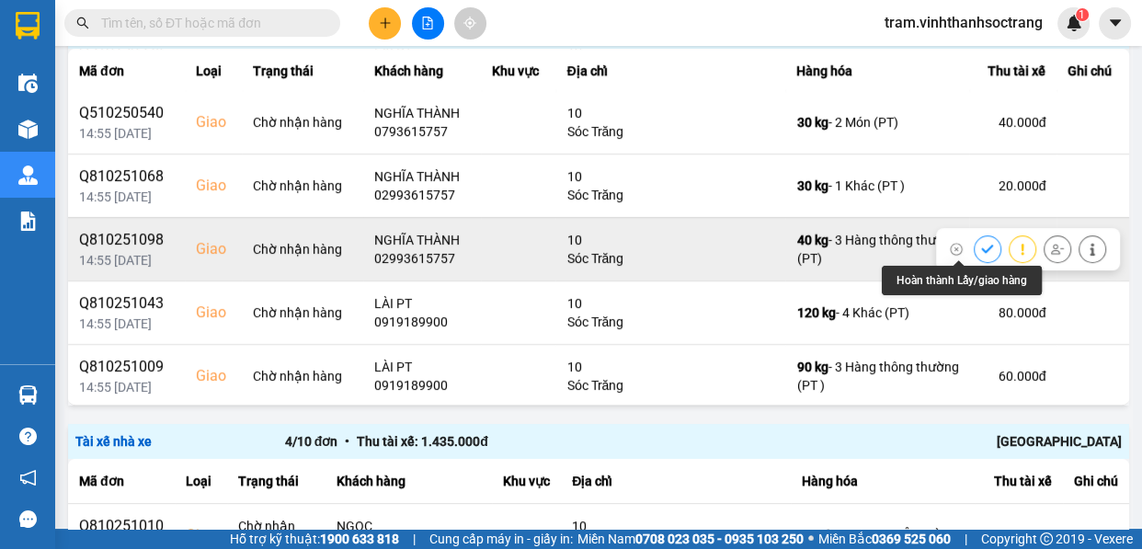
click at [981, 248] on icon at bounding box center [987, 249] width 13 height 13
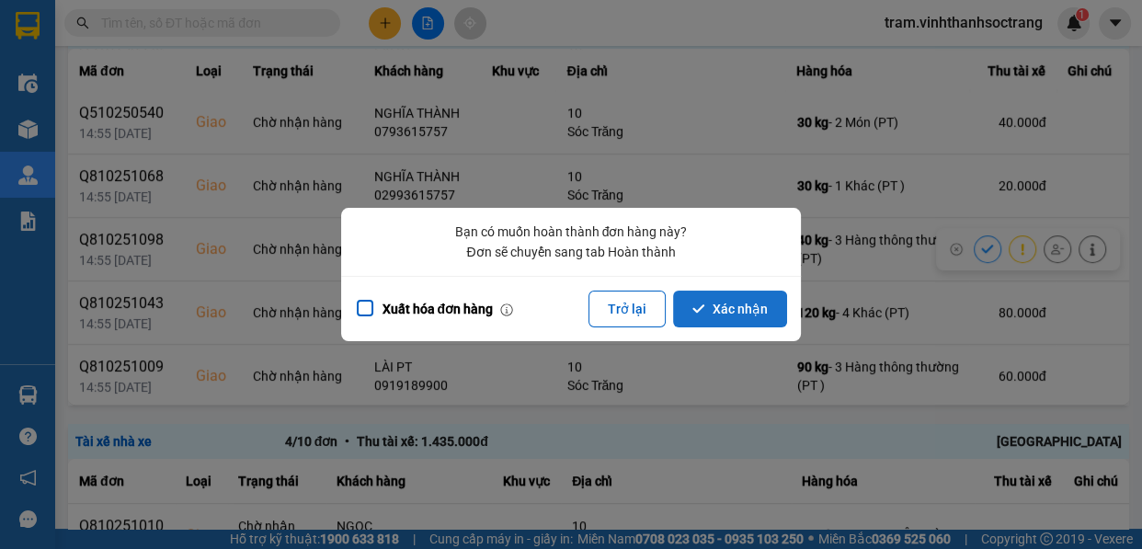
click at [777, 315] on button "Xác nhận" at bounding box center [730, 309] width 114 height 37
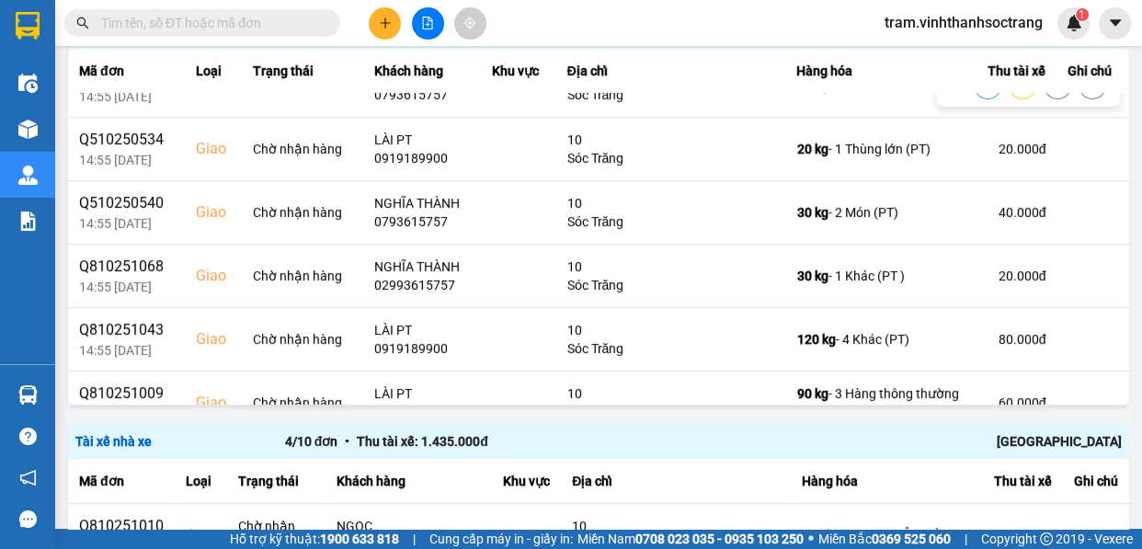
scroll to position [501, 0]
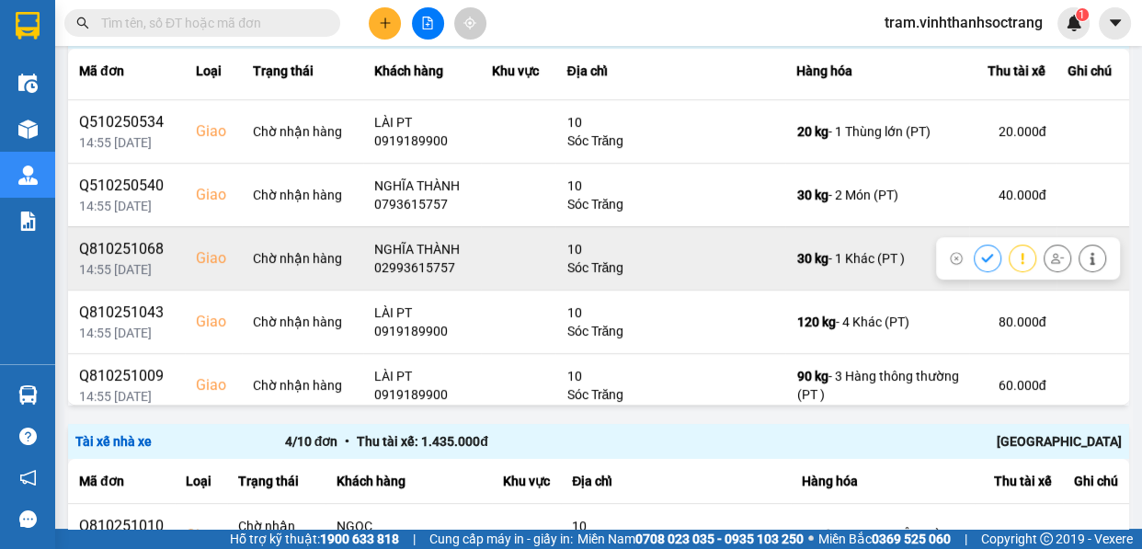
click at [981, 252] on icon at bounding box center [987, 258] width 13 height 13
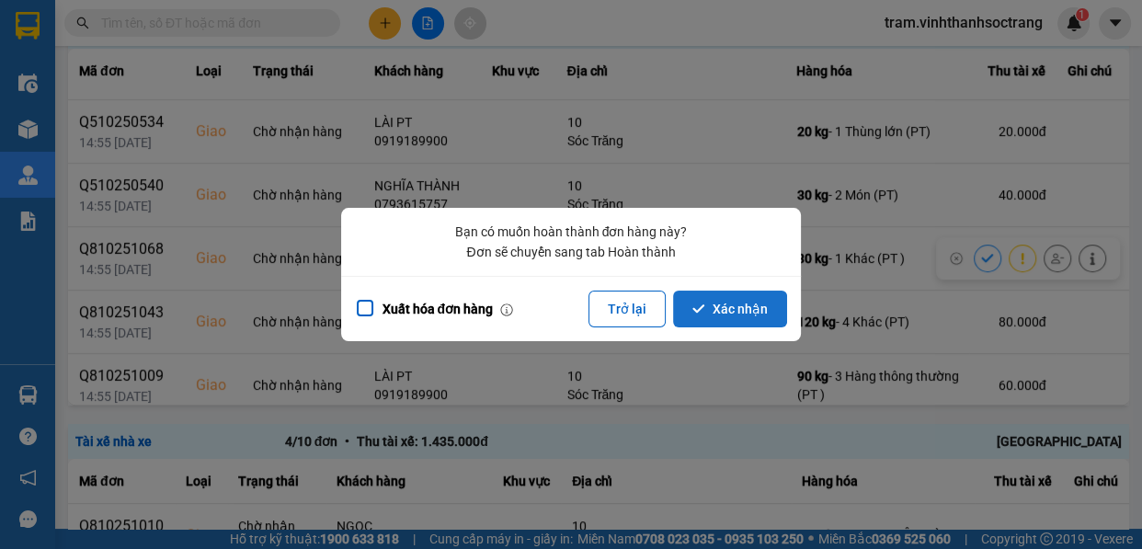
click at [772, 303] on button "Xác nhận" at bounding box center [730, 309] width 114 height 37
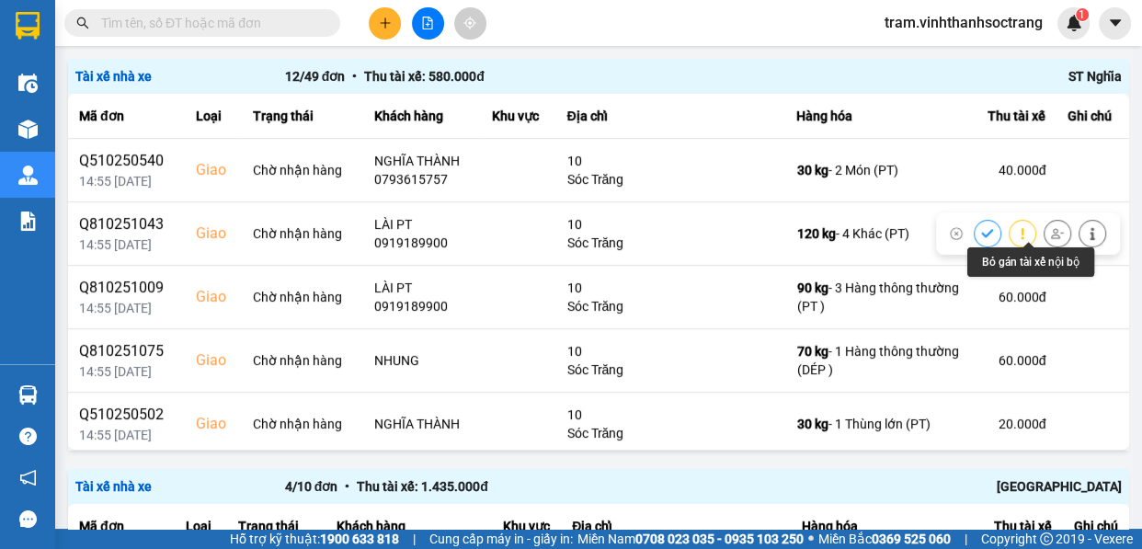
scroll to position [448, 0]
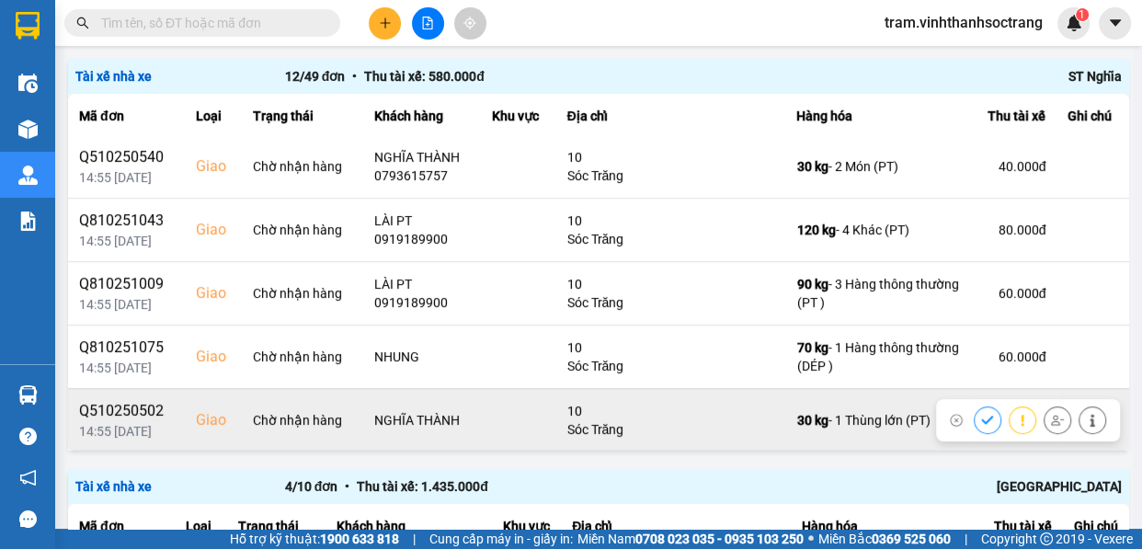
click at [975, 417] on button at bounding box center [988, 420] width 26 height 32
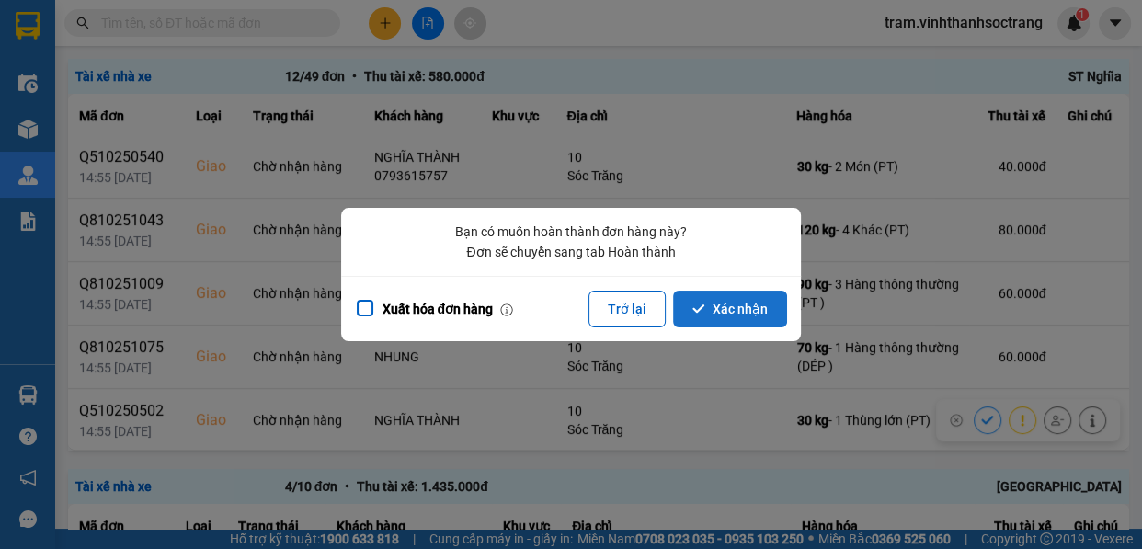
click at [734, 317] on button "Xác nhận" at bounding box center [730, 309] width 114 height 37
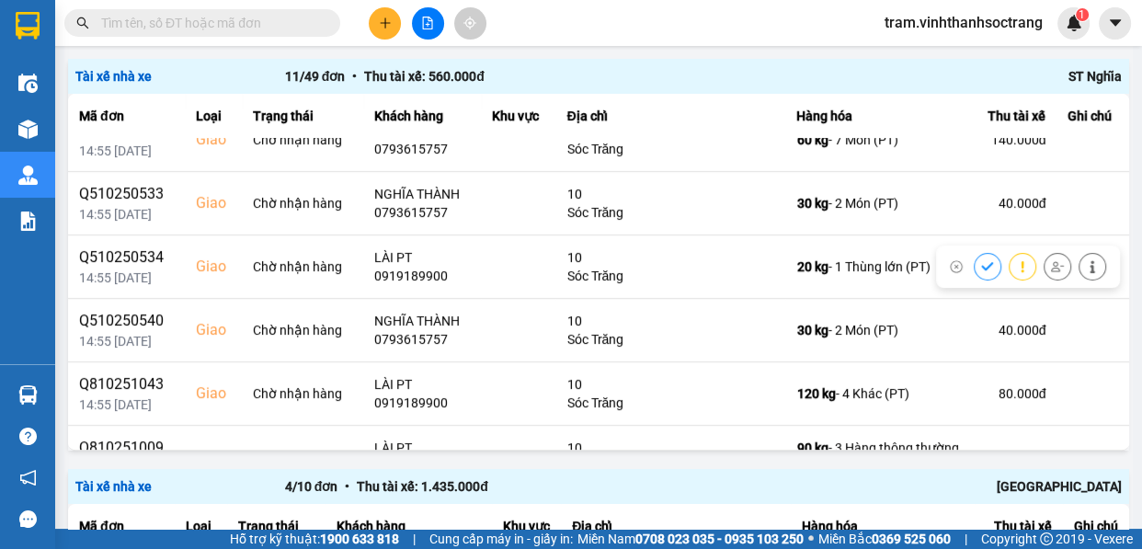
scroll to position [250, 0]
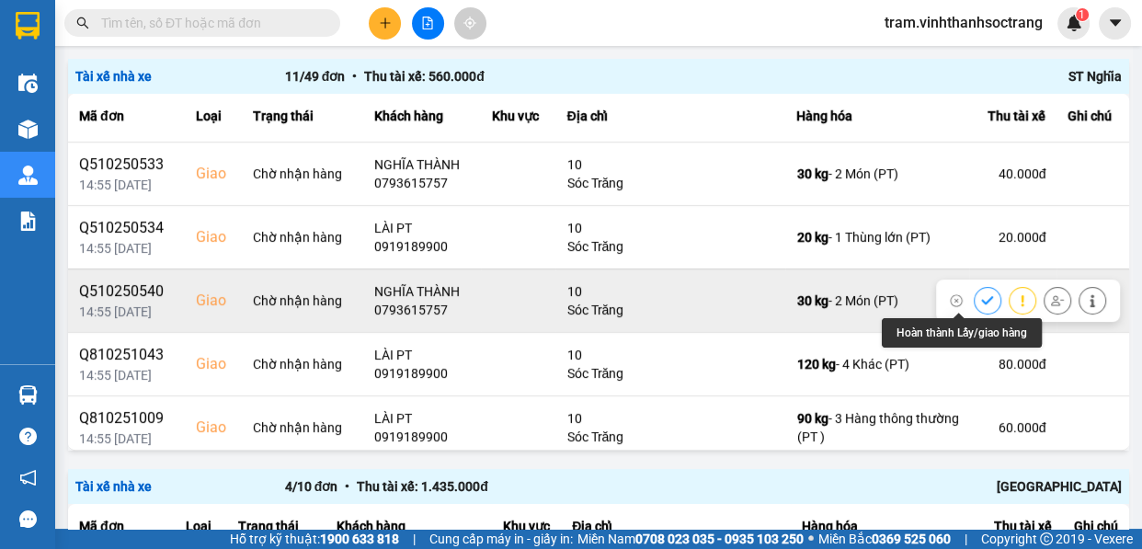
click at [981, 303] on icon at bounding box center [987, 300] width 13 height 13
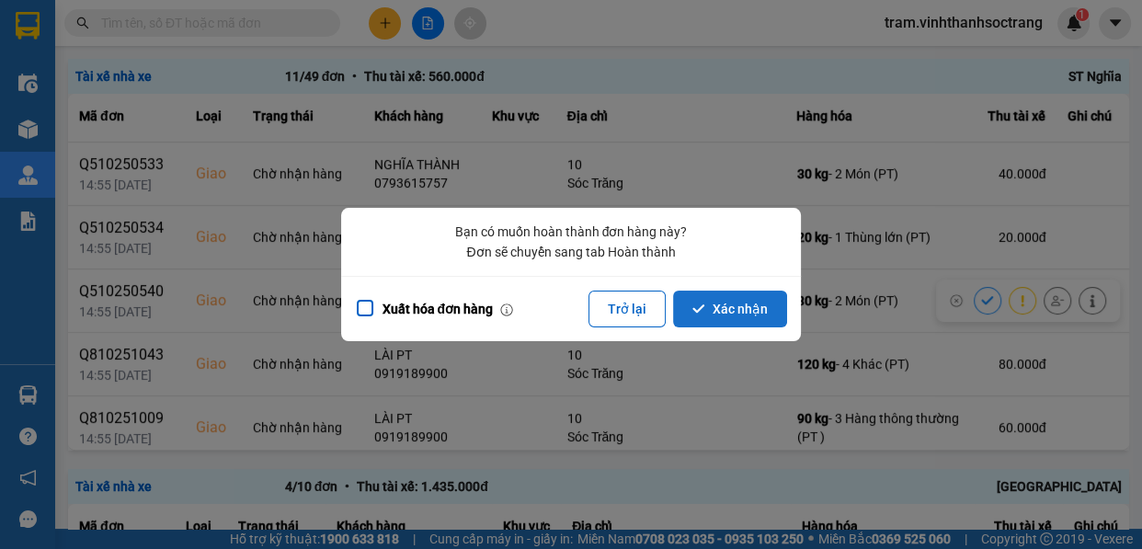
click at [748, 314] on button "Xác nhận" at bounding box center [730, 309] width 114 height 37
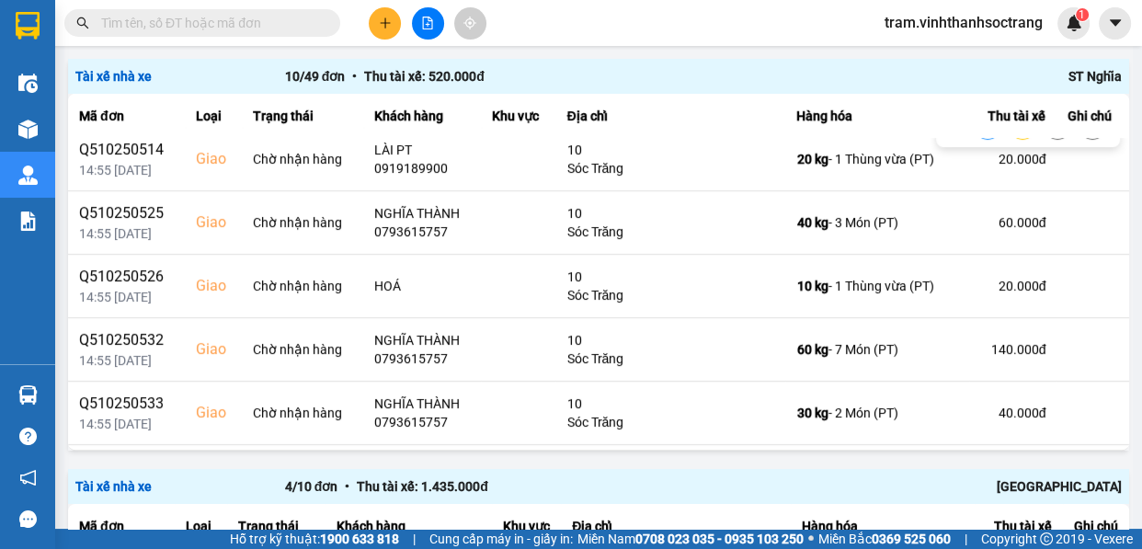
scroll to position [166, 0]
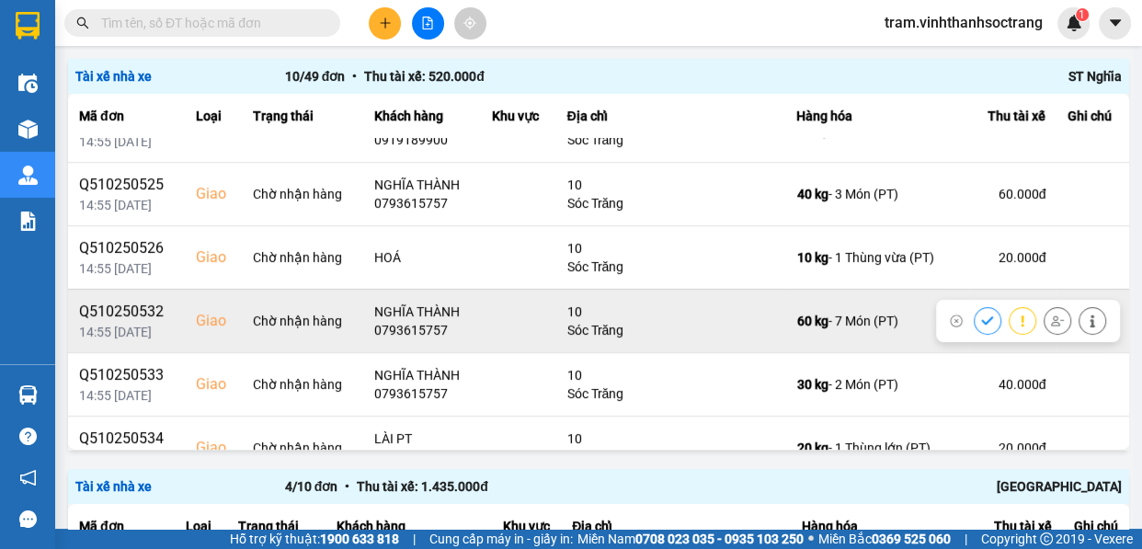
click at [981, 317] on icon at bounding box center [987, 320] width 13 height 13
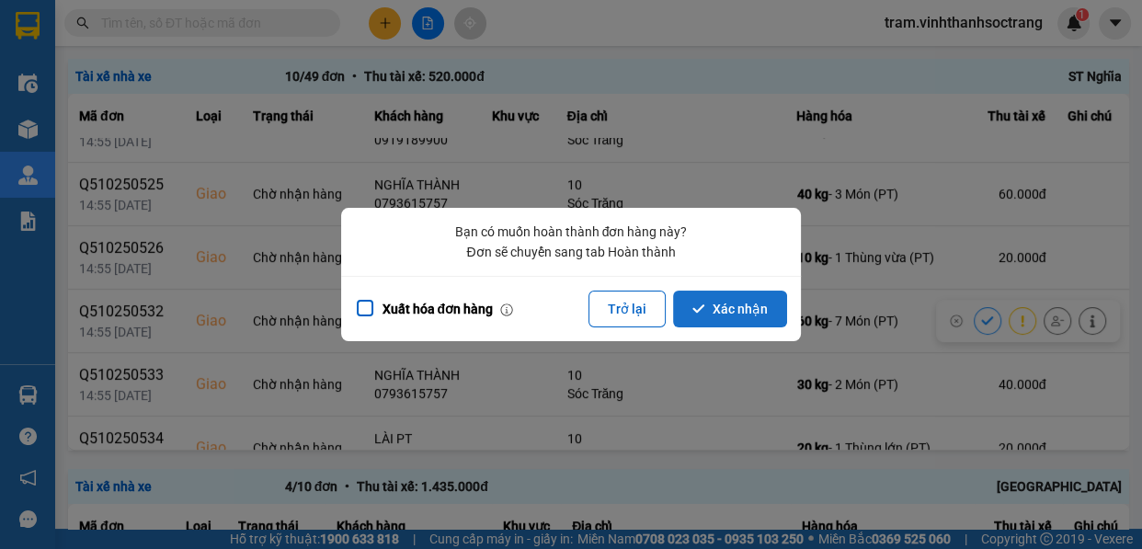
click at [745, 316] on button "Xác nhận" at bounding box center [730, 309] width 114 height 37
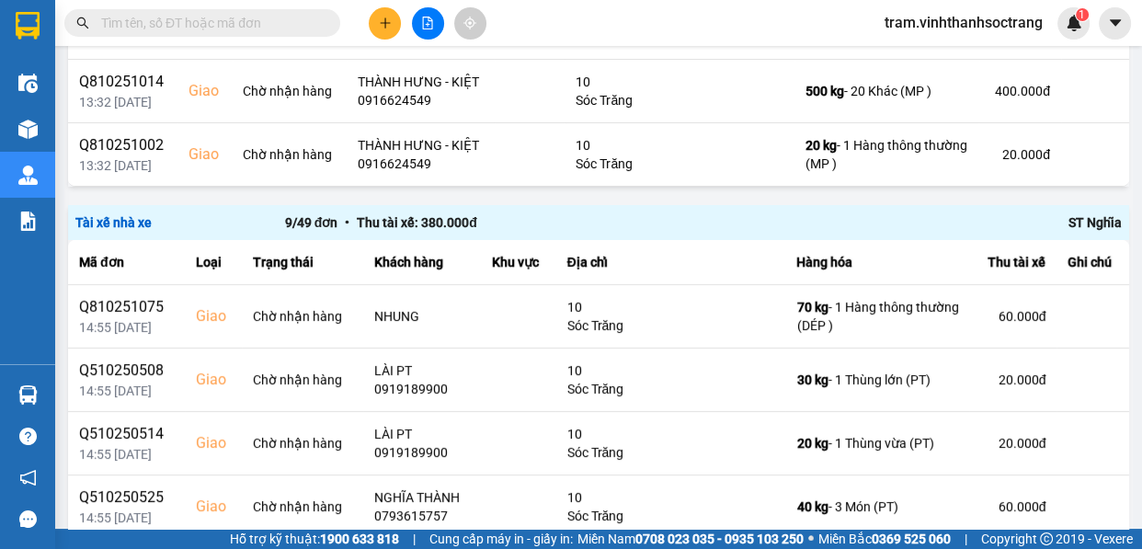
scroll to position [334, 0]
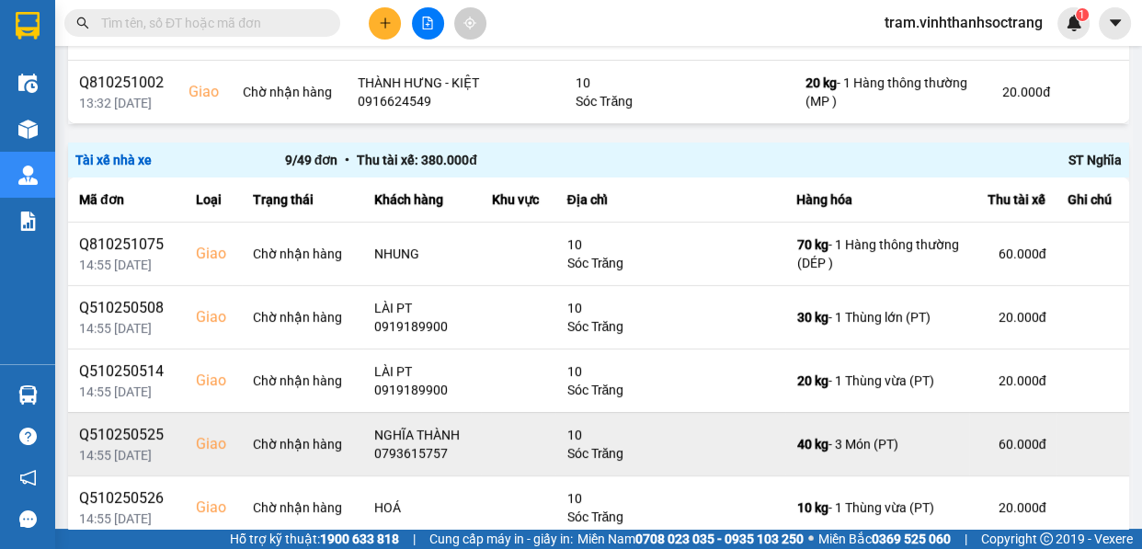
click at [980, 440] on div "60.000 đ" at bounding box center [1012, 444] width 65 height 18
click at [981, 439] on icon at bounding box center [987, 444] width 13 height 13
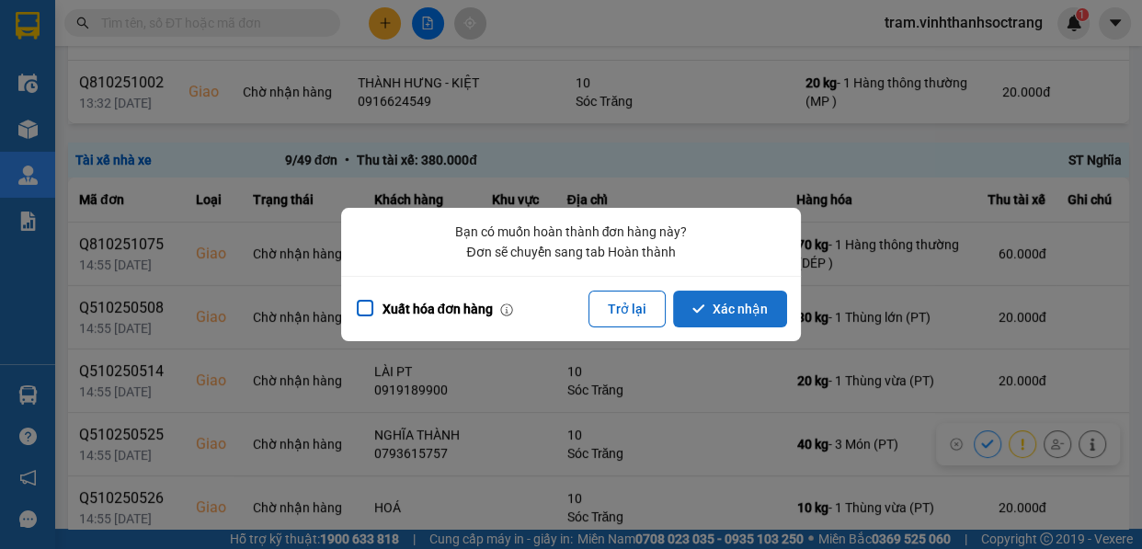
click at [733, 326] on button "Xác nhận" at bounding box center [730, 309] width 114 height 37
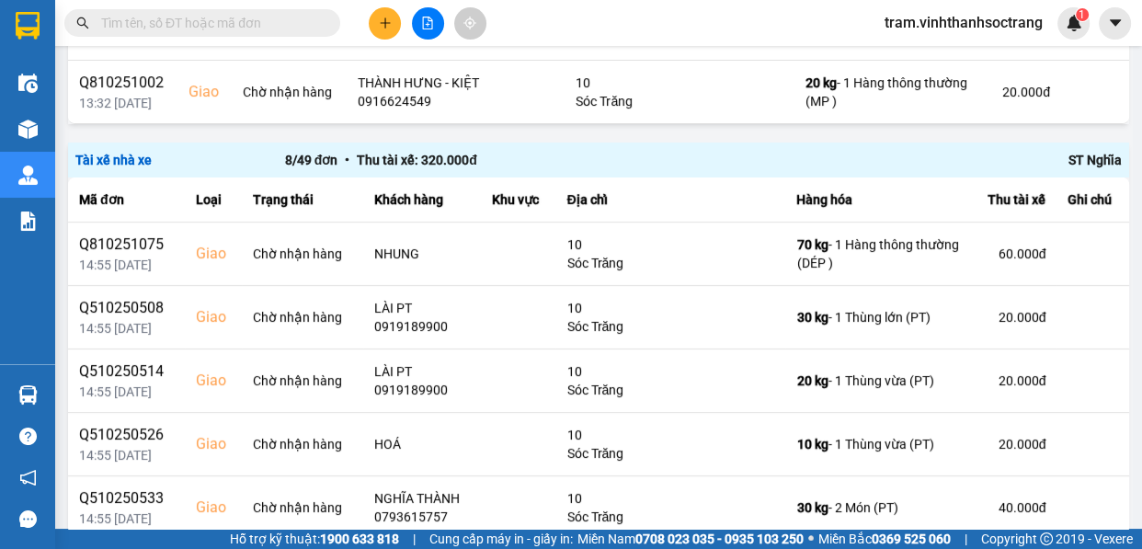
scroll to position [417, 0]
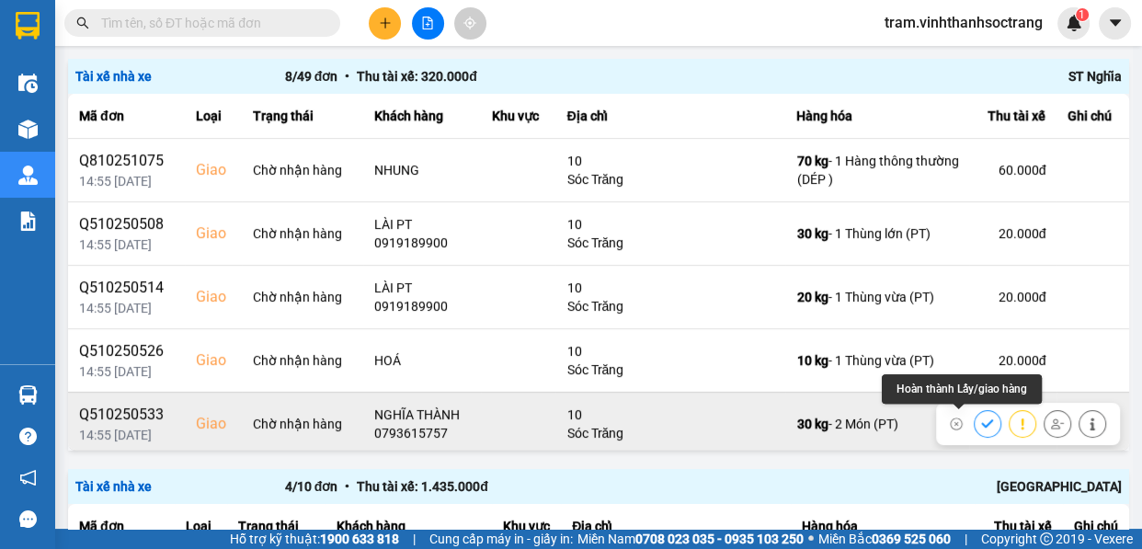
click at [981, 424] on icon at bounding box center [987, 423] width 12 height 8
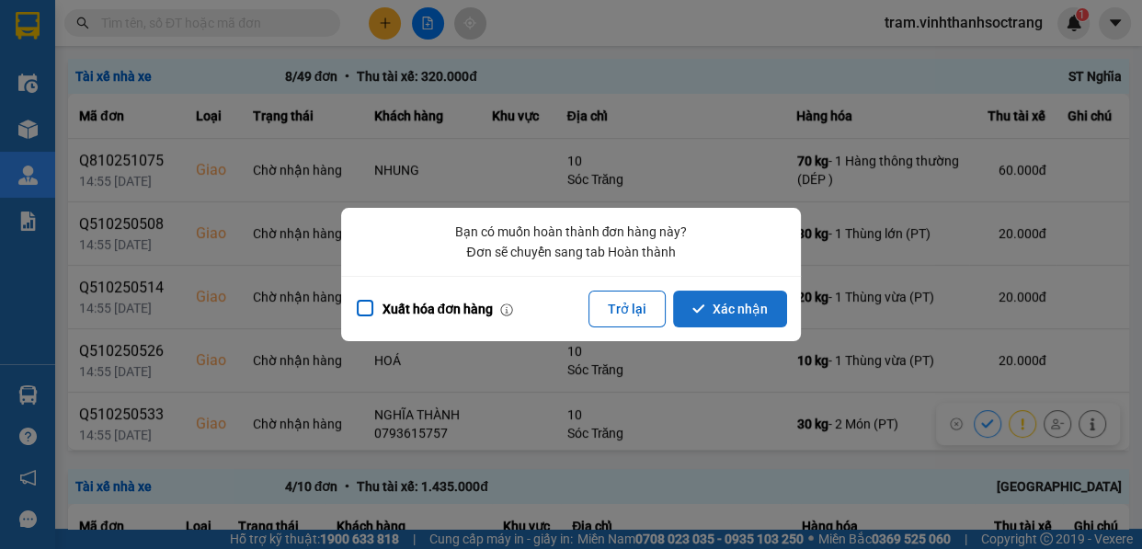
click at [759, 312] on button "Xác nhận" at bounding box center [730, 309] width 114 height 37
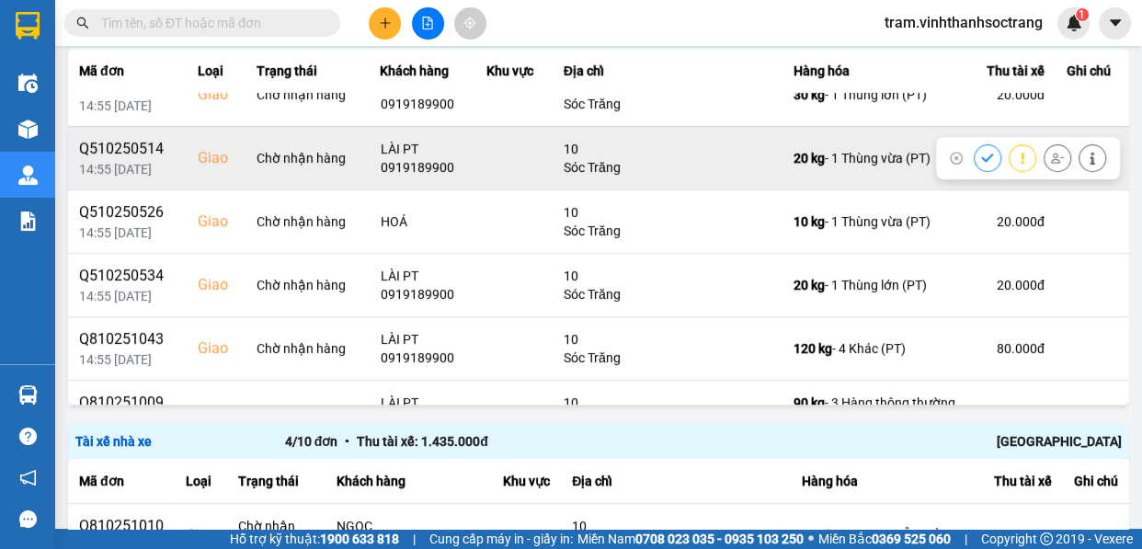
scroll to position [131, 0]
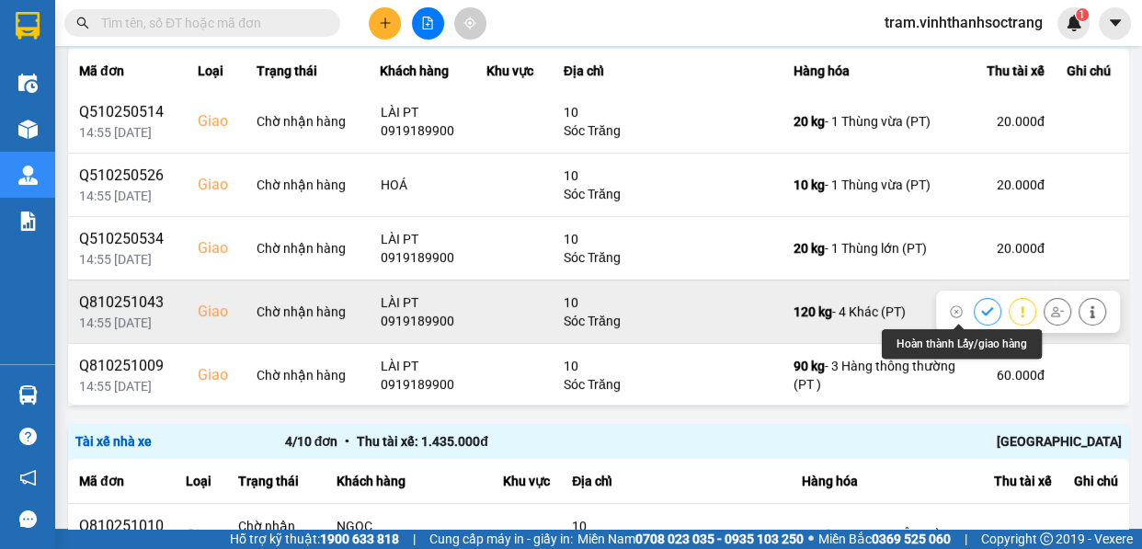
click at [981, 305] on icon at bounding box center [987, 311] width 13 height 13
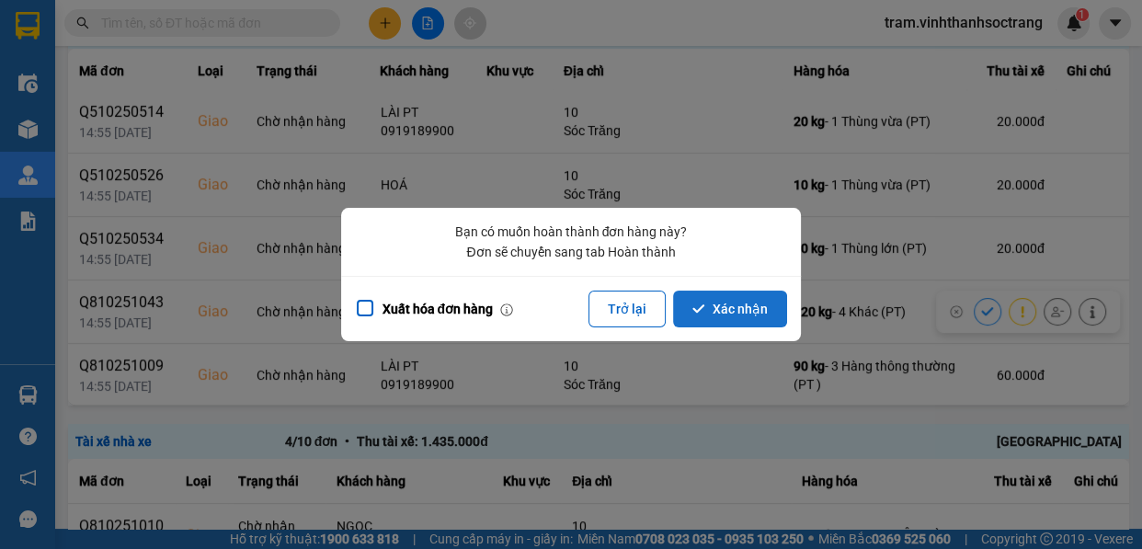
click at [737, 321] on button "Xác nhận" at bounding box center [730, 309] width 114 height 37
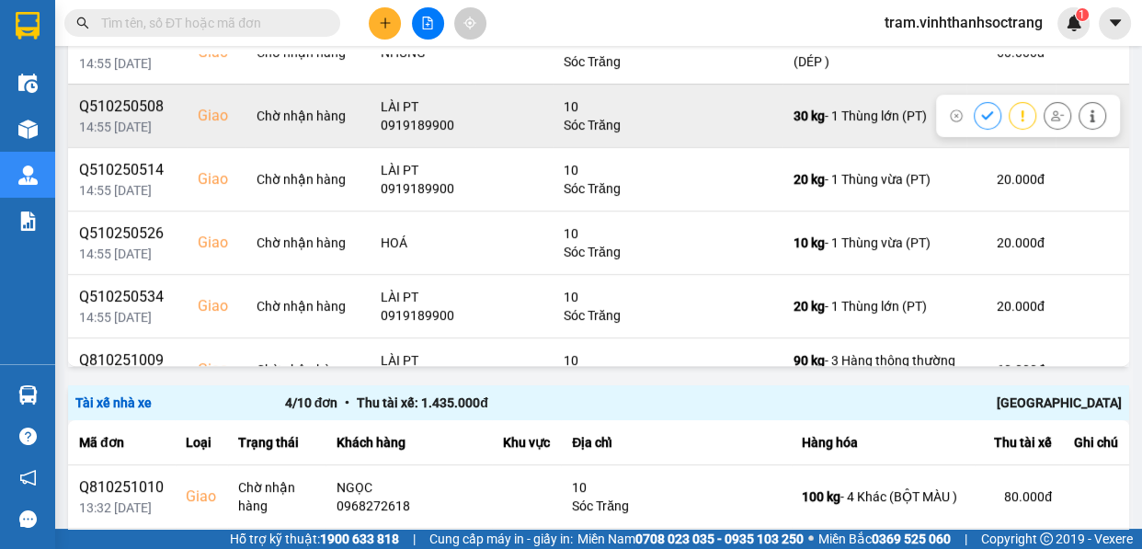
scroll to position [67, 0]
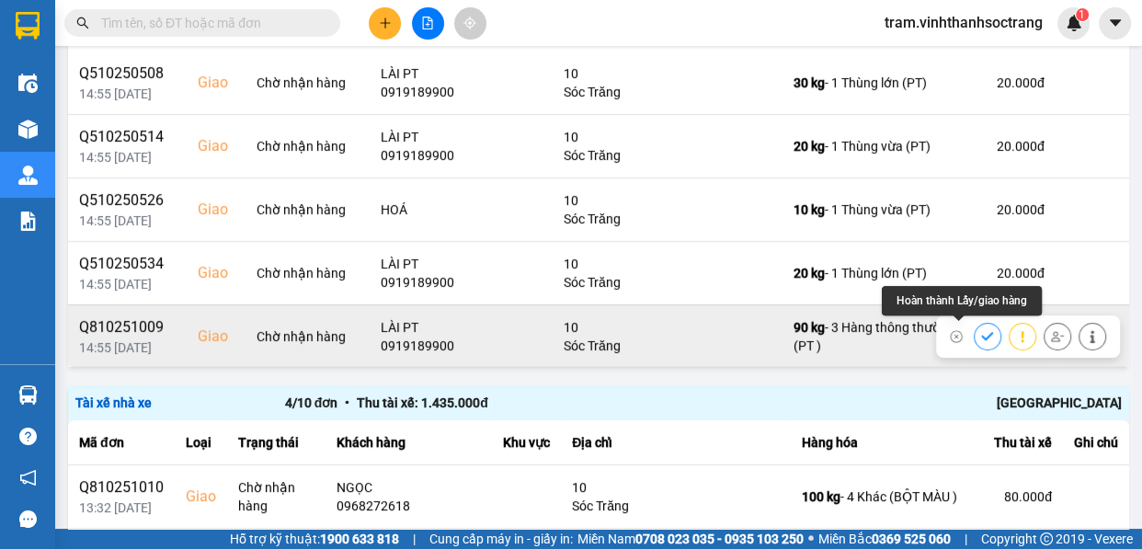
click at [981, 331] on icon at bounding box center [987, 336] width 13 height 13
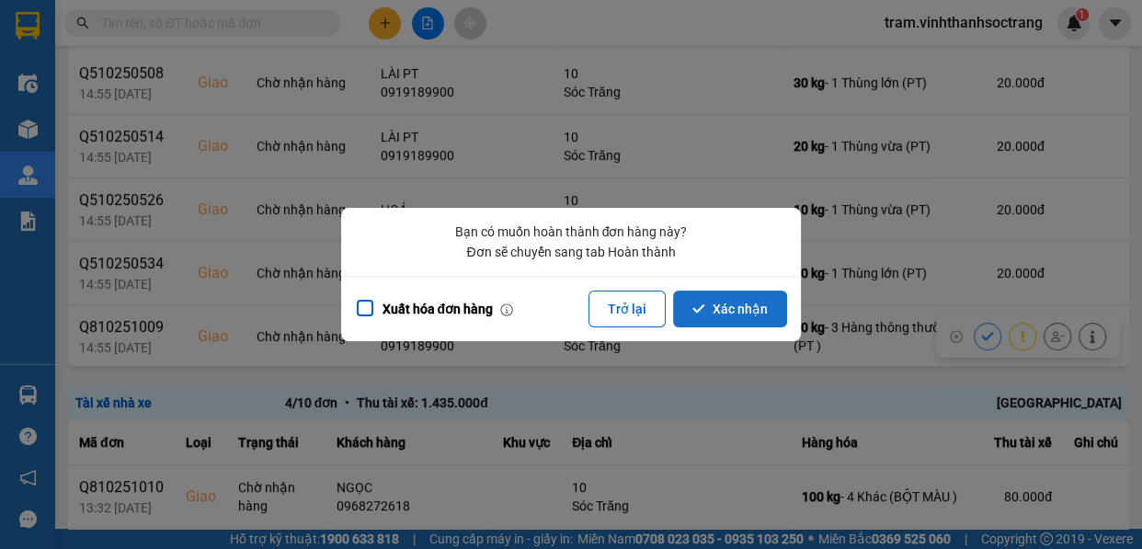
click at [758, 310] on button "Xác nhận" at bounding box center [730, 309] width 114 height 37
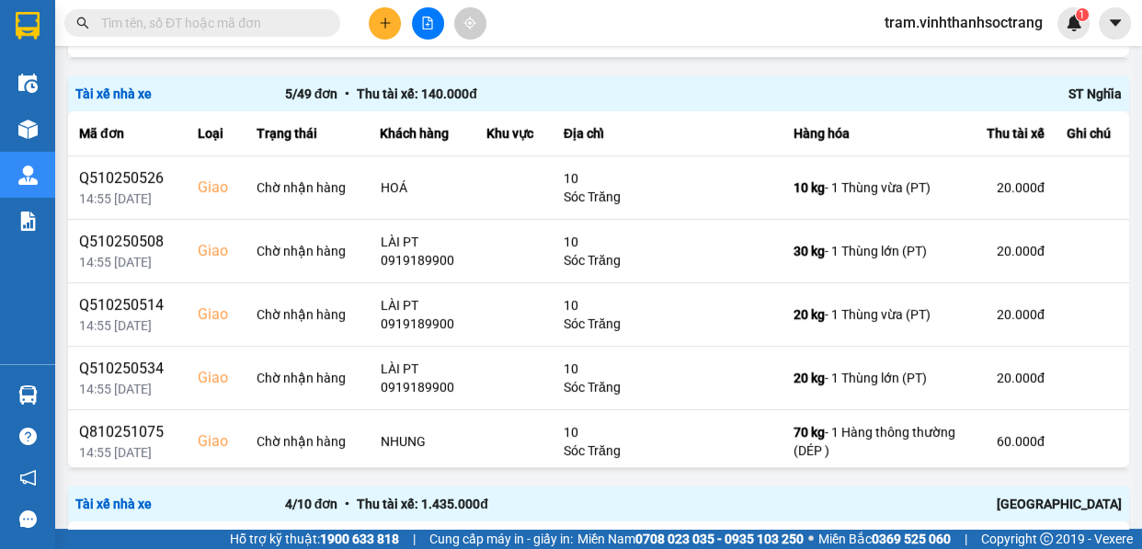
scroll to position [417, 0]
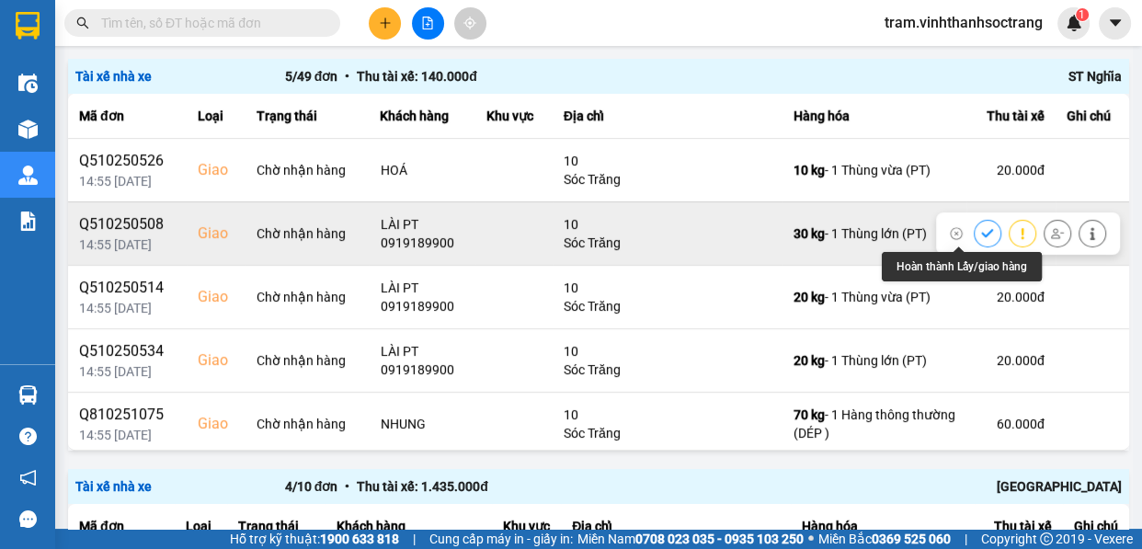
click at [975, 229] on button at bounding box center [988, 233] width 26 height 32
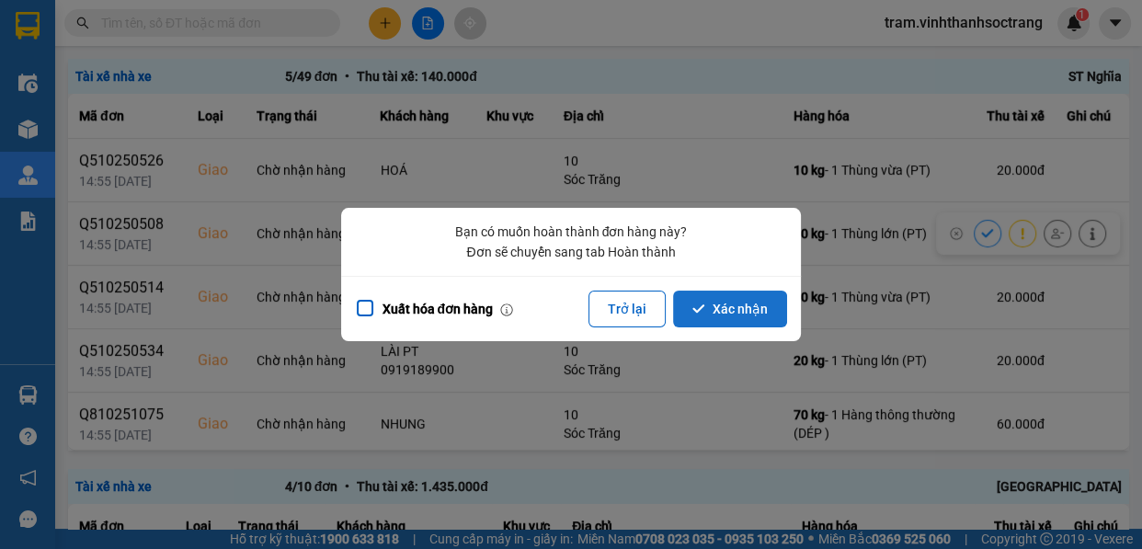
click at [782, 295] on button "Xác nhận" at bounding box center [730, 309] width 114 height 37
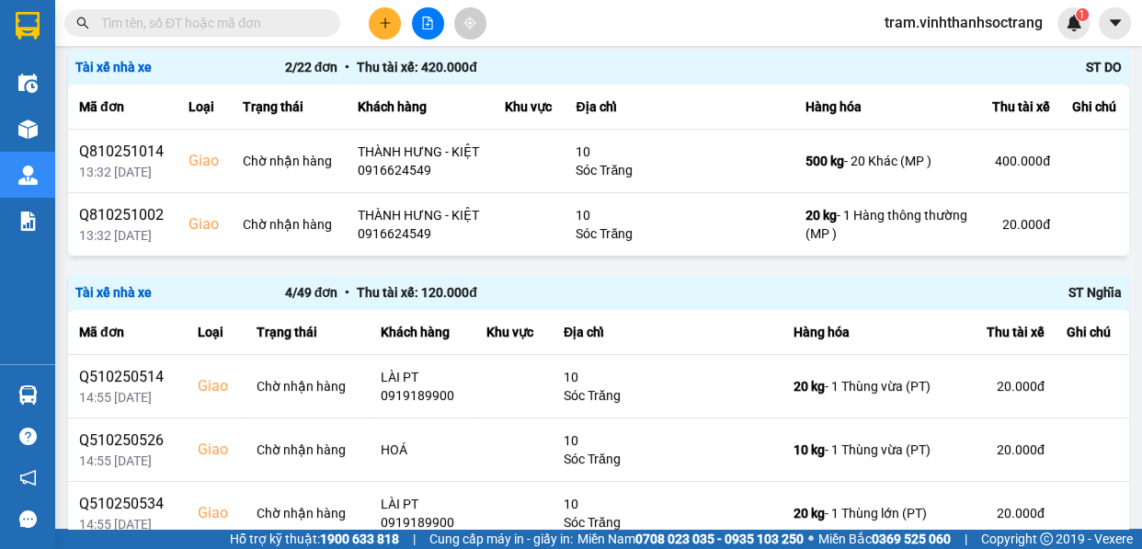
scroll to position [334, 0]
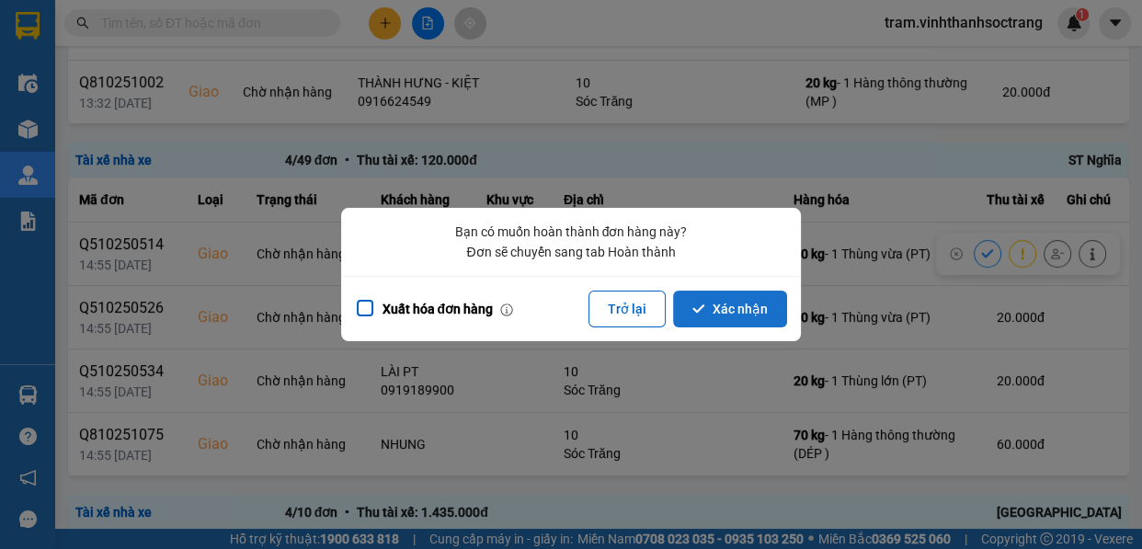
click at [763, 309] on button "Xác nhận" at bounding box center [730, 309] width 114 height 37
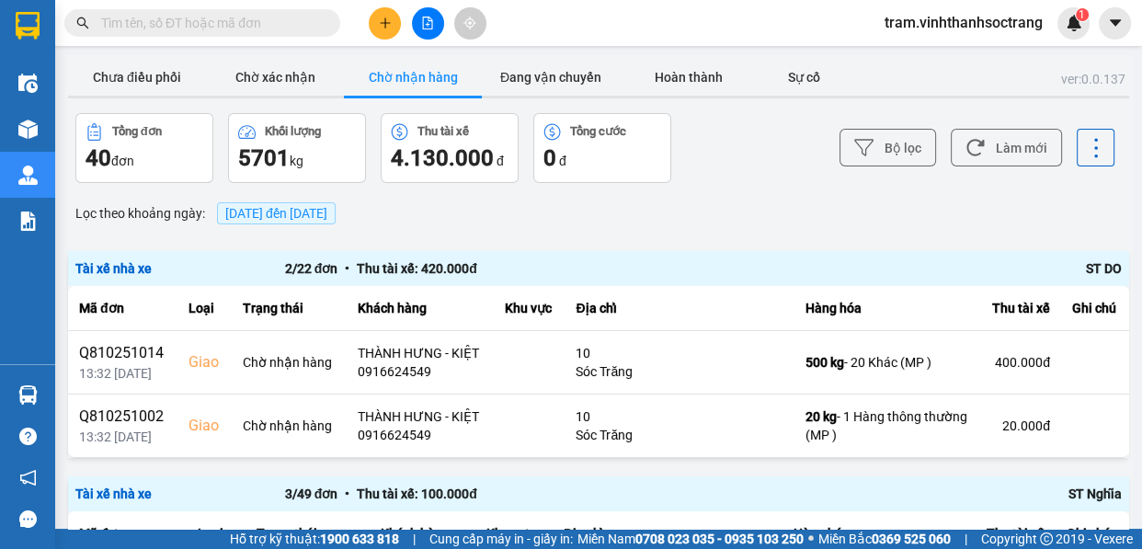
scroll to position [462, 0]
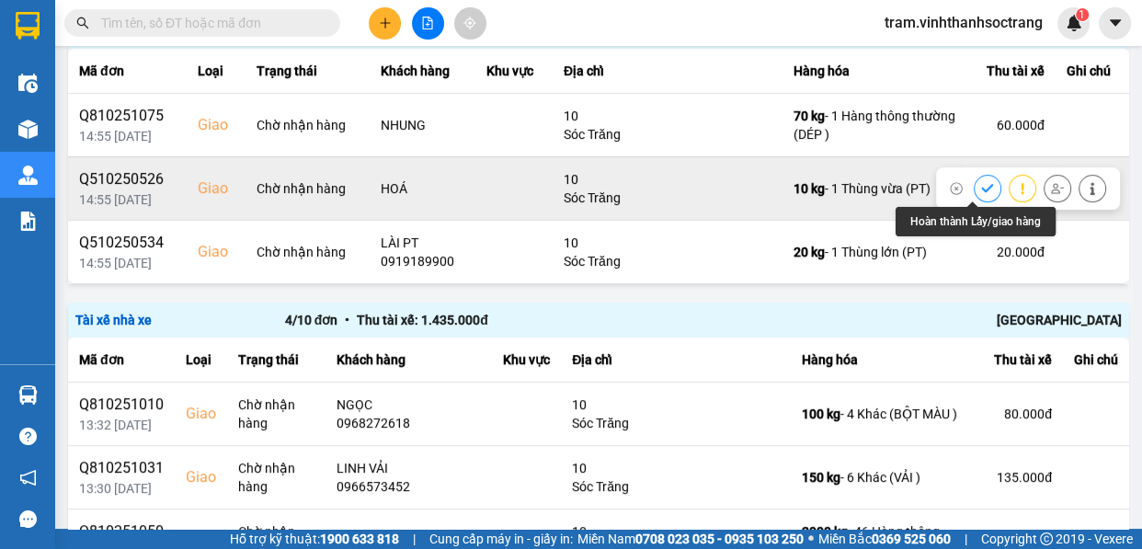
click at [981, 187] on icon at bounding box center [987, 188] width 13 height 13
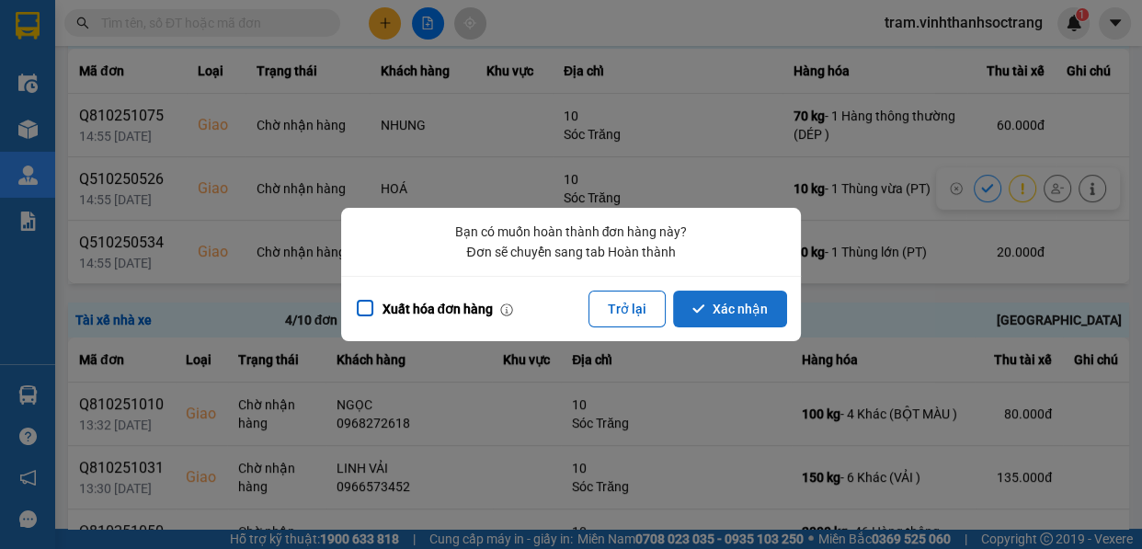
click at [761, 299] on button "Xác nhận" at bounding box center [730, 309] width 114 height 37
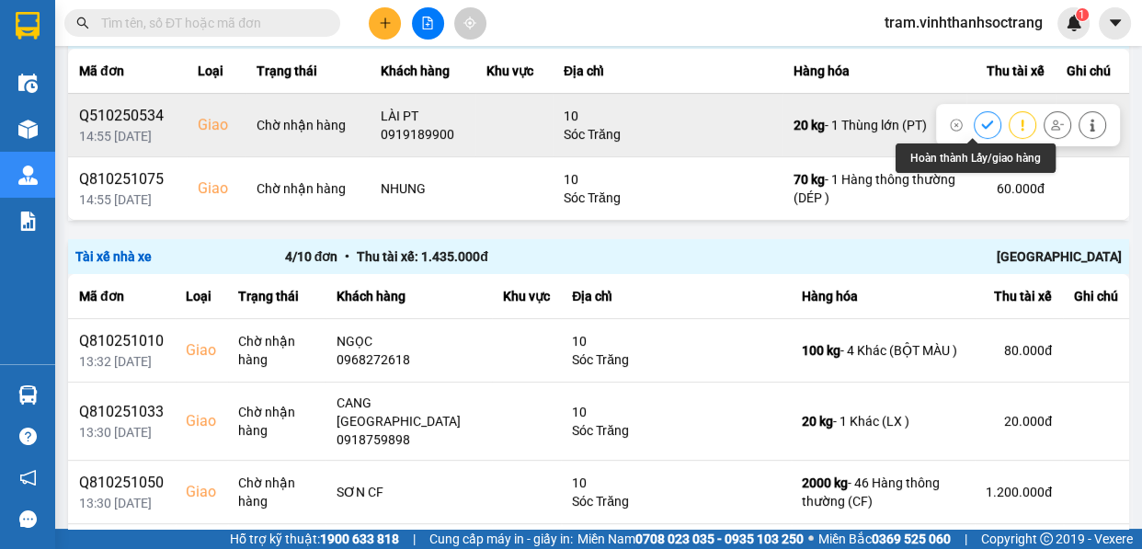
click at [981, 122] on icon at bounding box center [987, 125] width 13 height 13
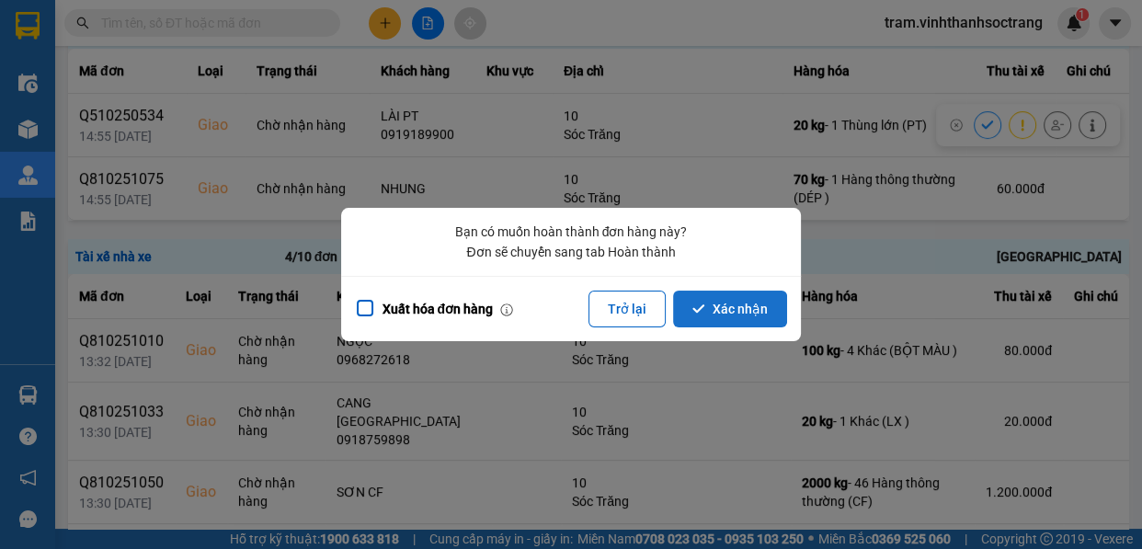
click at [750, 303] on button "Xác nhận" at bounding box center [730, 309] width 114 height 37
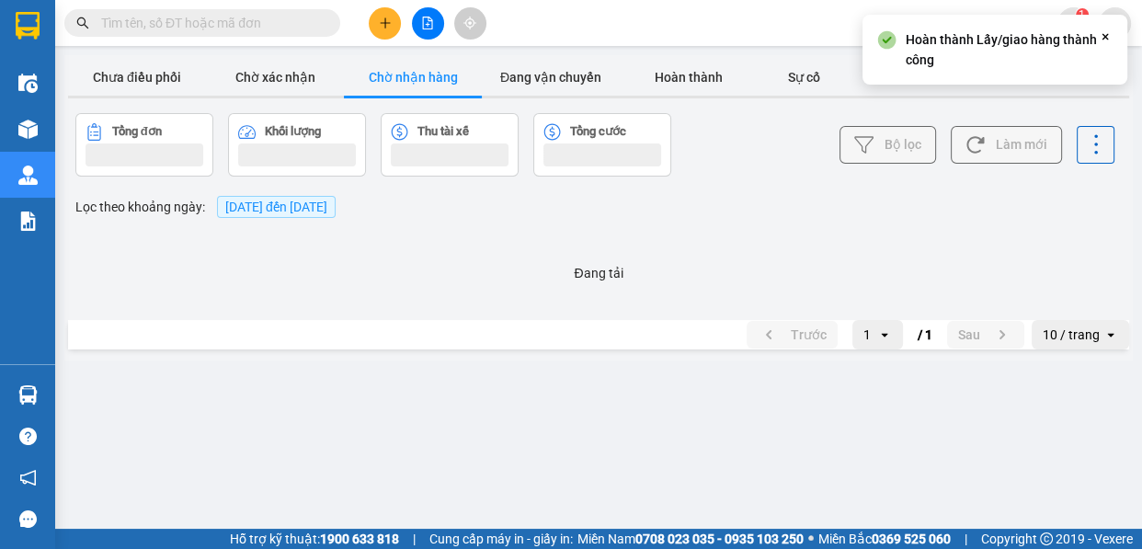
scroll to position [0, 0]
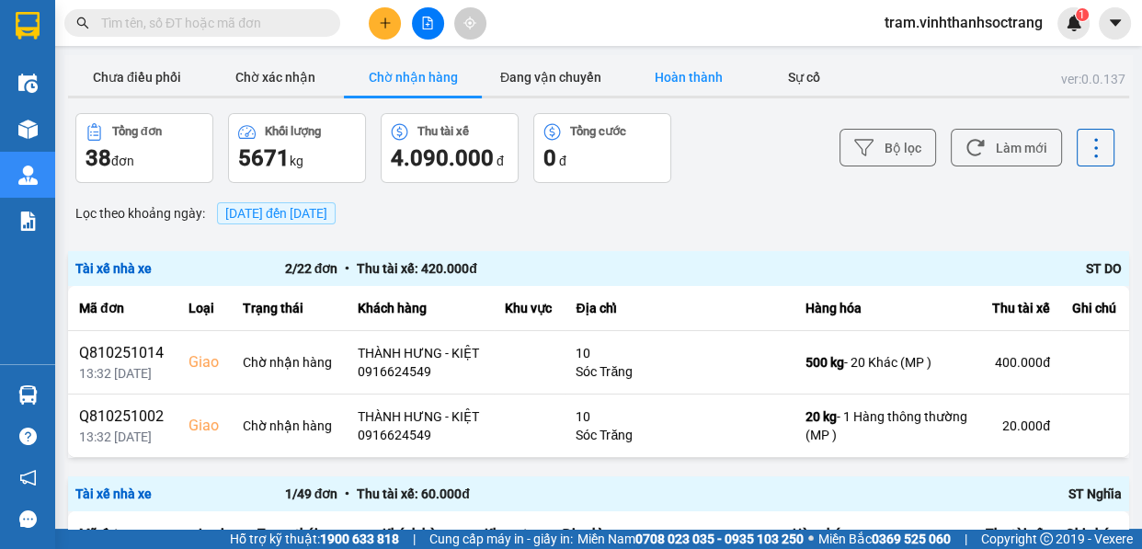
click at [706, 73] on button "Hoàn thành" at bounding box center [689, 77] width 138 height 37
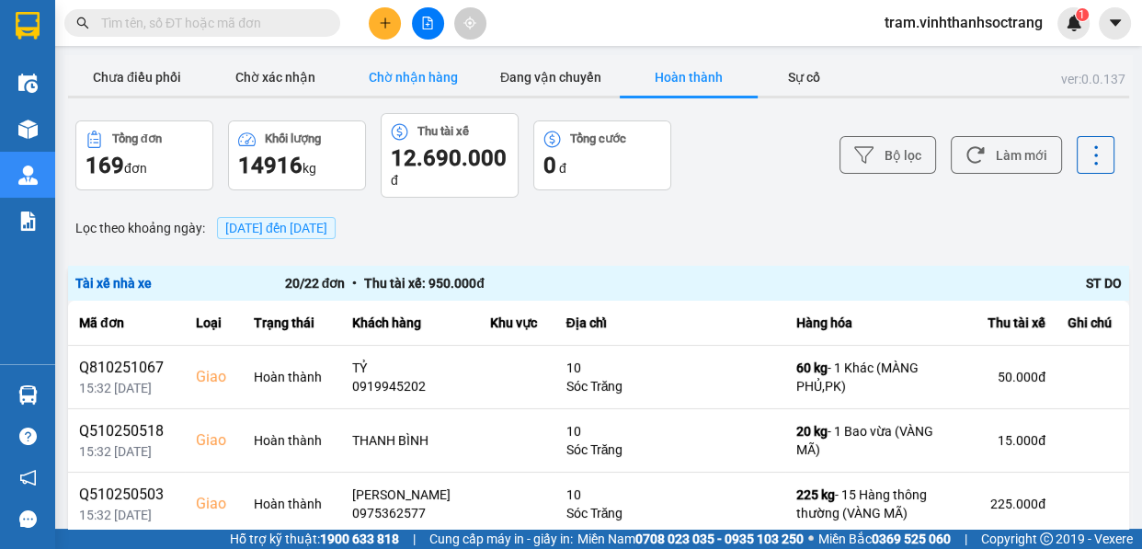
click at [431, 83] on button "Chờ nhận hàng" at bounding box center [413, 77] width 138 height 37
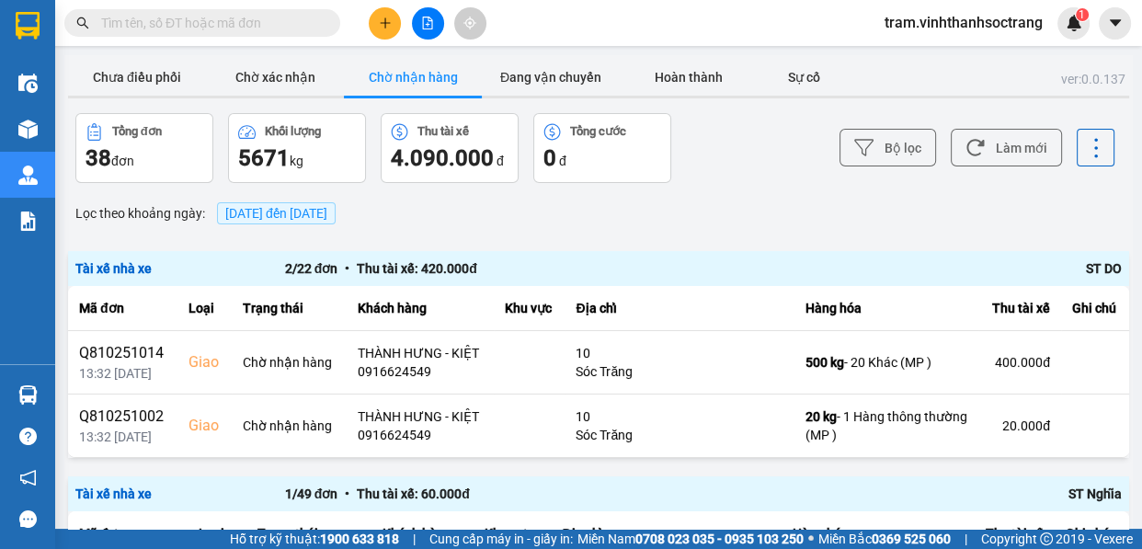
click at [428, 83] on button "Chờ nhận hàng" at bounding box center [413, 77] width 138 height 37
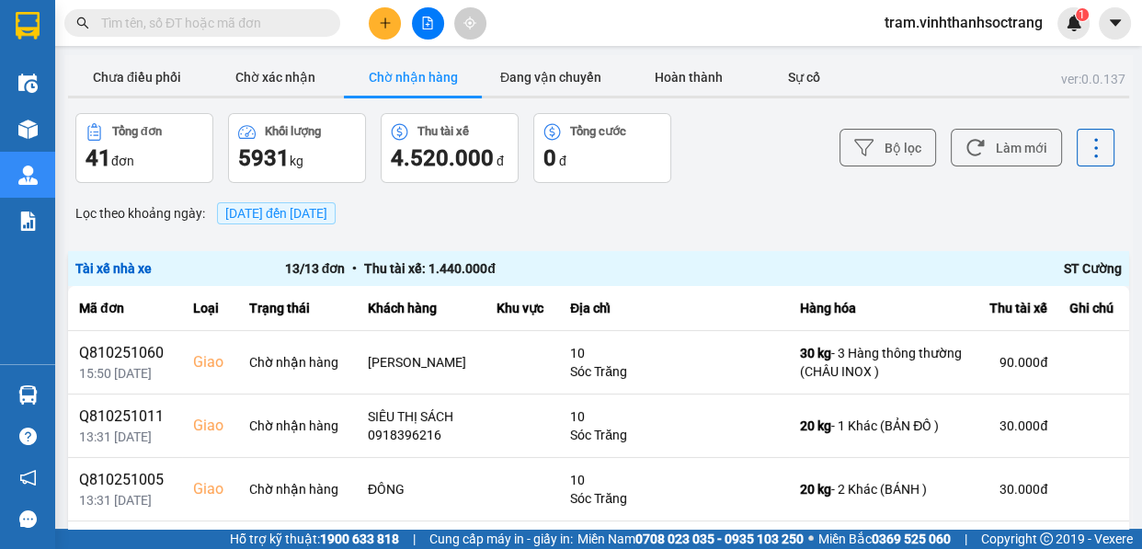
click at [563, 225] on div "Lọc theo khoảng ngày : [DATE] đến [DATE]" at bounding box center [598, 213] width 1061 height 31
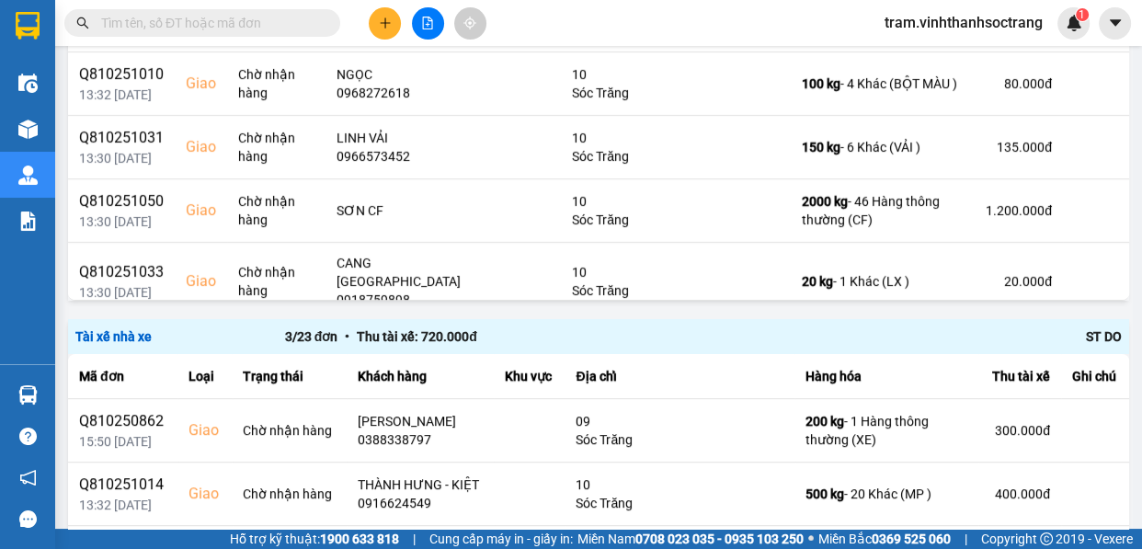
scroll to position [836, 0]
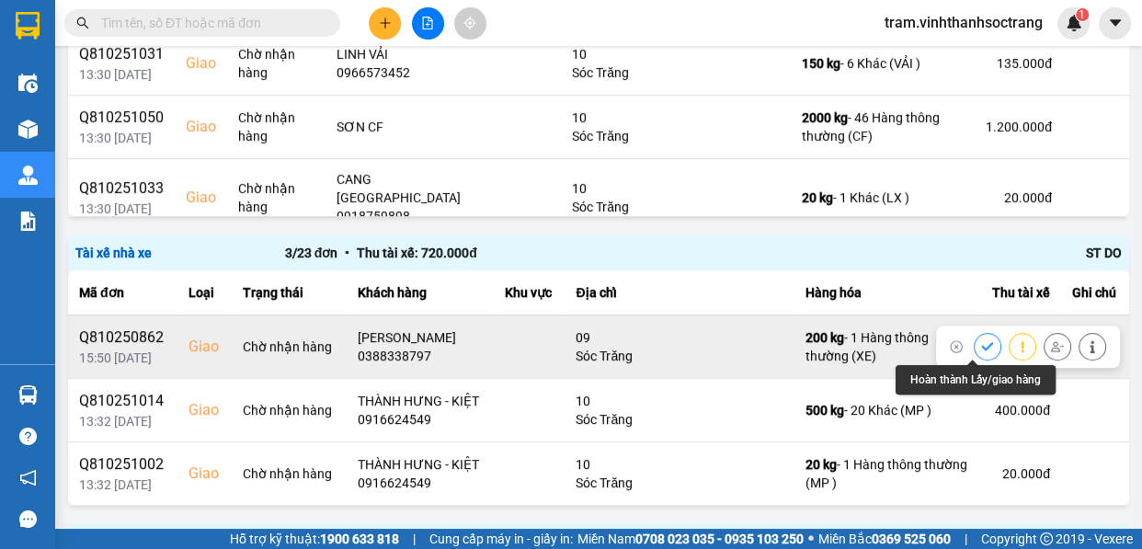
click at [981, 347] on icon at bounding box center [987, 346] width 12 height 8
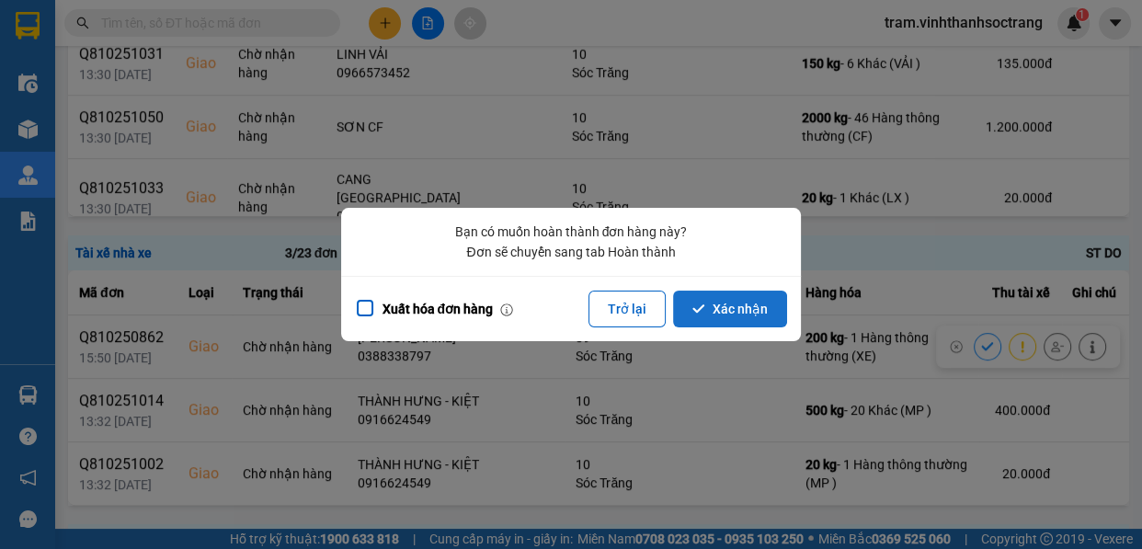
click at [734, 314] on button "Xác nhận" at bounding box center [730, 309] width 114 height 37
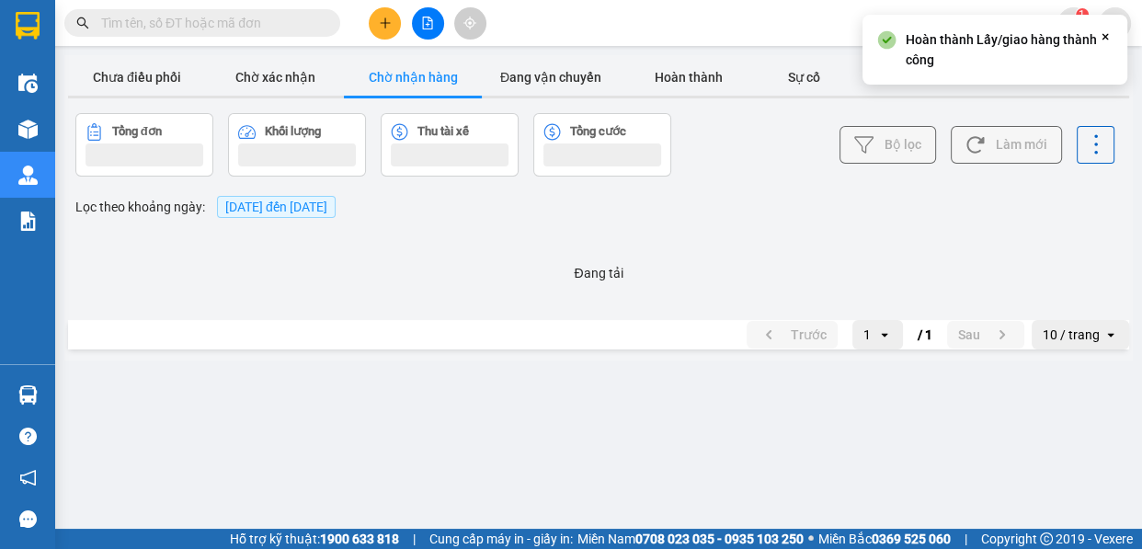
scroll to position [0, 0]
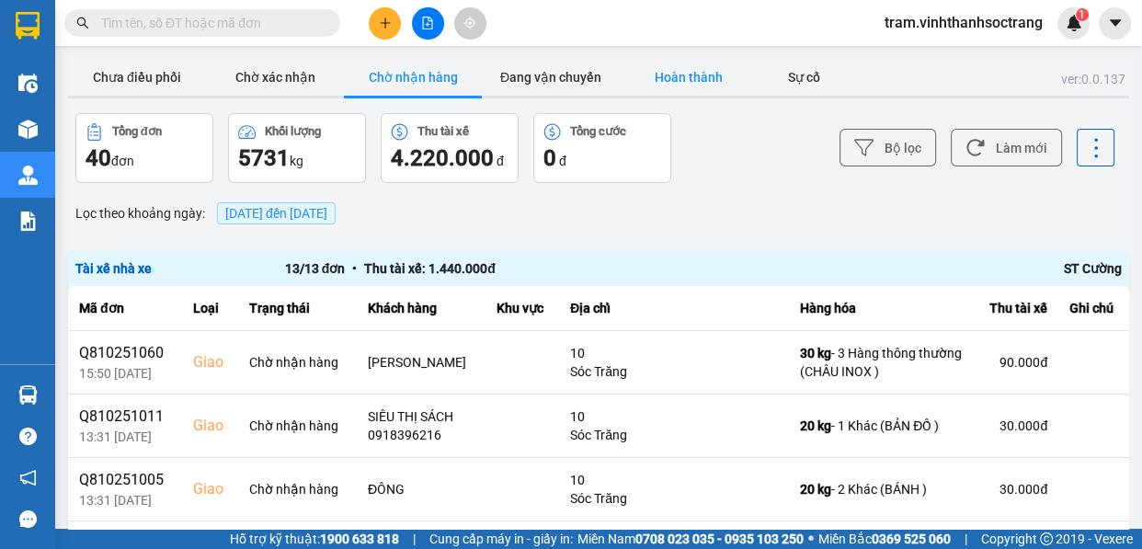
click at [676, 83] on button "Hoàn thành" at bounding box center [689, 77] width 138 height 37
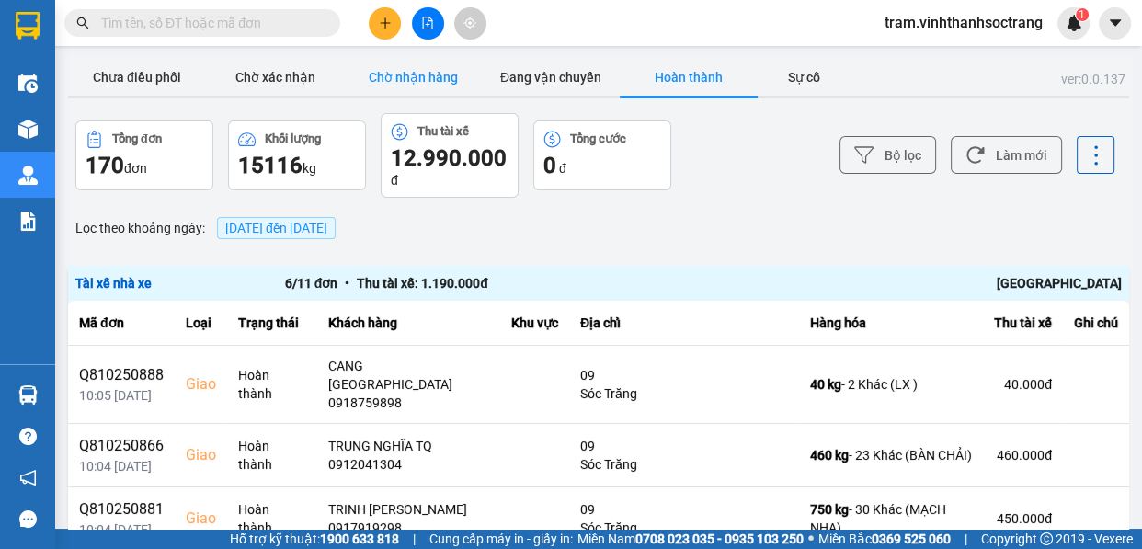
click at [381, 76] on button "Chờ nhận hàng" at bounding box center [413, 77] width 138 height 37
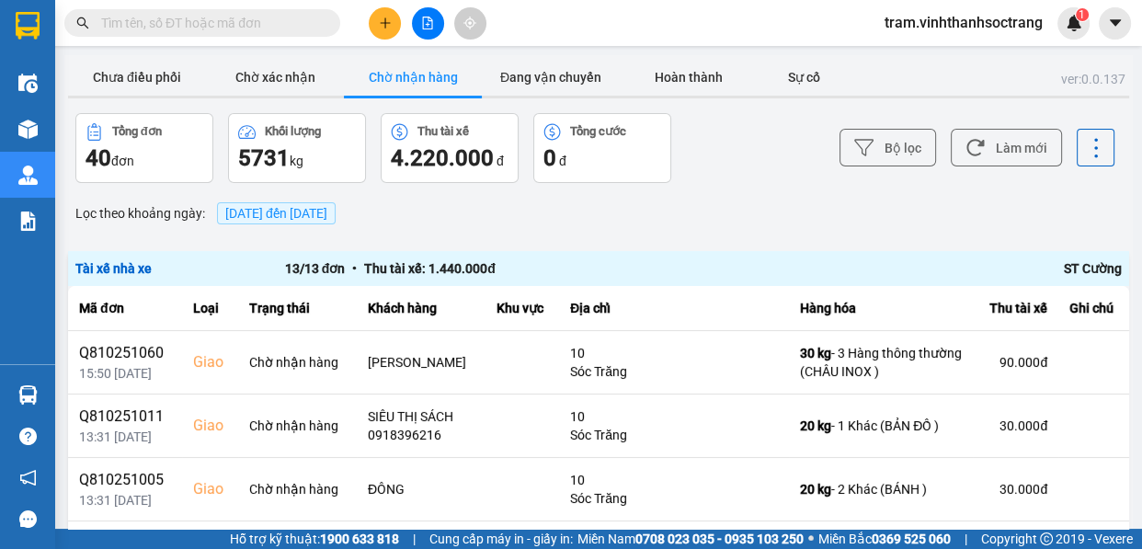
click at [426, 81] on button "Chờ nhận hàng" at bounding box center [413, 77] width 138 height 37
click at [114, 73] on button "Chưa điều phối" at bounding box center [137, 77] width 138 height 37
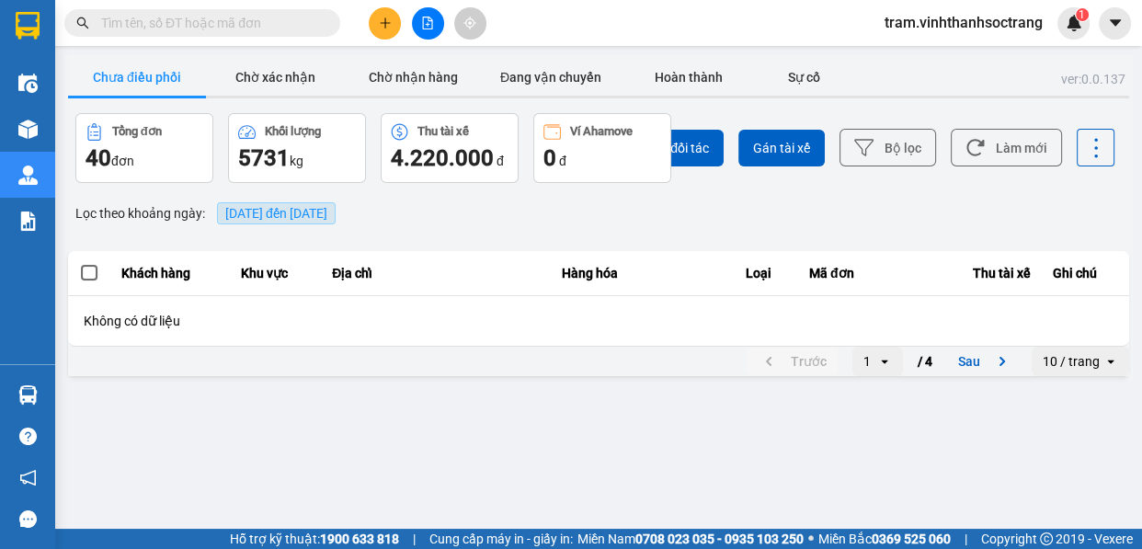
click at [316, 212] on span "[DATE] đến [DATE]" at bounding box center [276, 213] width 102 height 15
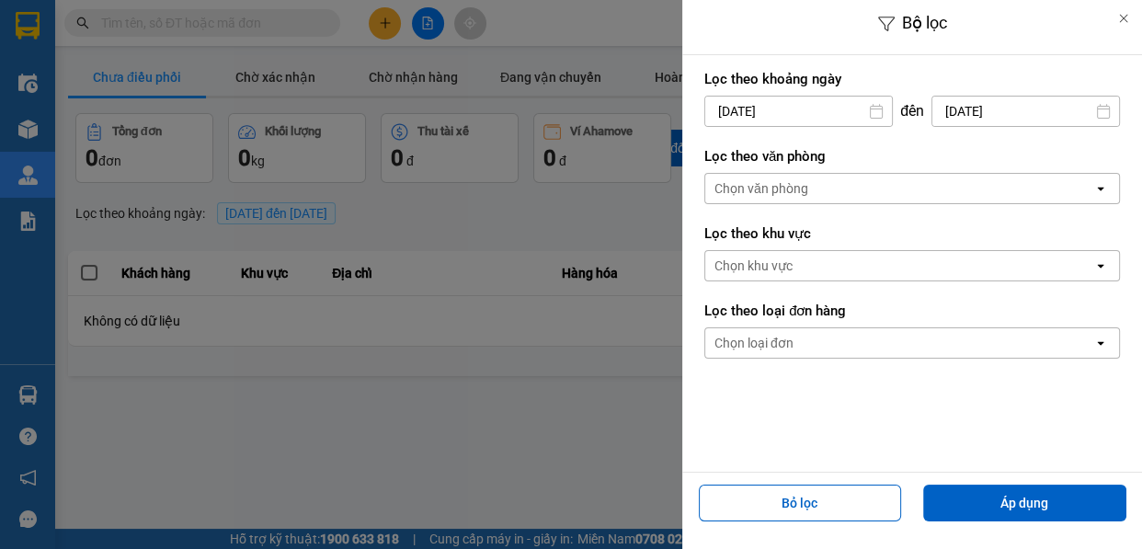
click at [769, 106] on input "[DATE]" at bounding box center [798, 111] width 187 height 29
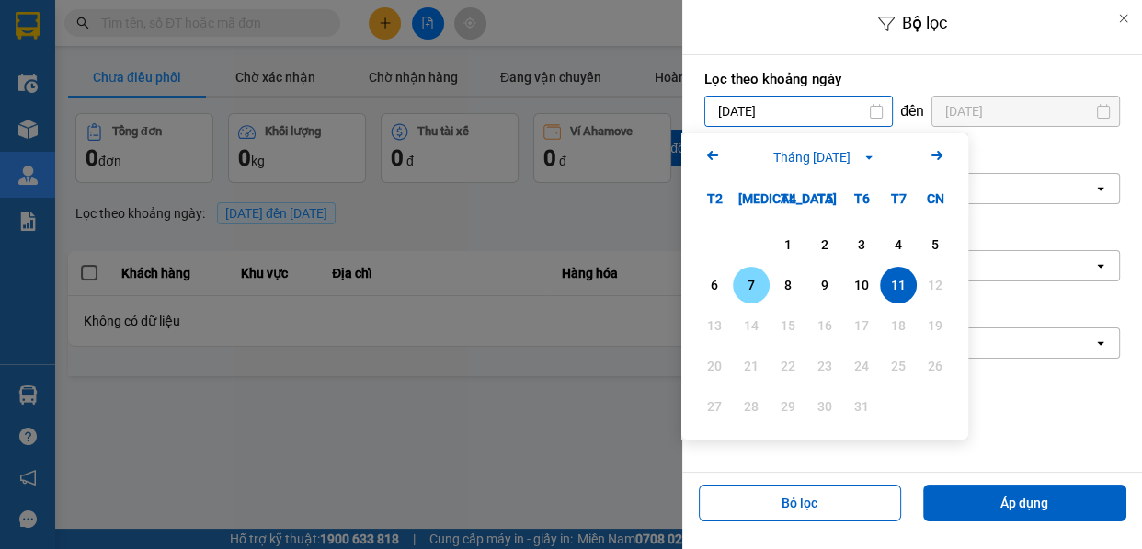
click at [755, 287] on div "7" at bounding box center [751, 285] width 26 height 22
type input "[DATE]"
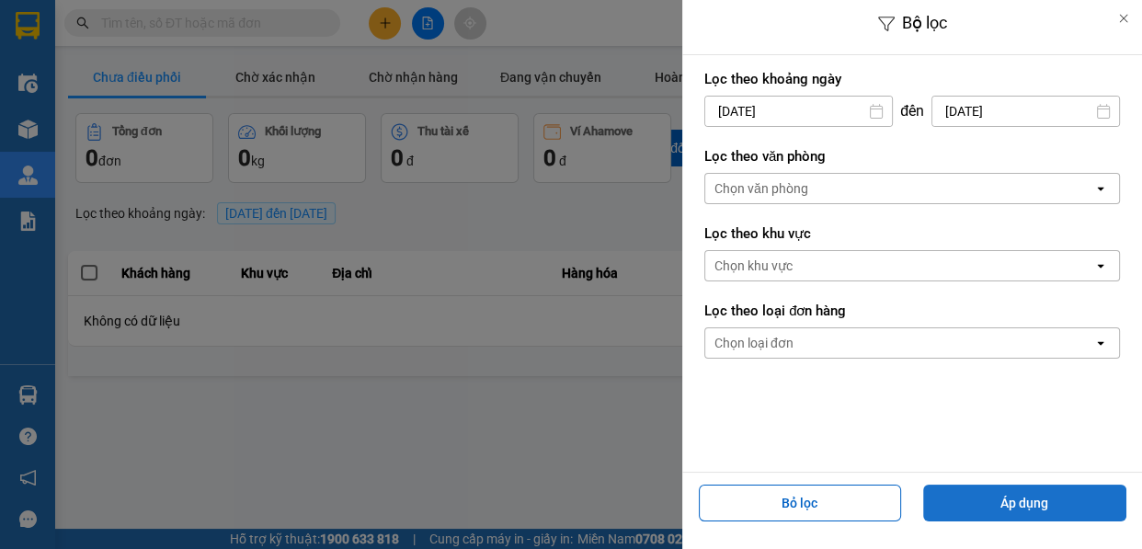
click at [1055, 509] on button "Áp dụng" at bounding box center [1024, 503] width 203 height 37
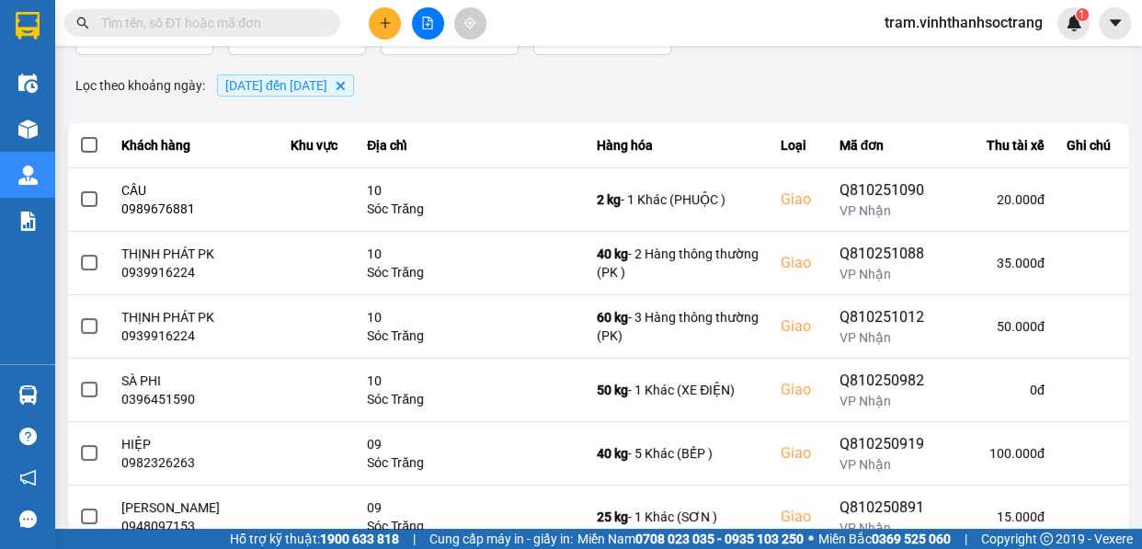
scroll to position [166, 0]
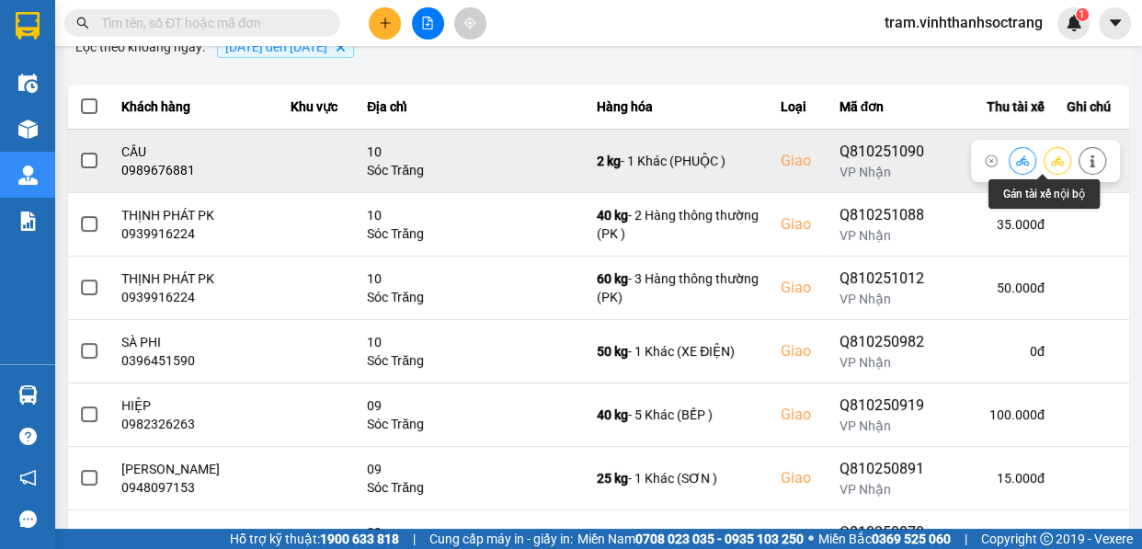
click at [1044, 165] on button at bounding box center [1057, 160] width 26 height 32
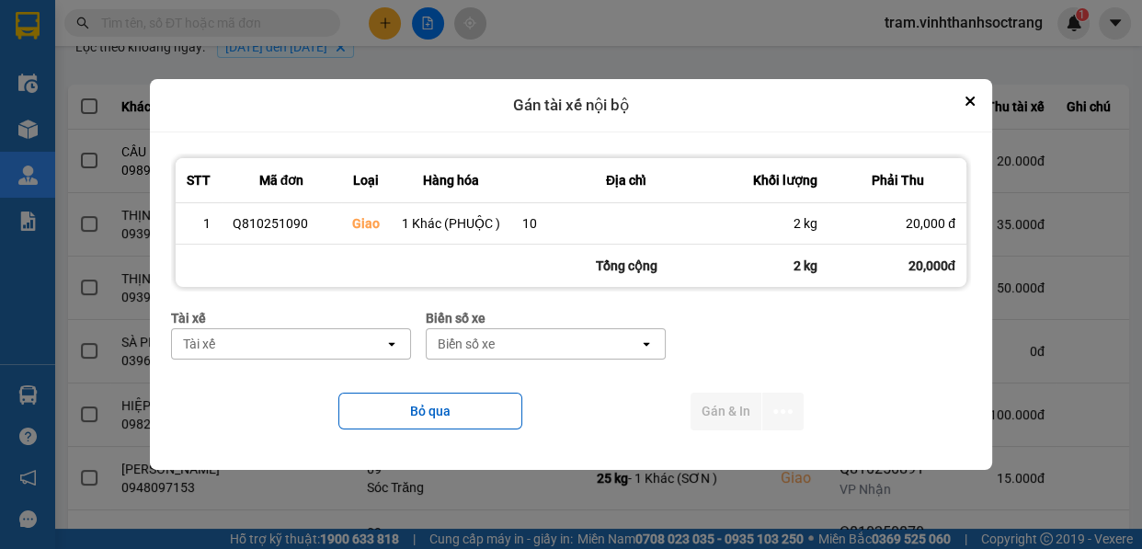
click at [371, 342] on div "Tài xế" at bounding box center [278, 343] width 212 height 29
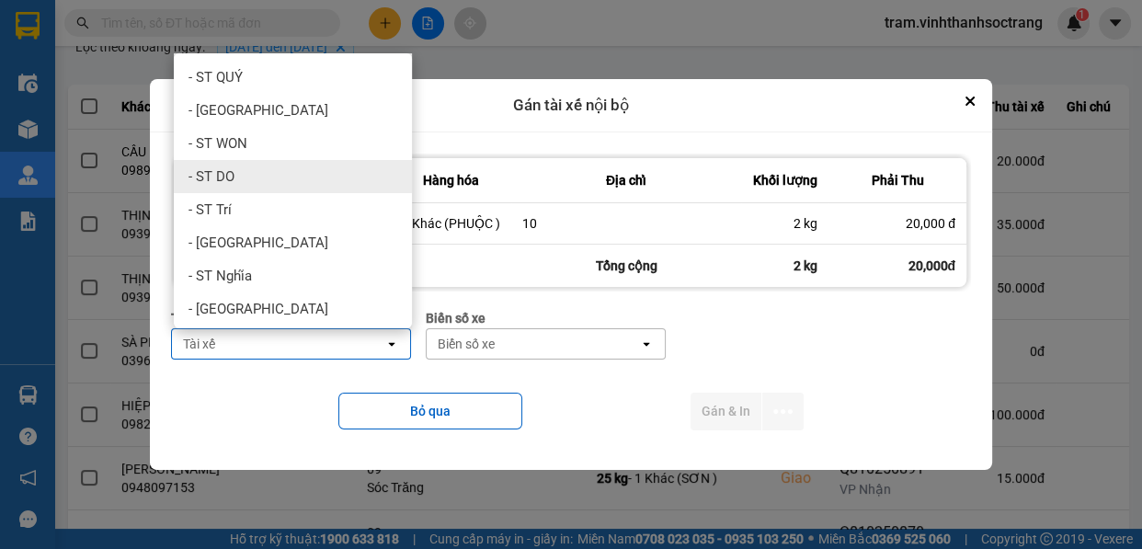
click at [352, 170] on div "- ST DO" at bounding box center [293, 176] width 238 height 33
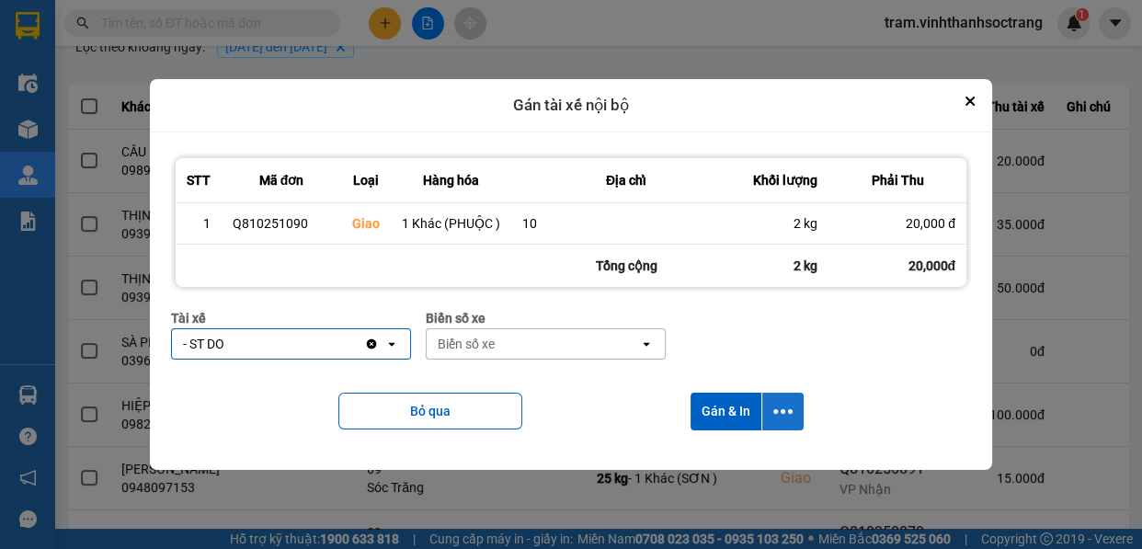
click at [781, 415] on icon "dialog" at bounding box center [782, 411] width 19 height 19
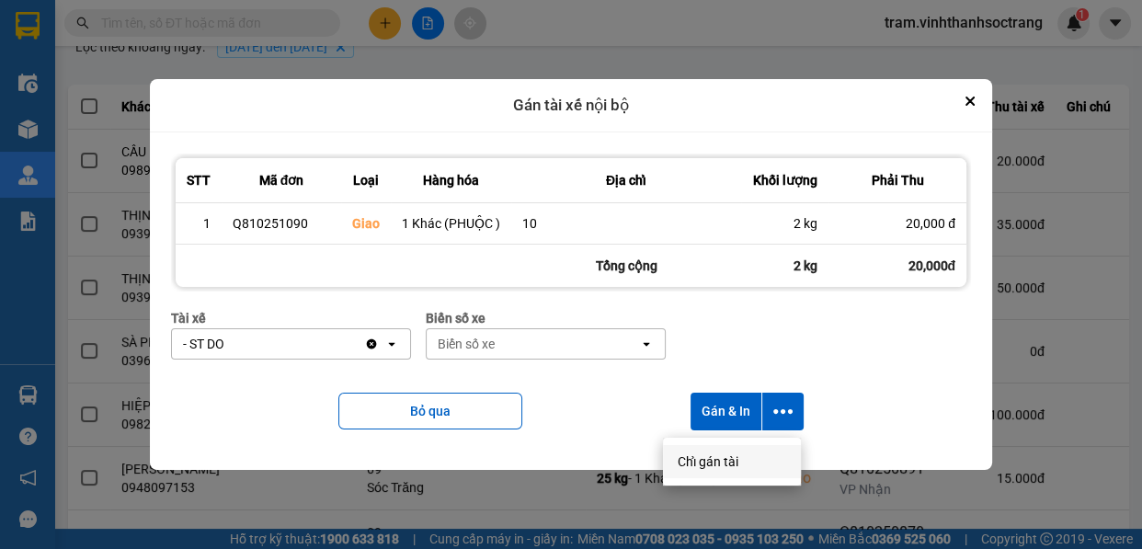
click at [726, 464] on span "Chỉ gán tài" at bounding box center [708, 461] width 61 height 18
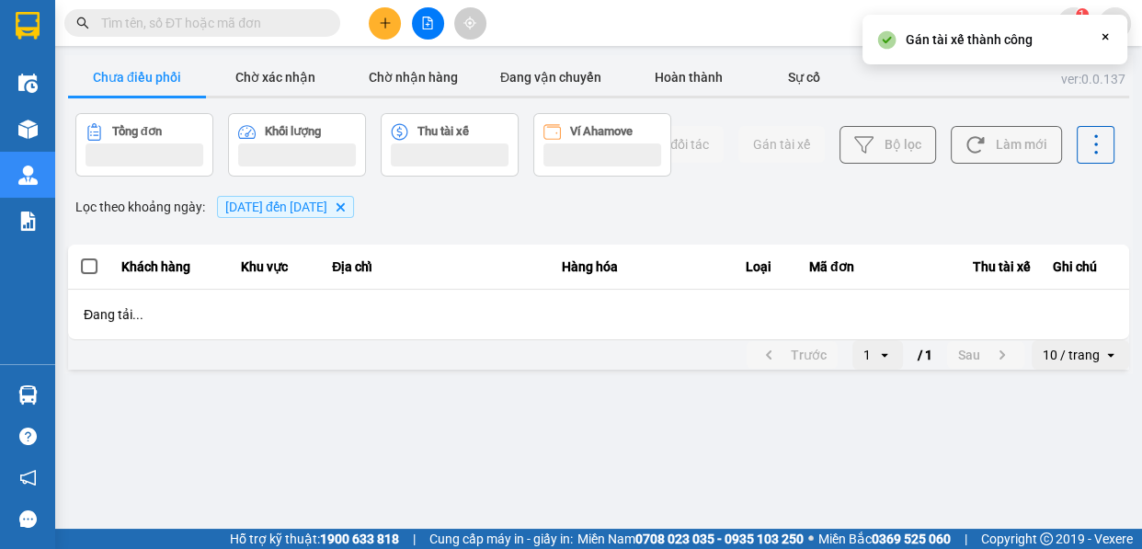
scroll to position [0, 0]
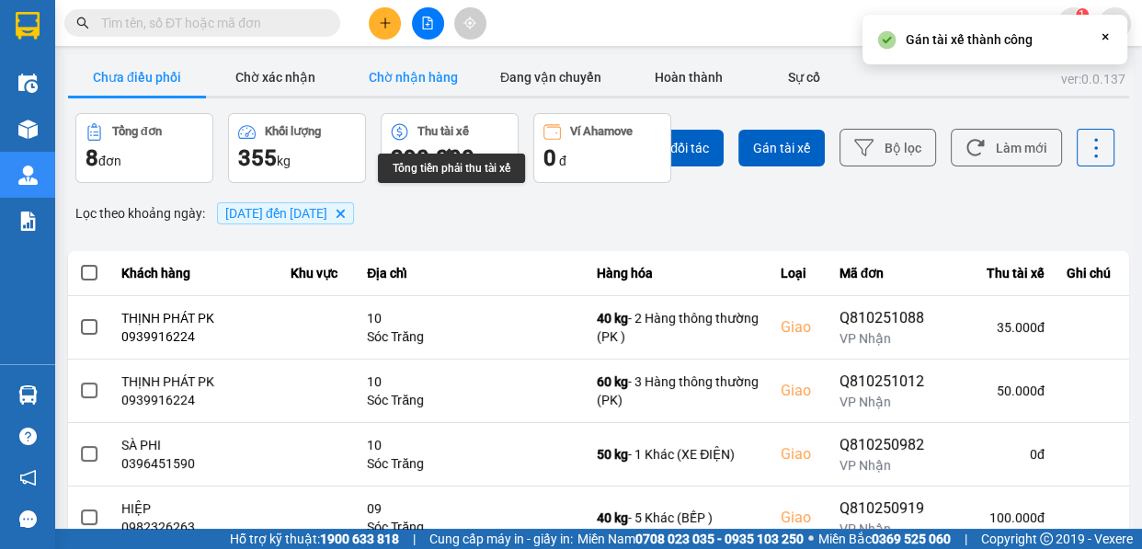
click at [450, 71] on button "Chờ nhận hàng" at bounding box center [413, 77] width 138 height 37
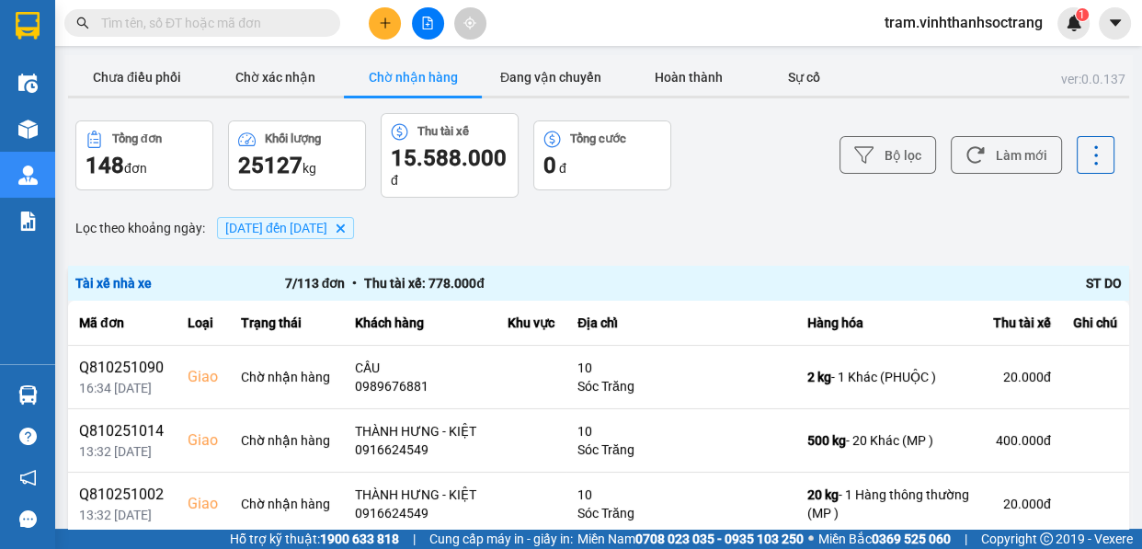
click at [346, 233] on icon "Delete" at bounding box center [340, 228] width 11 height 11
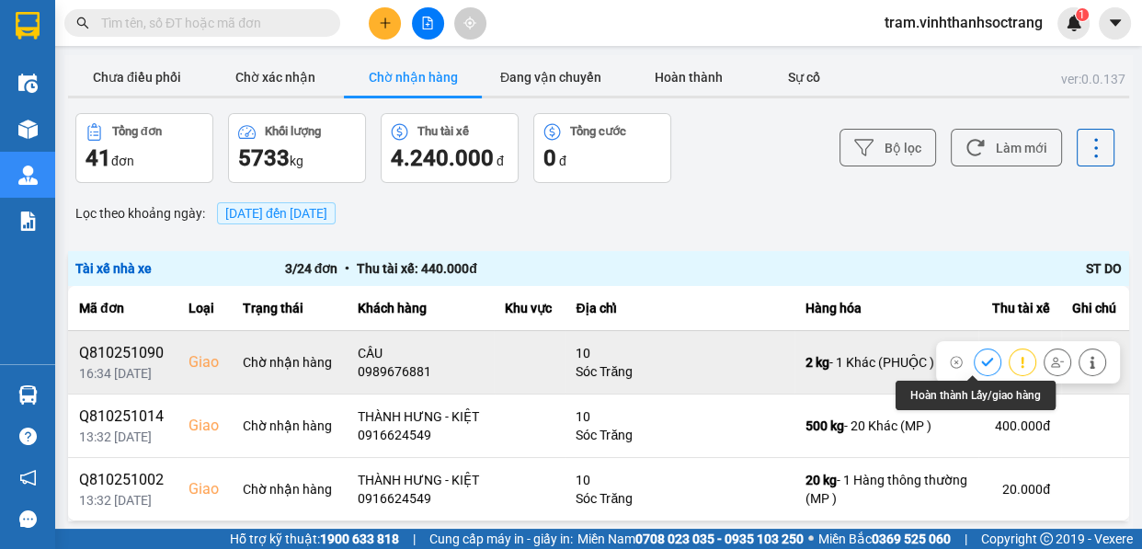
click at [976, 371] on button at bounding box center [988, 362] width 26 height 32
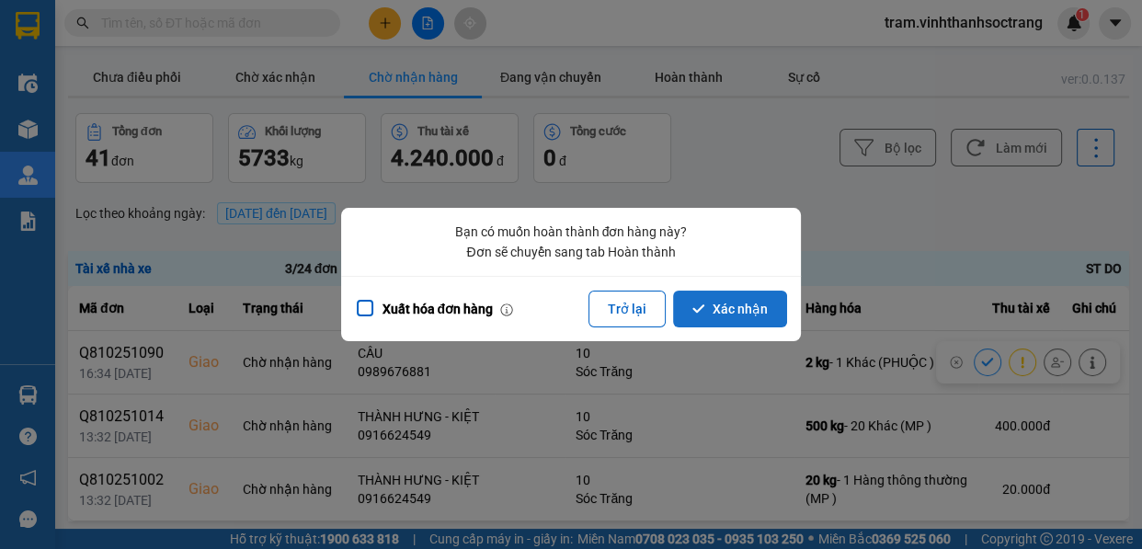
click at [750, 311] on button "Xác nhận" at bounding box center [730, 309] width 114 height 37
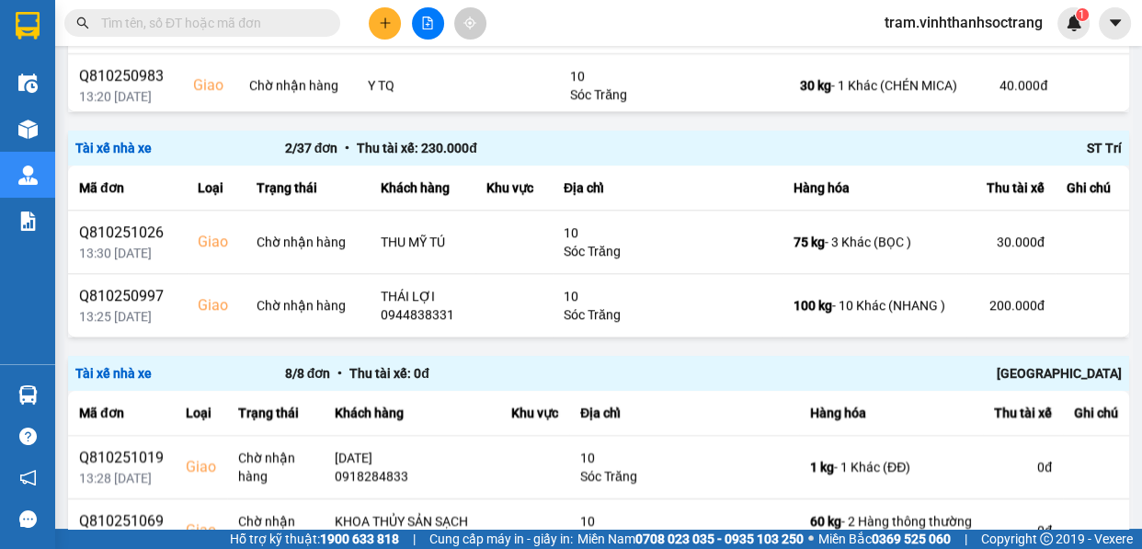
scroll to position [1755, 0]
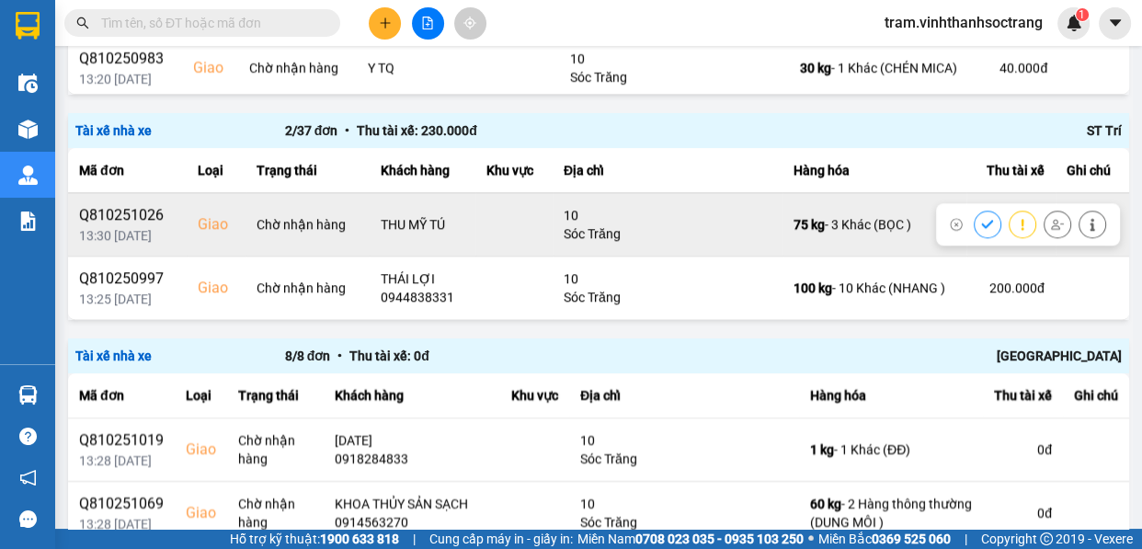
click at [982, 224] on button at bounding box center [988, 224] width 26 height 32
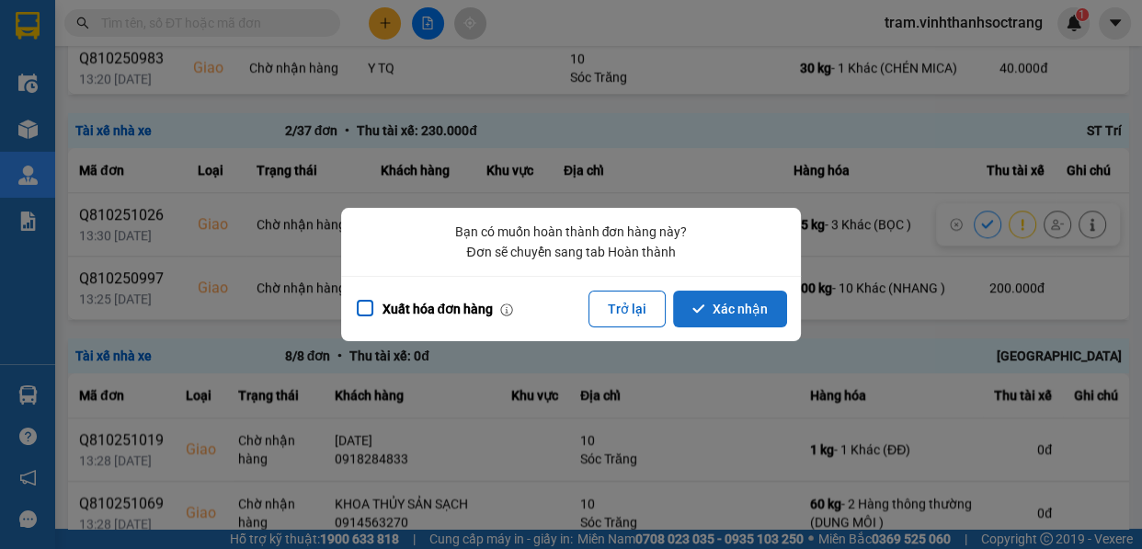
click at [753, 314] on button "Xác nhận" at bounding box center [730, 309] width 114 height 37
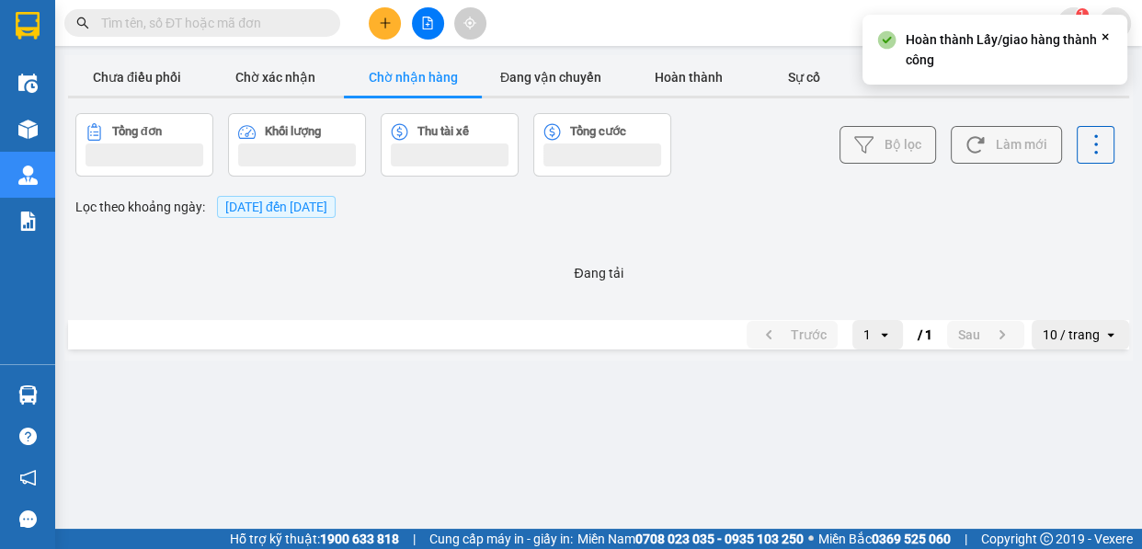
scroll to position [0, 0]
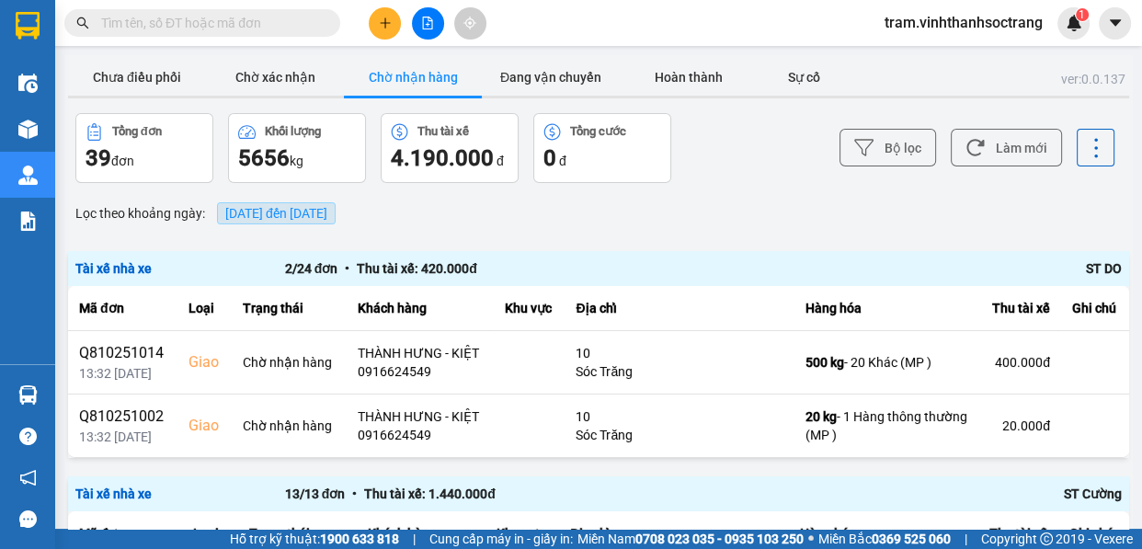
click at [269, 216] on span "[DATE] đến [DATE]" at bounding box center [276, 213] width 102 height 15
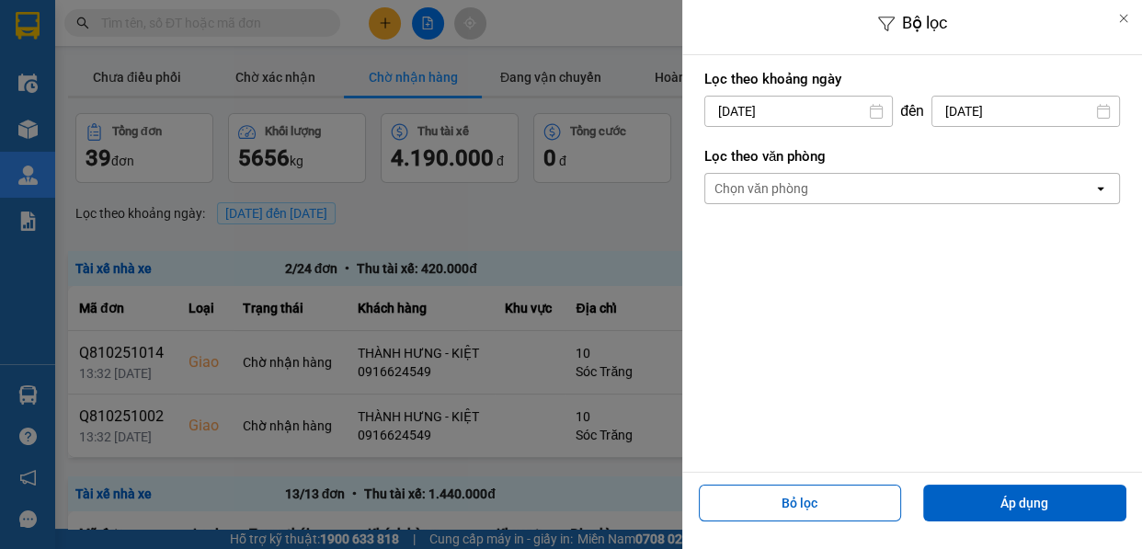
click at [743, 105] on input "[DATE]" at bounding box center [798, 111] width 187 height 29
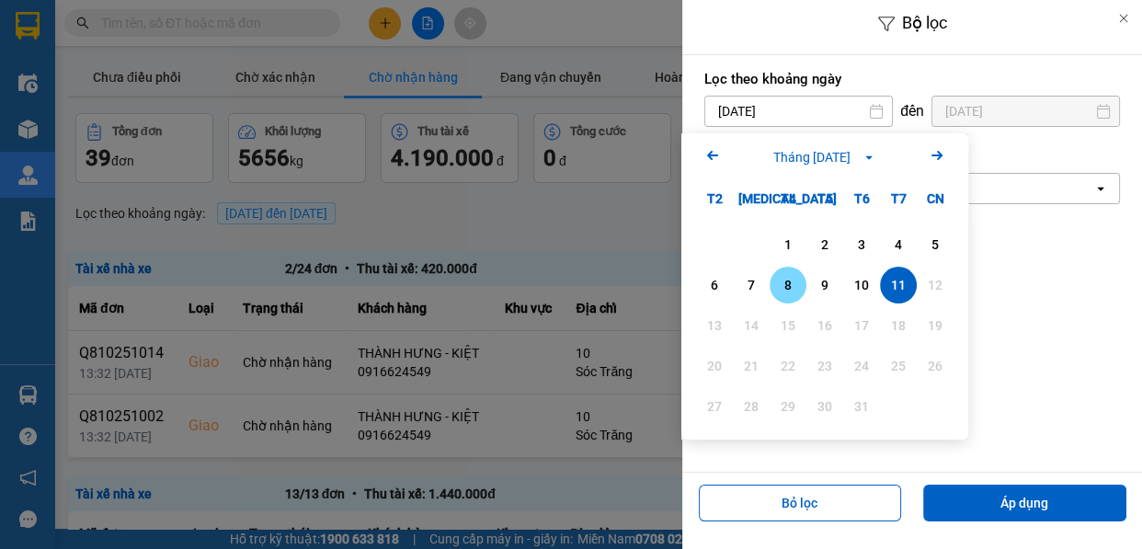
click at [791, 271] on div "8" at bounding box center [788, 285] width 37 height 37
type input "[DATE]"
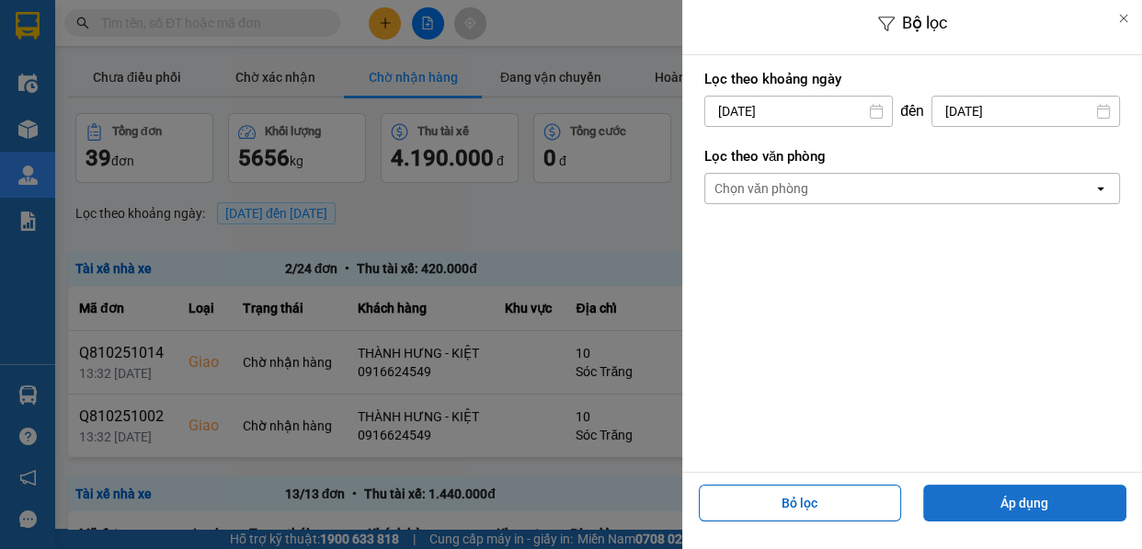
click at [1025, 517] on button "Áp dụng" at bounding box center [1024, 503] width 203 height 37
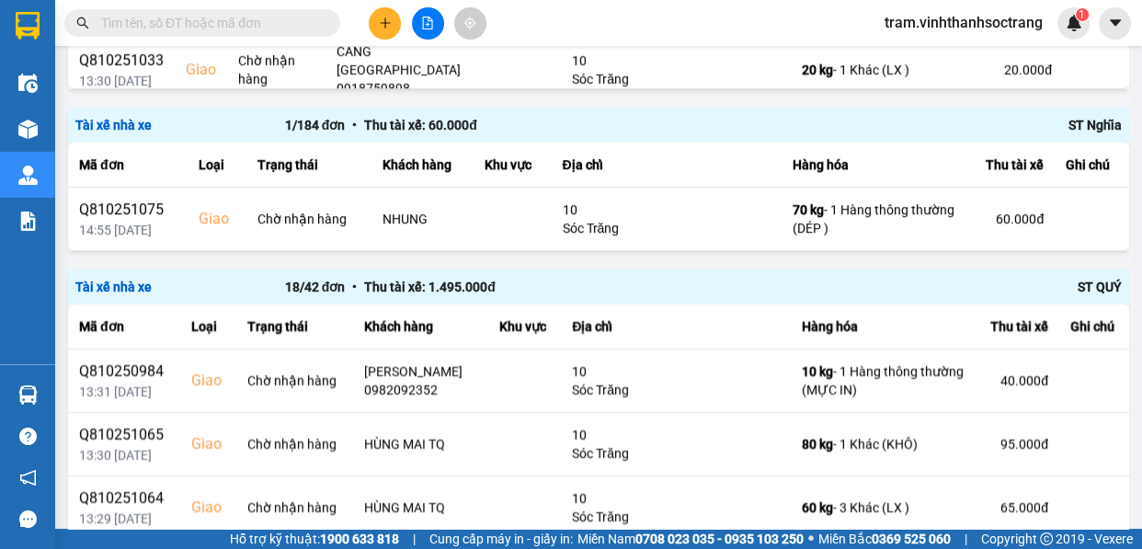
scroll to position [1852, 0]
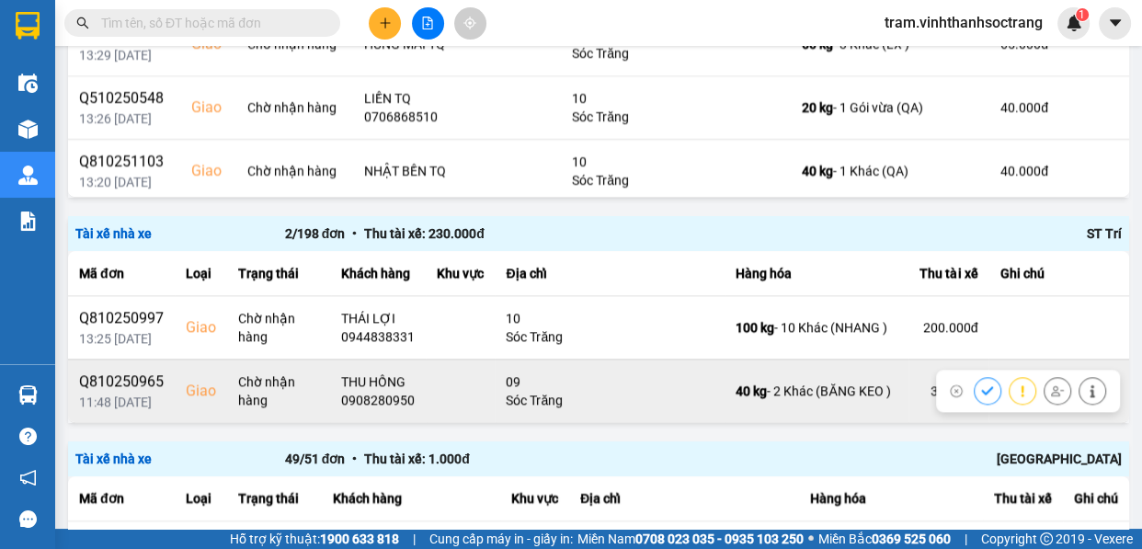
click at [981, 390] on icon at bounding box center [987, 390] width 13 height 13
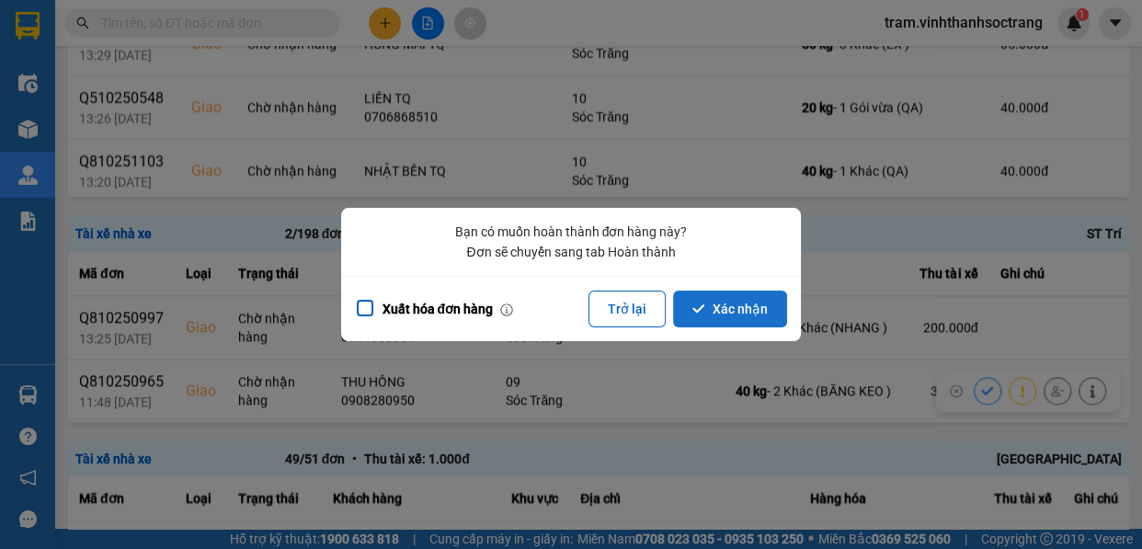
click at [781, 310] on button "Xác nhận" at bounding box center [730, 309] width 114 height 37
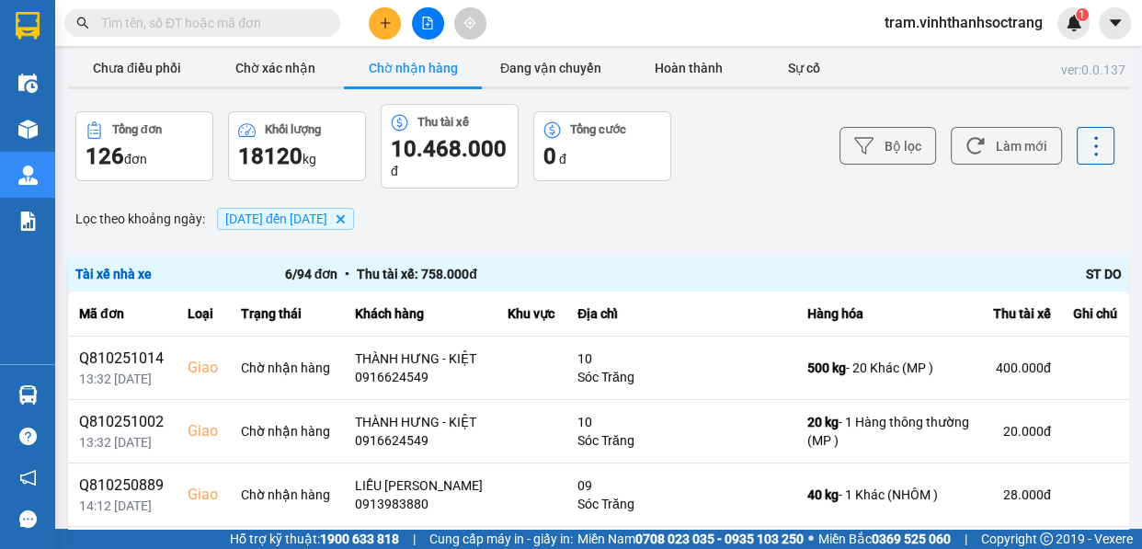
scroll to position [0, 0]
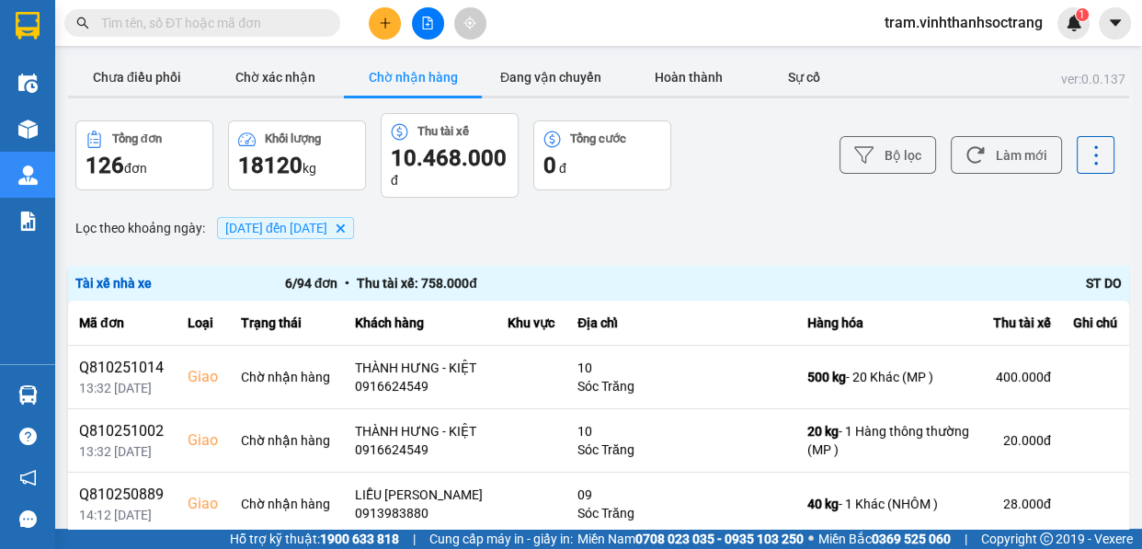
click at [188, 17] on input "text" at bounding box center [209, 23] width 217 height 20
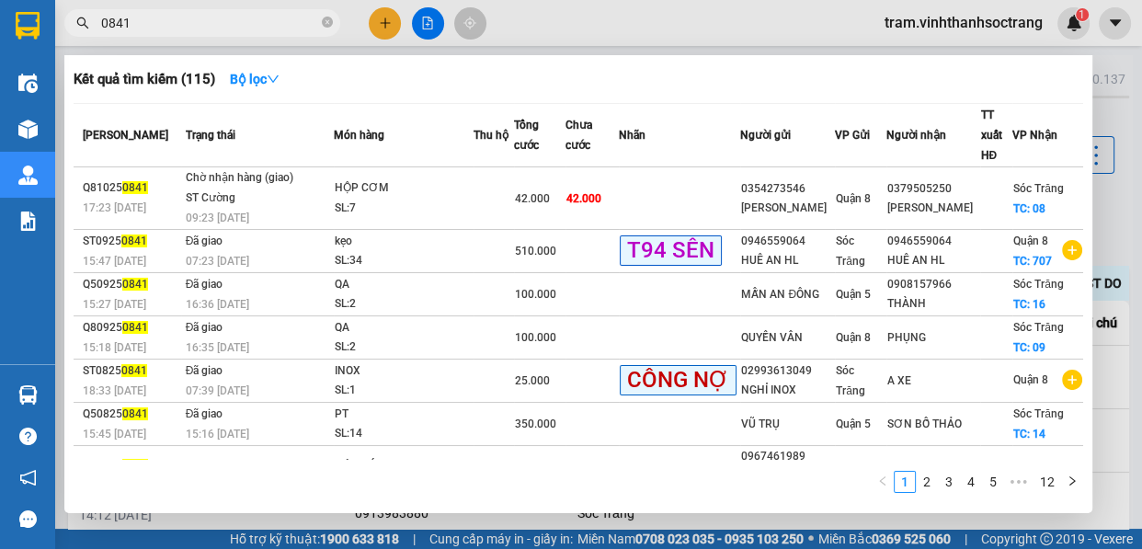
type input "0841"
click at [1140, 220] on div at bounding box center [571, 274] width 1142 height 549
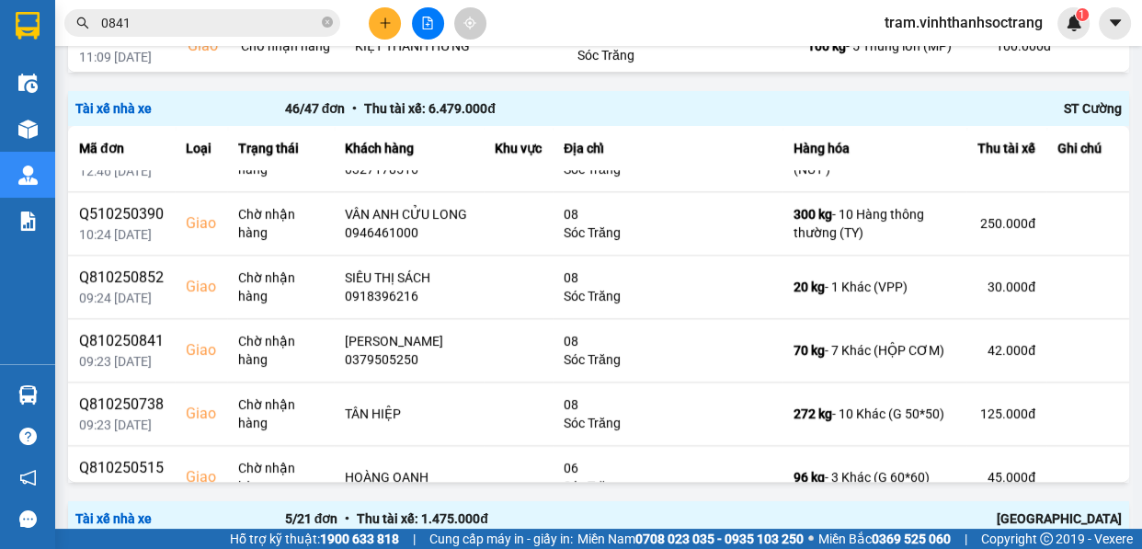
scroll to position [1839, 0]
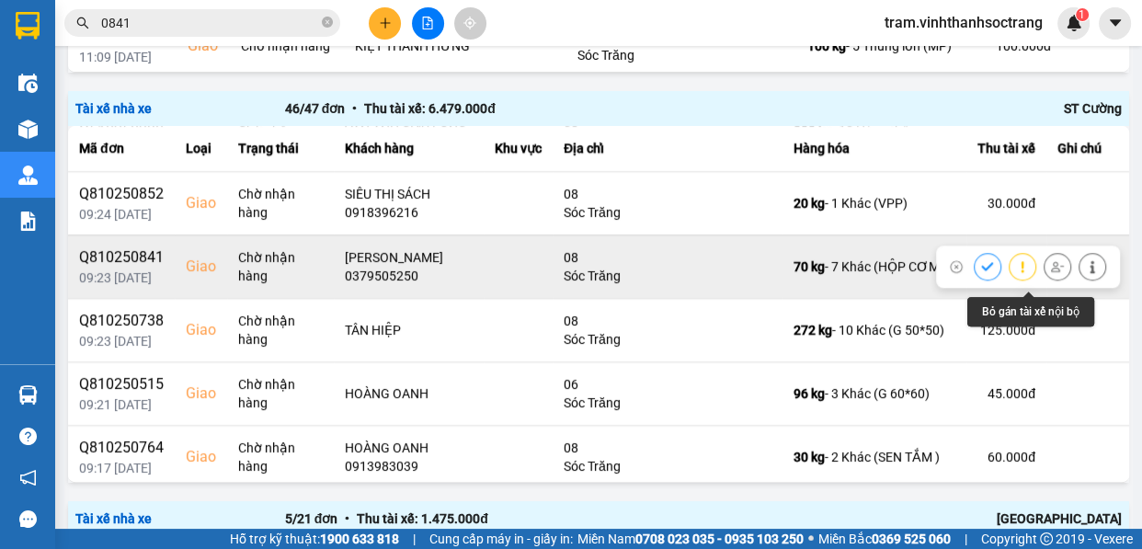
click at [1051, 273] on icon at bounding box center [1057, 266] width 13 height 13
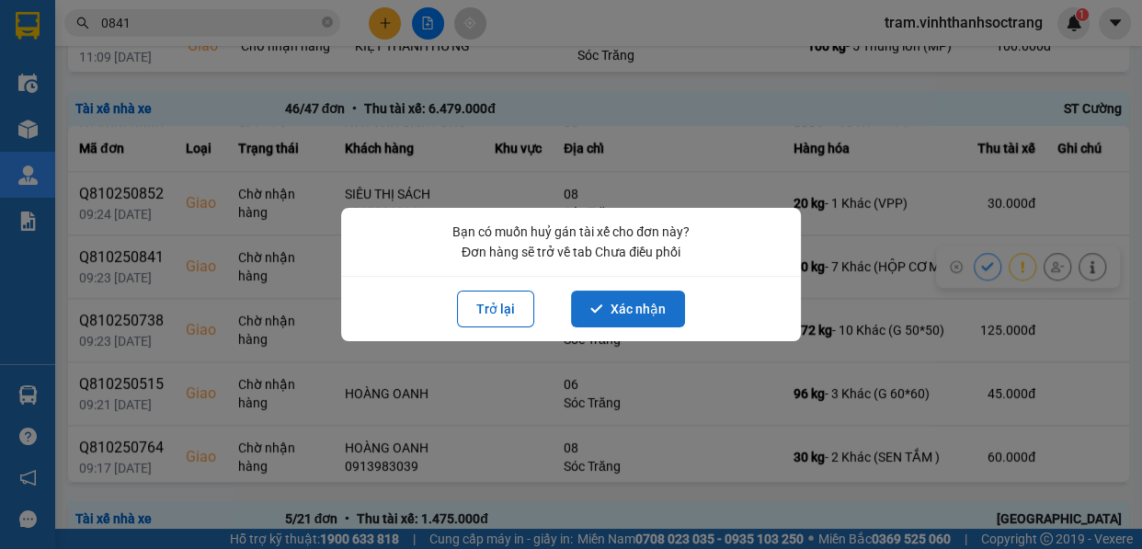
click at [654, 316] on button "Xác nhận" at bounding box center [628, 309] width 114 height 37
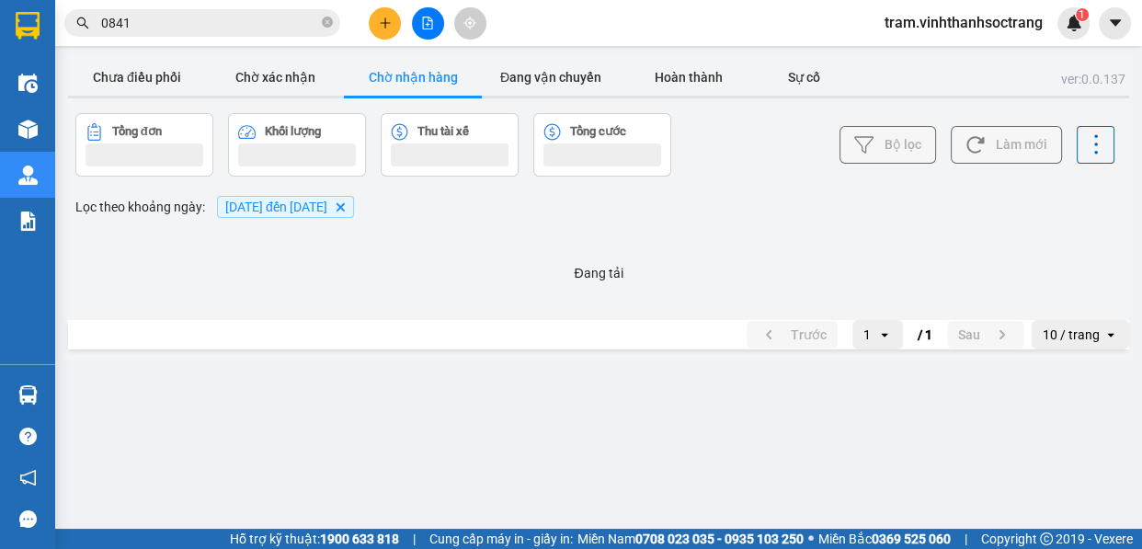
scroll to position [0, 0]
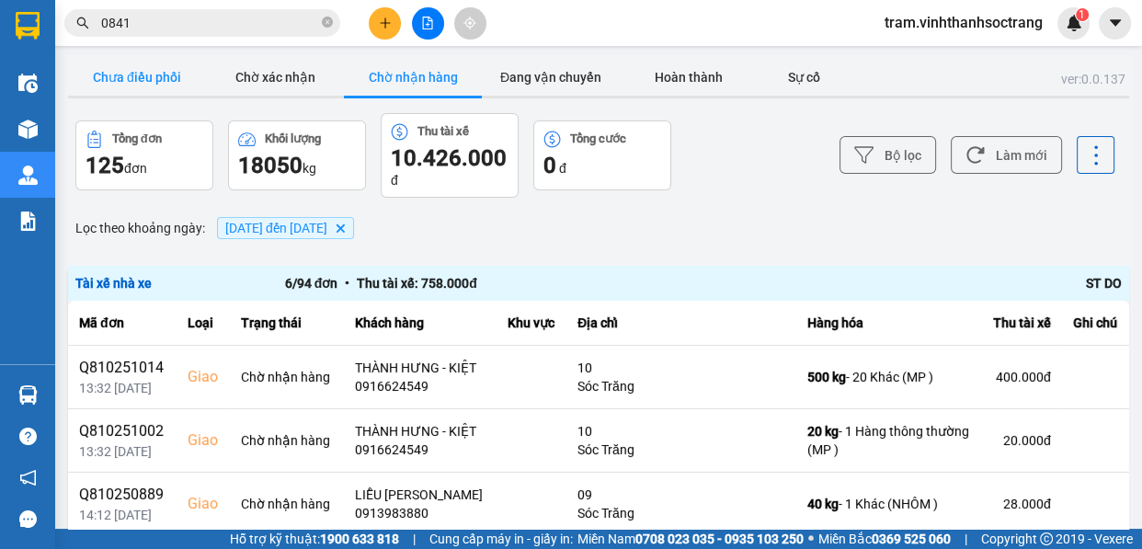
click at [155, 74] on button "Chưa điều phối" at bounding box center [137, 77] width 138 height 37
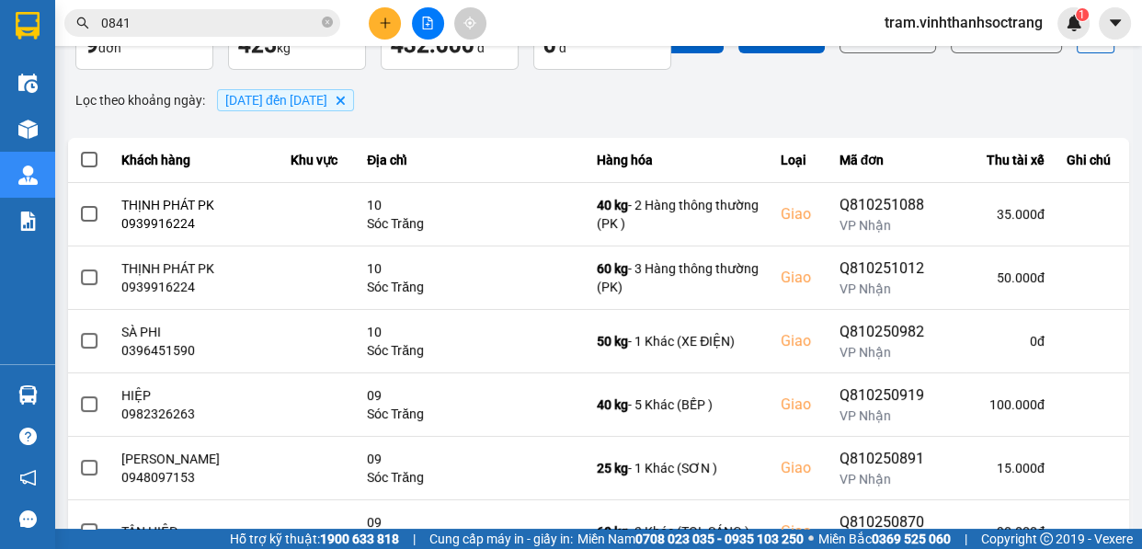
scroll to position [379, 0]
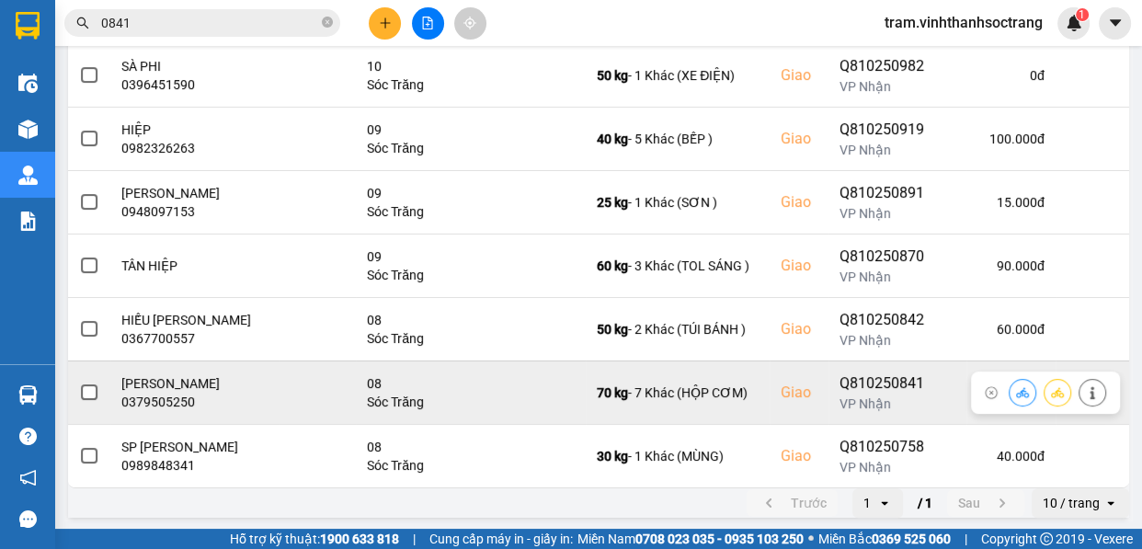
click at [1051, 394] on icon at bounding box center [1057, 392] width 13 height 10
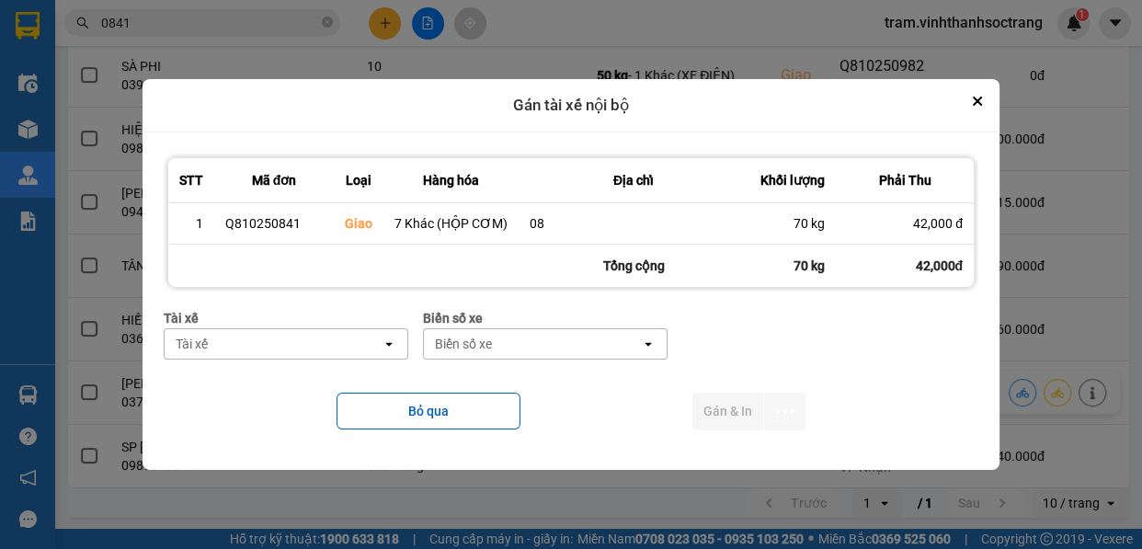
click at [323, 344] on div "Tài xế" at bounding box center [273, 343] width 217 height 29
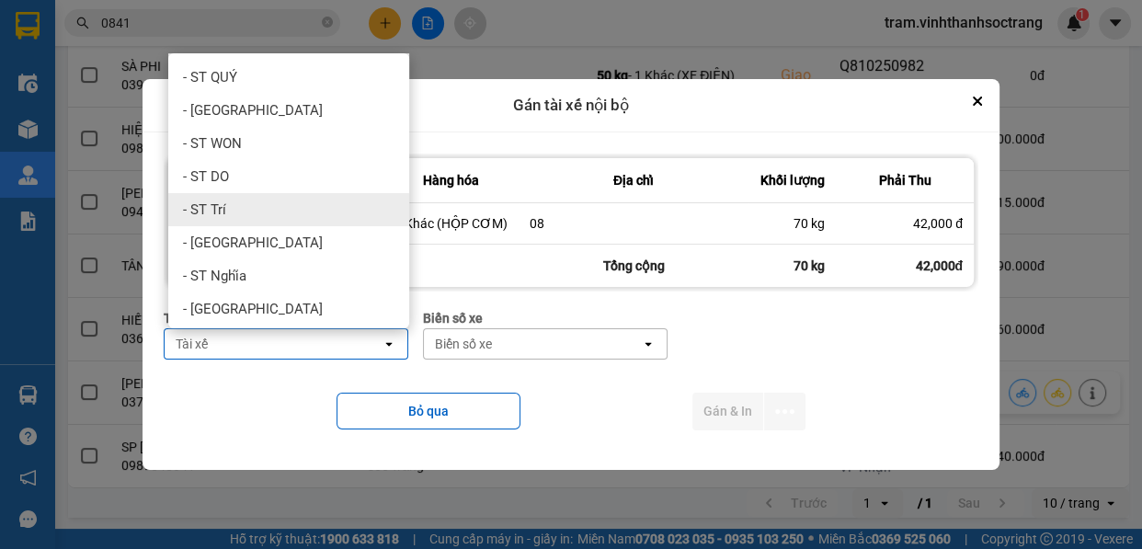
click at [267, 216] on div "- ST Trí" at bounding box center [288, 209] width 241 height 33
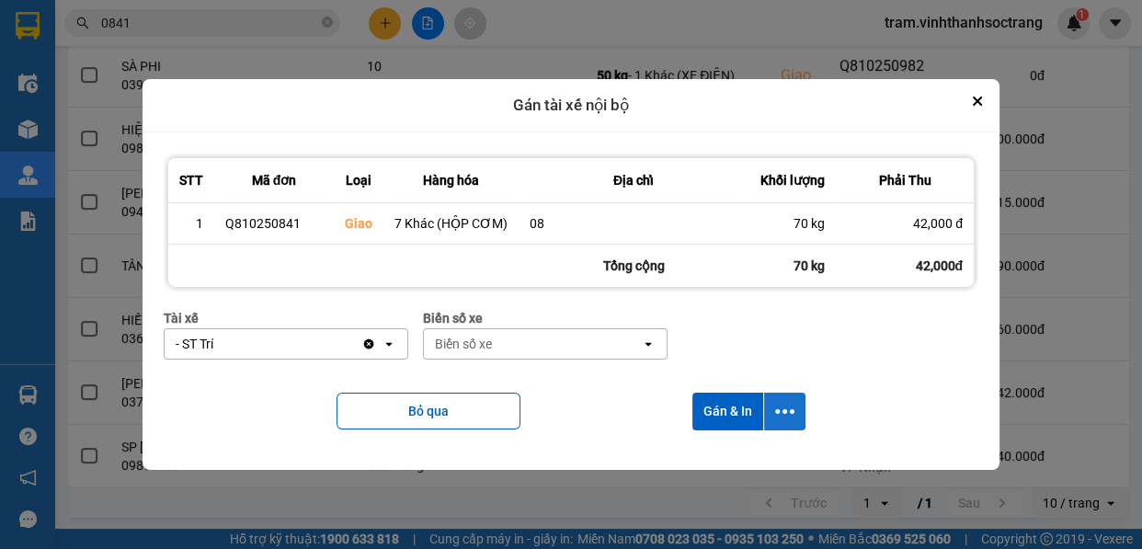
click at [782, 408] on icon "dialog" at bounding box center [784, 411] width 19 height 19
click at [719, 455] on span "Chỉ gán tài" at bounding box center [709, 461] width 61 height 18
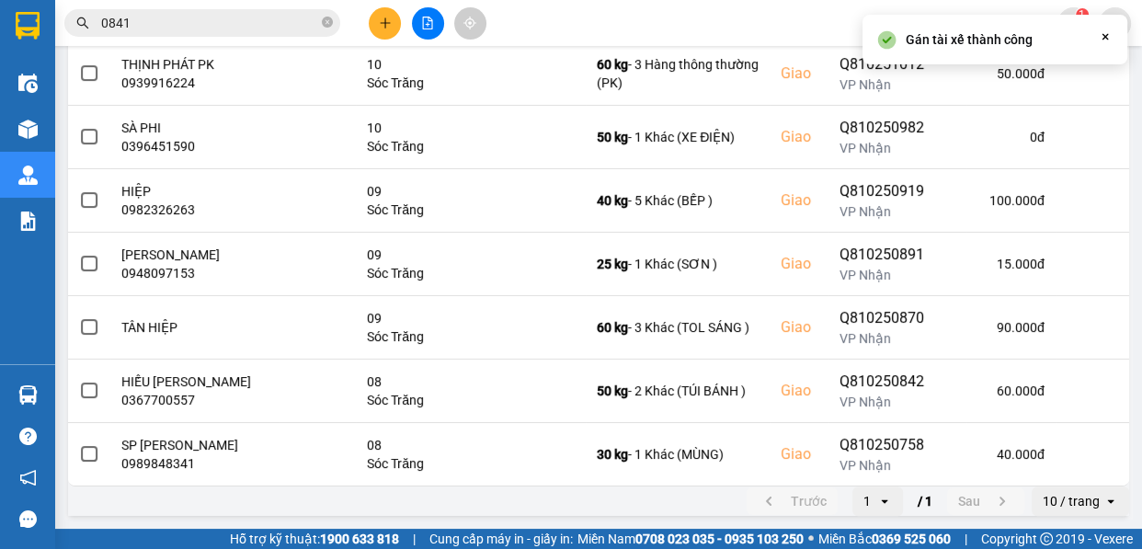
scroll to position [0, 0]
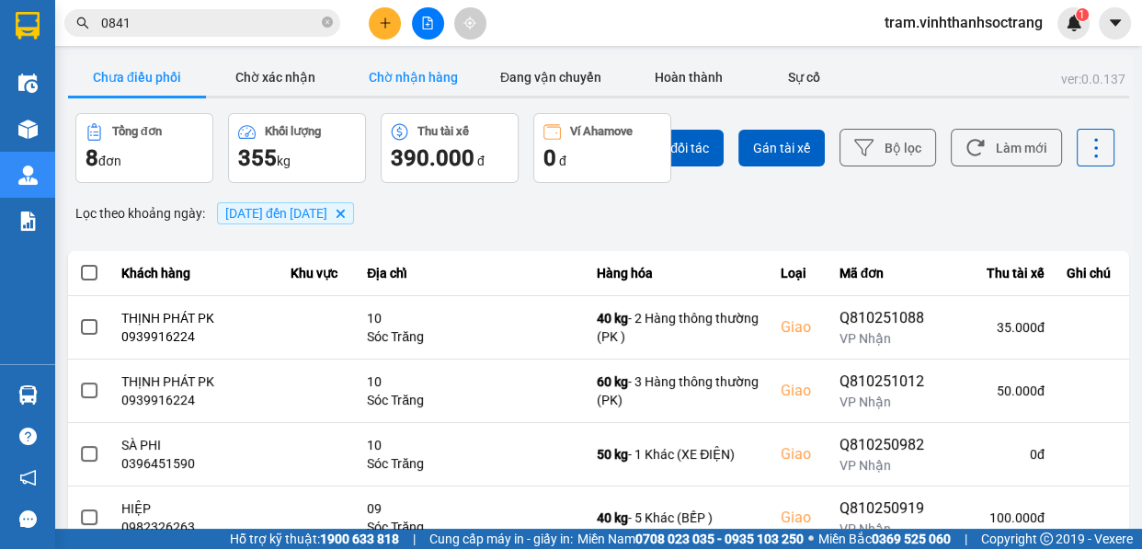
click at [390, 72] on button "Chờ nhận hàng" at bounding box center [413, 77] width 138 height 37
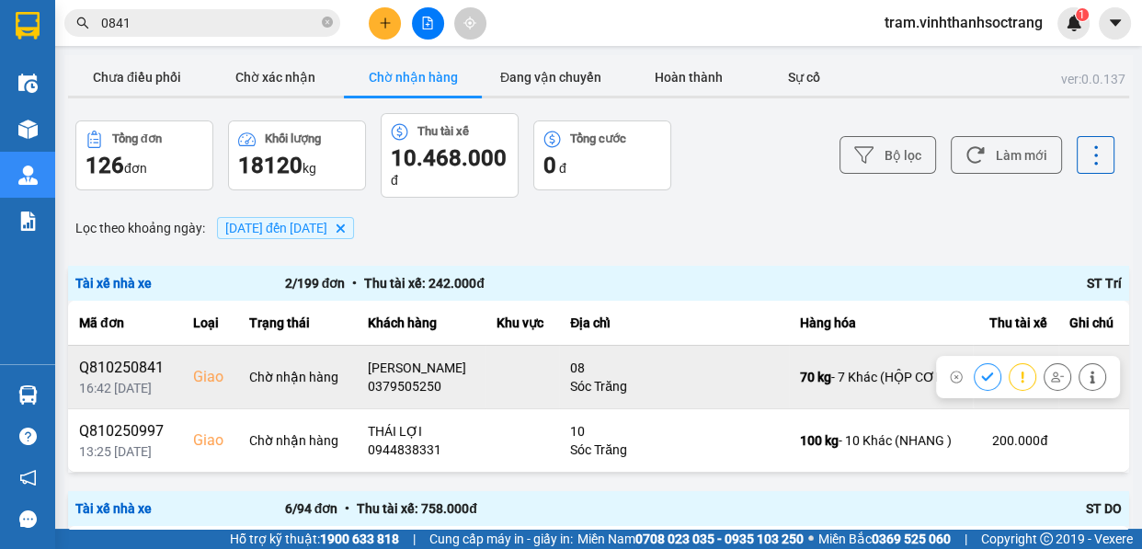
click at [983, 371] on button at bounding box center [988, 376] width 26 height 32
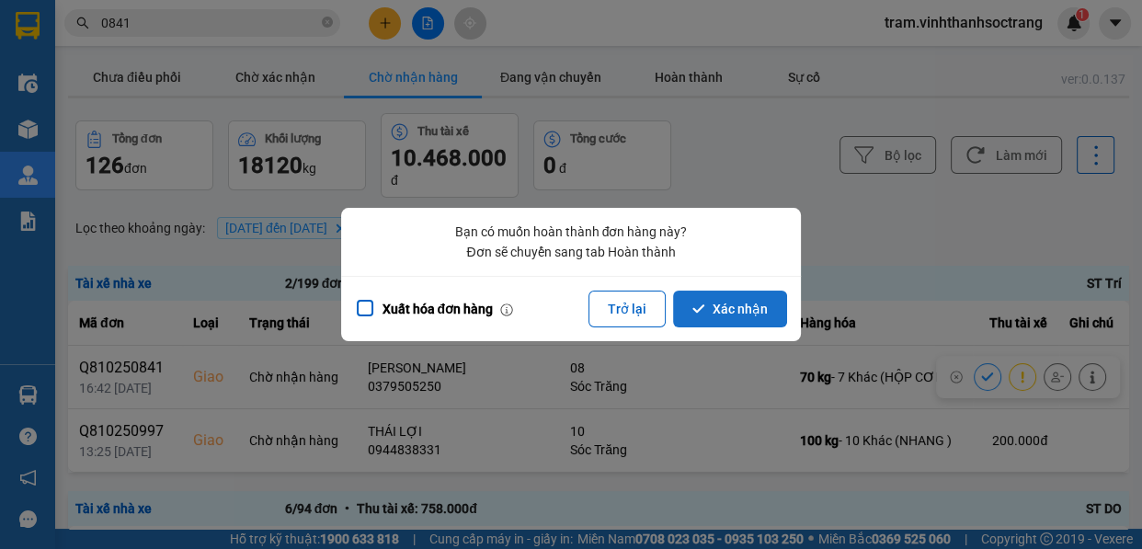
click at [722, 314] on button "Xác nhận" at bounding box center [730, 309] width 114 height 37
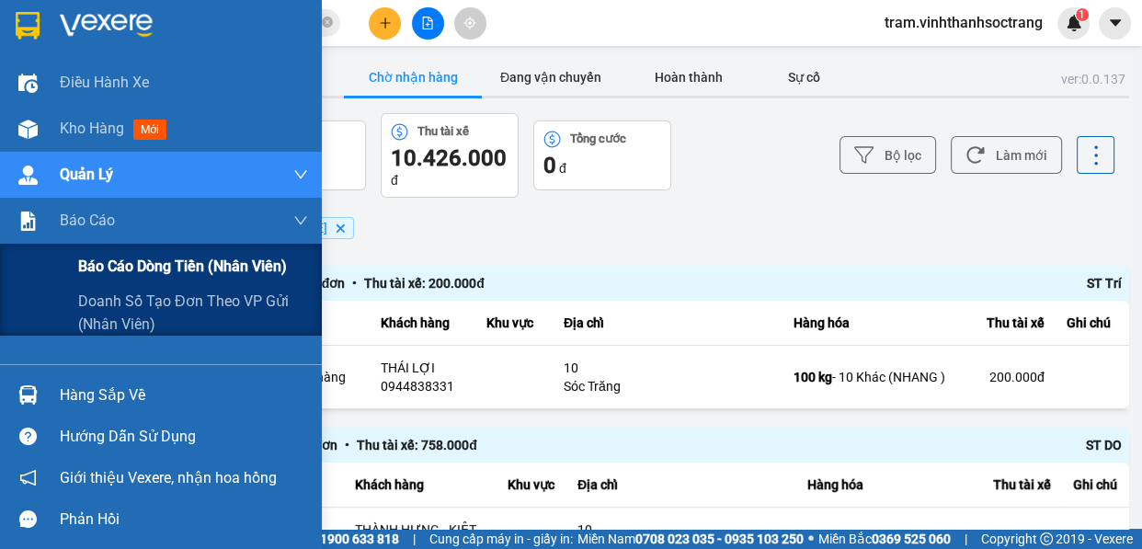
click at [213, 268] on span "Báo cáo dòng tiền (nhân viên)" at bounding box center [182, 266] width 209 height 23
